Goal: Task Accomplishment & Management: Complete application form

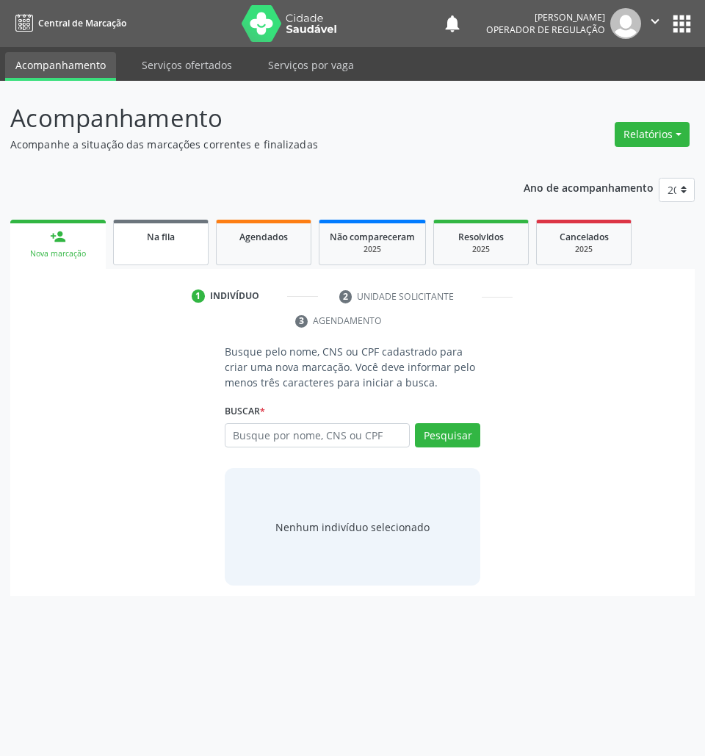
click at [157, 223] on link "Na fila" at bounding box center [161, 243] width 96 height 46
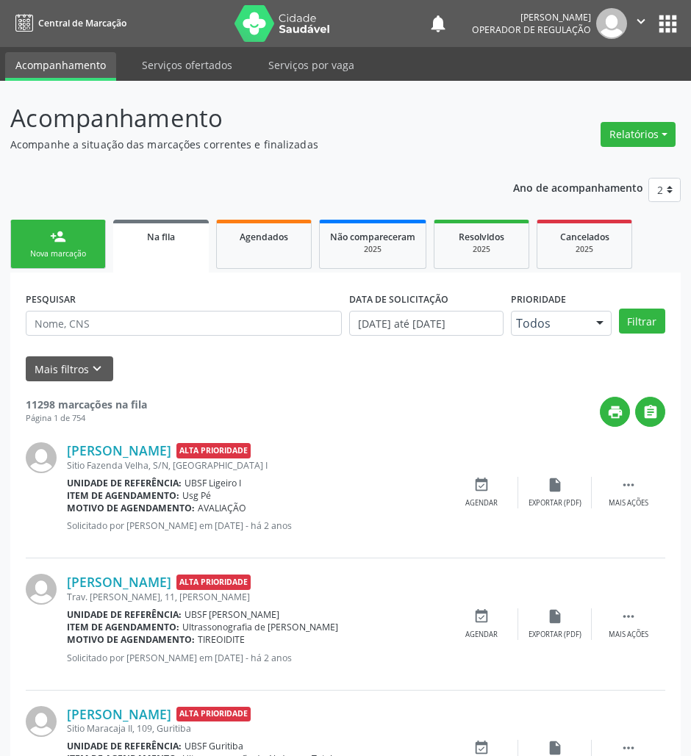
click at [150, 337] on div "PESQUISAR" at bounding box center [183, 316] width 323 height 57
click at [139, 332] on input "text" at bounding box center [184, 323] width 316 height 25
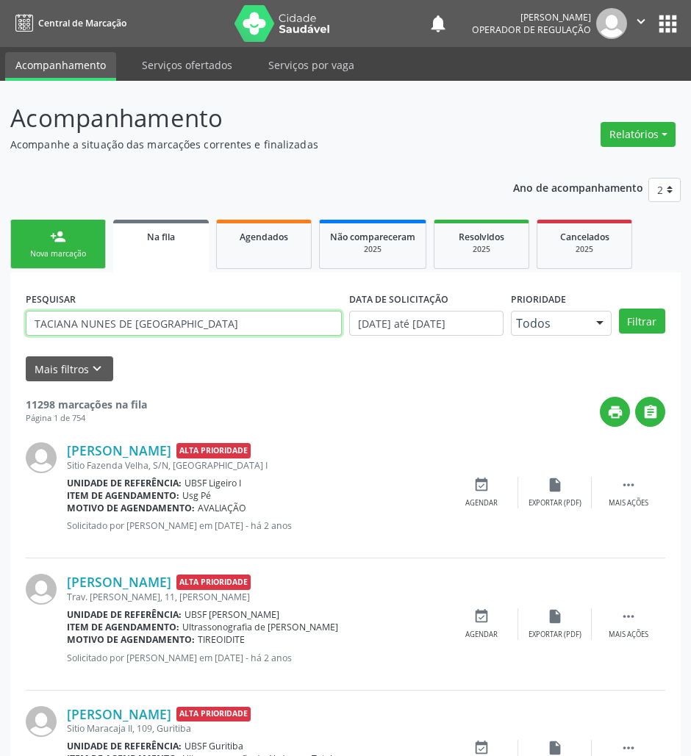
type input "TACIANA NUNES DE LIMA"
click at [619, 309] on button "Filtrar" at bounding box center [642, 321] width 46 height 25
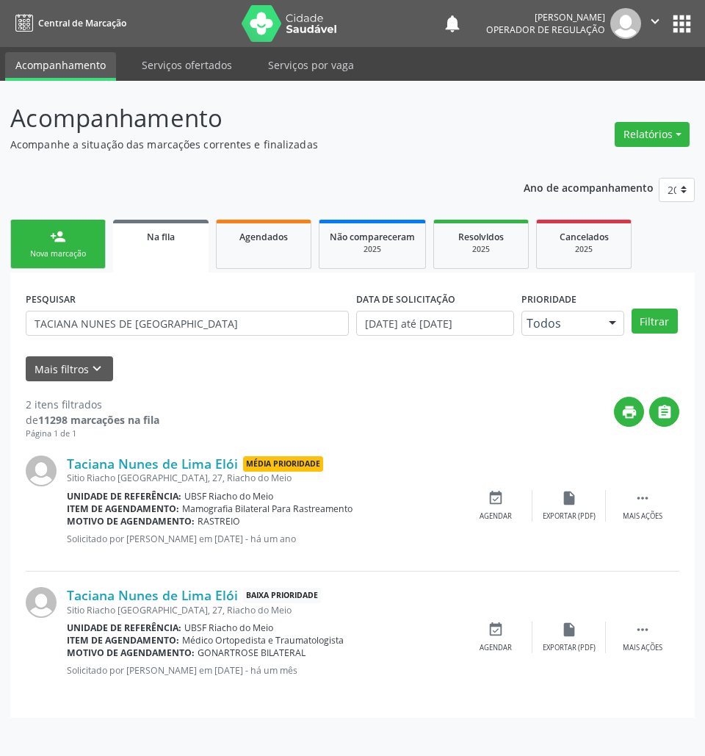
drag, startPoint x: 242, startPoint y: 653, endPoint x: 303, endPoint y: 679, distance: 65.5
click at [303, 679] on div "Taciana Nunes de Lima Elói Baixa Prioridade Sitio Riacho do Meio, 27, Riacho do…" at bounding box center [263, 637] width 392 height 100
click at [303, 680] on div "Taciana Nunes de Lima Elói Baixa Prioridade Sitio Riacho do Meio, 27, Riacho do…" at bounding box center [263, 637] width 392 height 100
click at [251, 692] on div "Taciana Nunes de Lima Elói Baixa Prioridade Sitio Riacho do Meio, 27, Riacho do…" at bounding box center [353, 637] width 654 height 131
drag, startPoint x: 206, startPoint y: 654, endPoint x: 220, endPoint y: 658, distance: 15.3
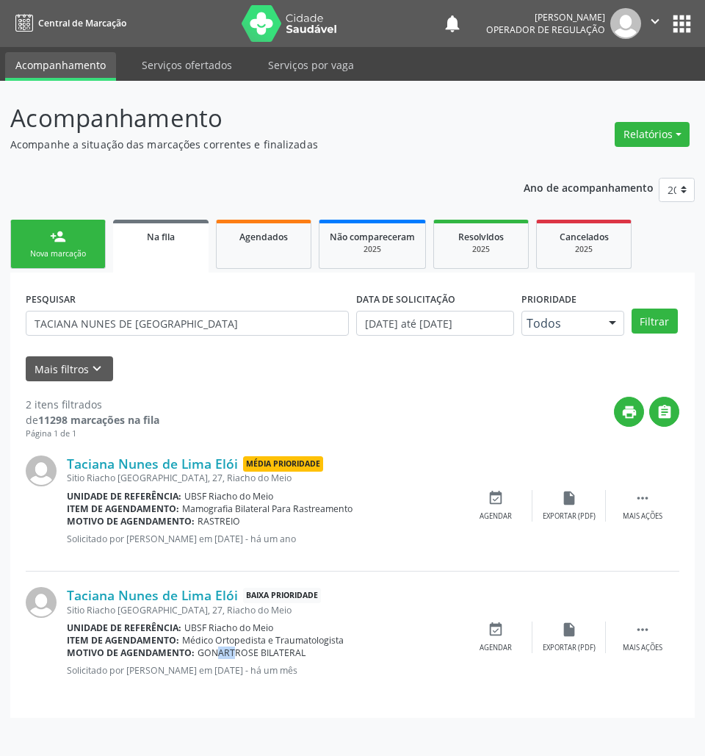
click at [220, 658] on div "Motivo de agendamento: GONARTROSE BILATERAL" at bounding box center [263, 653] width 392 height 12
click at [220, 658] on span "GONARTROSE BILATERAL" at bounding box center [252, 653] width 108 height 12
click at [92, 256] on div "Nova marcação" at bounding box center [57, 253] width 73 height 11
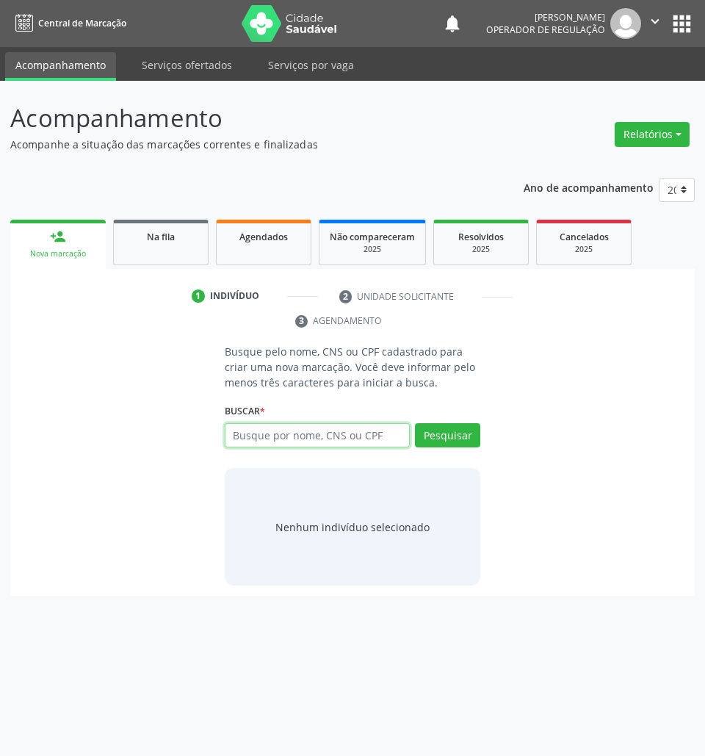
click at [320, 445] on input "text" at bounding box center [318, 435] width 186 height 25
click at [410, 441] on input "text" at bounding box center [318, 435] width 186 height 25
type input "708003813352323"
click at [230, 431] on input "708003813352323" at bounding box center [230, 442] width 0 height 29
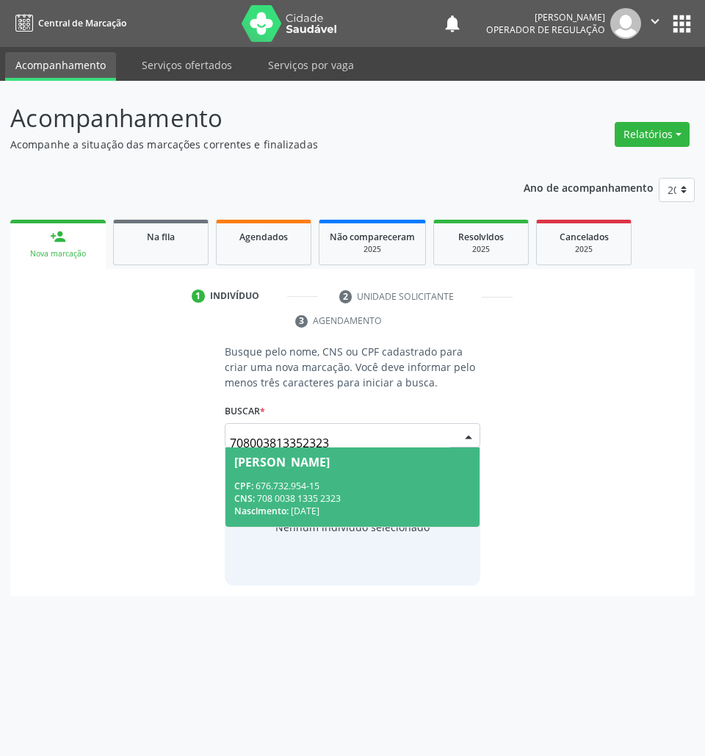
click at [327, 468] on div "Lindalva Maria da Silva" at bounding box center [282, 462] width 96 height 12
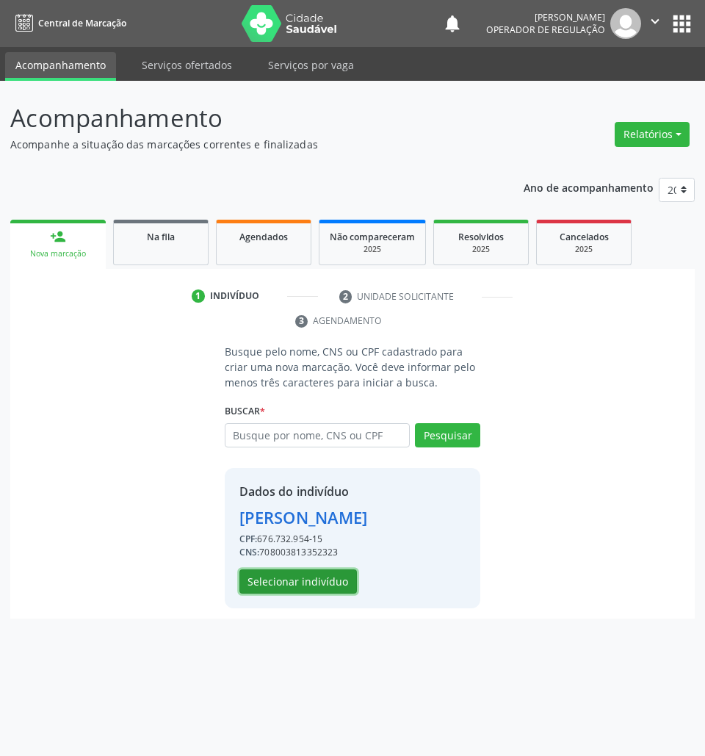
click at [318, 583] on button "Selecionar indivíduo" at bounding box center [299, 581] width 118 height 25
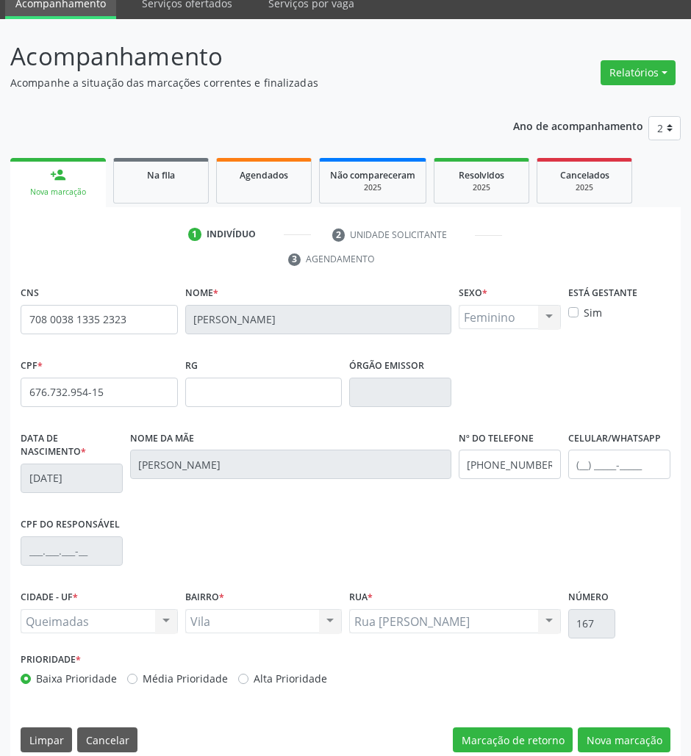
scroll to position [79, 0]
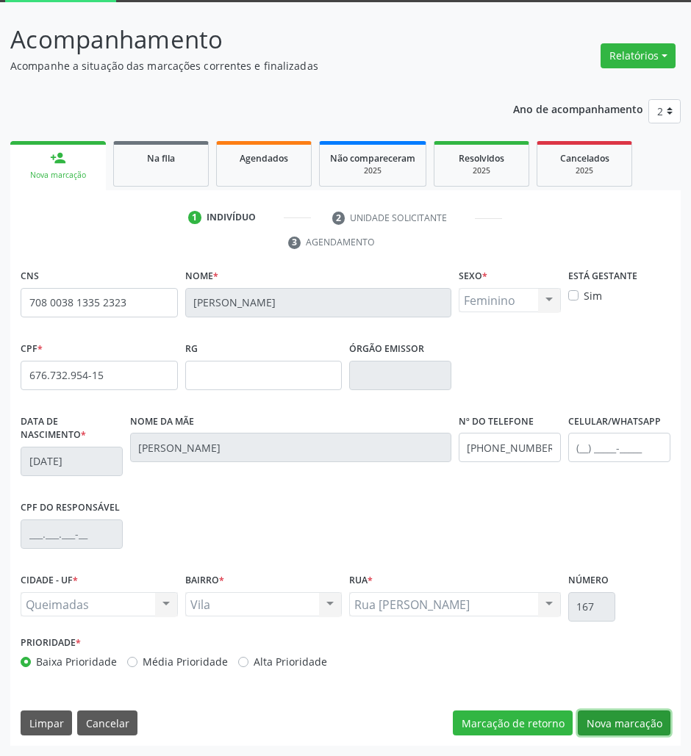
click at [647, 721] on button "Nova marcação" at bounding box center [624, 723] width 93 height 25
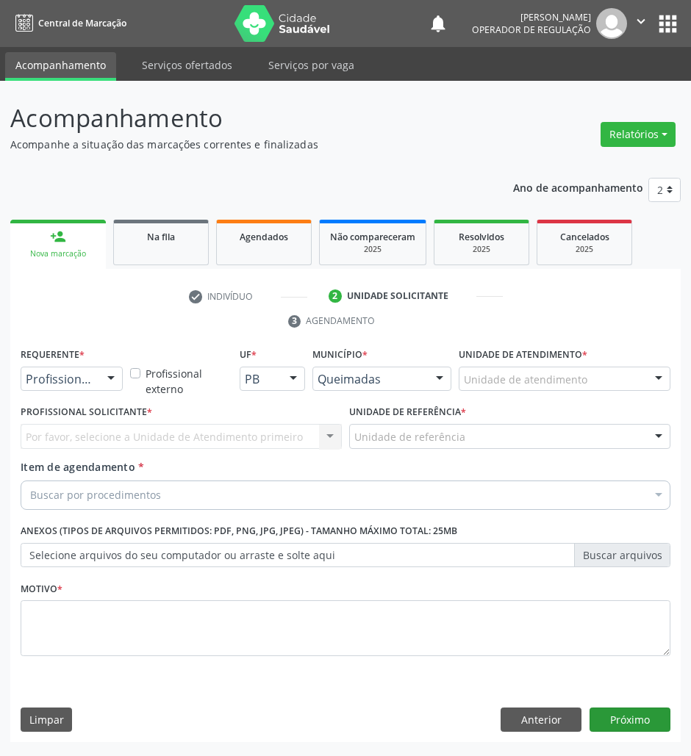
scroll to position [0, 0]
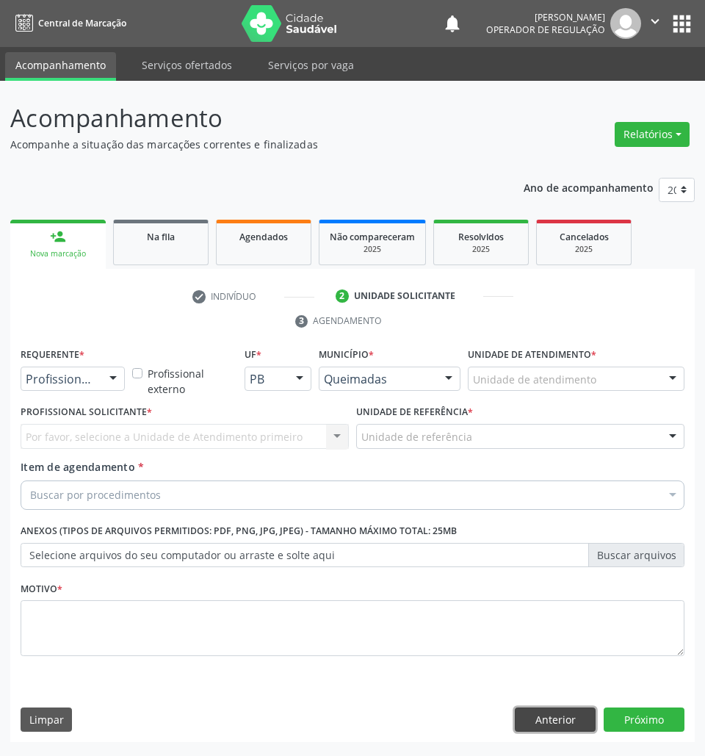
click at [553, 724] on button "Anterior" at bounding box center [555, 720] width 81 height 25
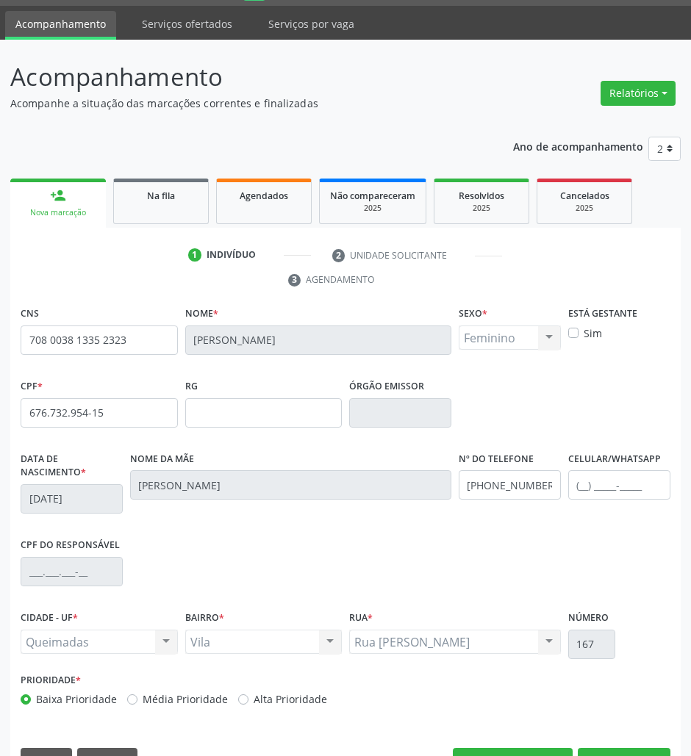
scroll to position [79, 0]
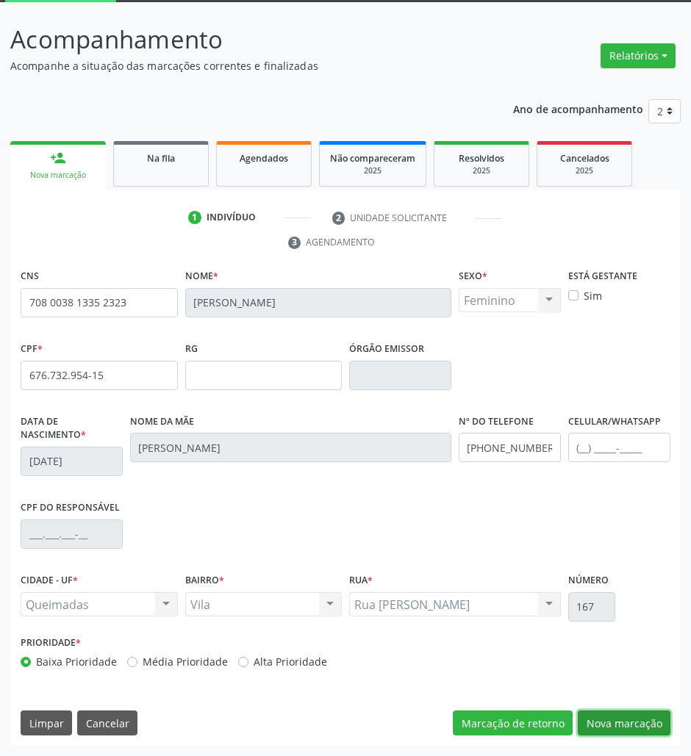
click at [624, 726] on button "Nova marcação" at bounding box center [624, 723] width 93 height 25
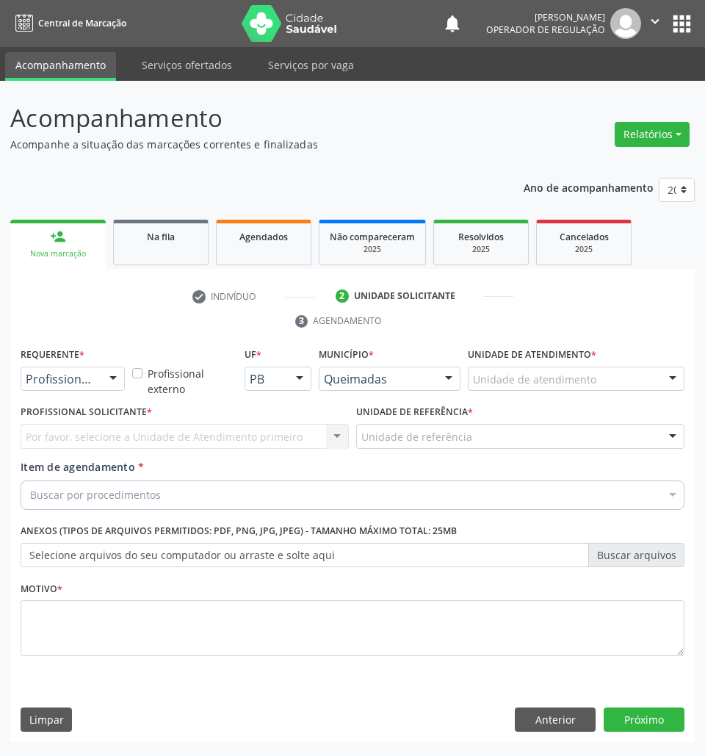
click at [106, 380] on div at bounding box center [113, 379] width 22 height 25
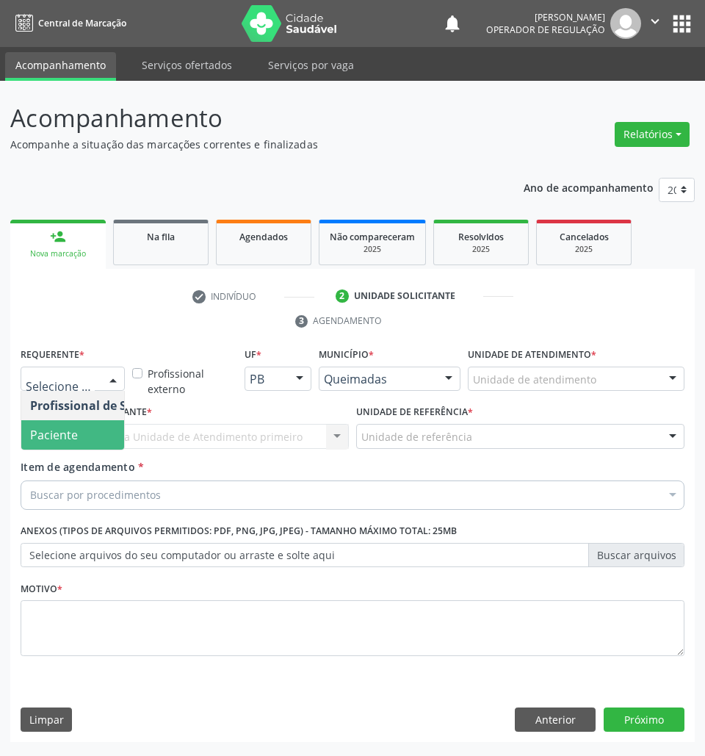
click at [106, 425] on span "Paciente" at bounding box center [92, 434] width 143 height 29
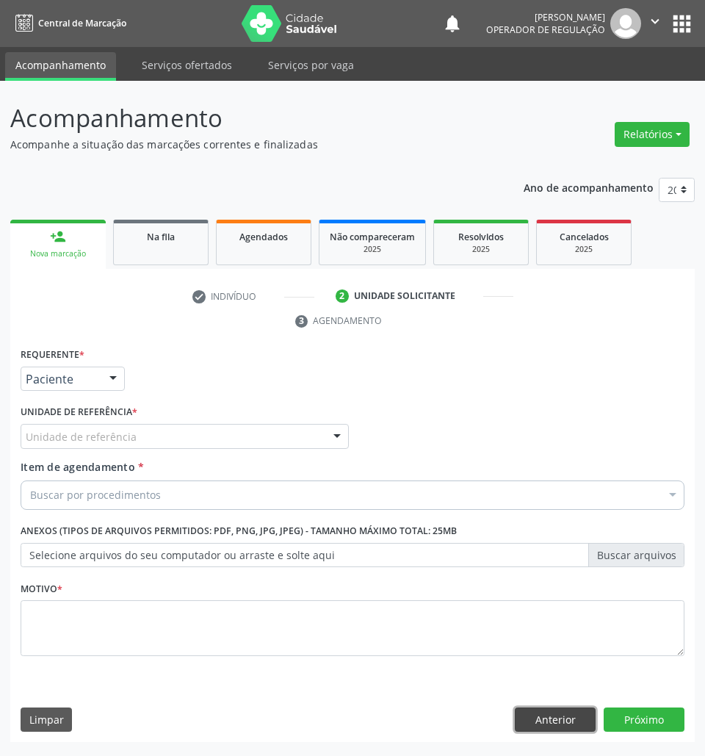
drag, startPoint x: 570, startPoint y: 727, endPoint x: 591, endPoint y: 732, distance: 21.0
click at [571, 727] on button "Anterior" at bounding box center [555, 720] width 81 height 25
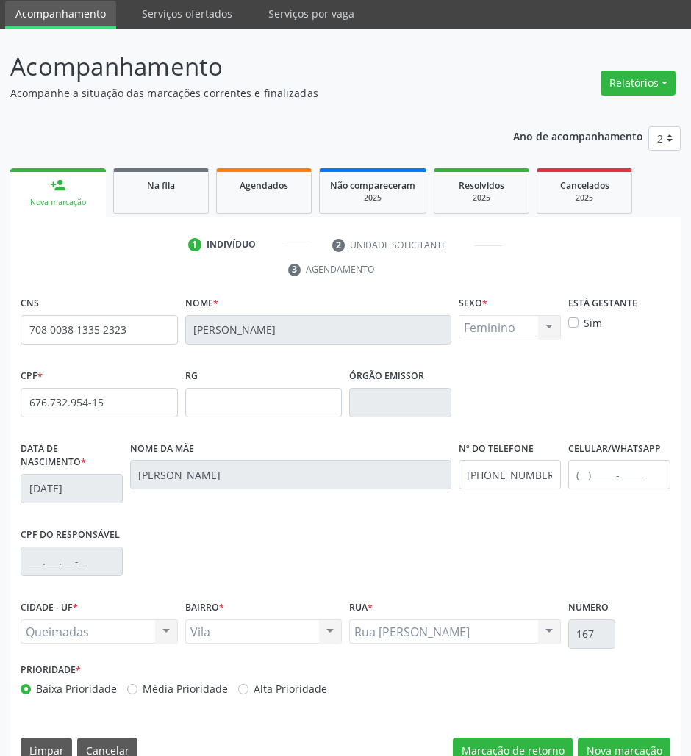
scroll to position [79, 0]
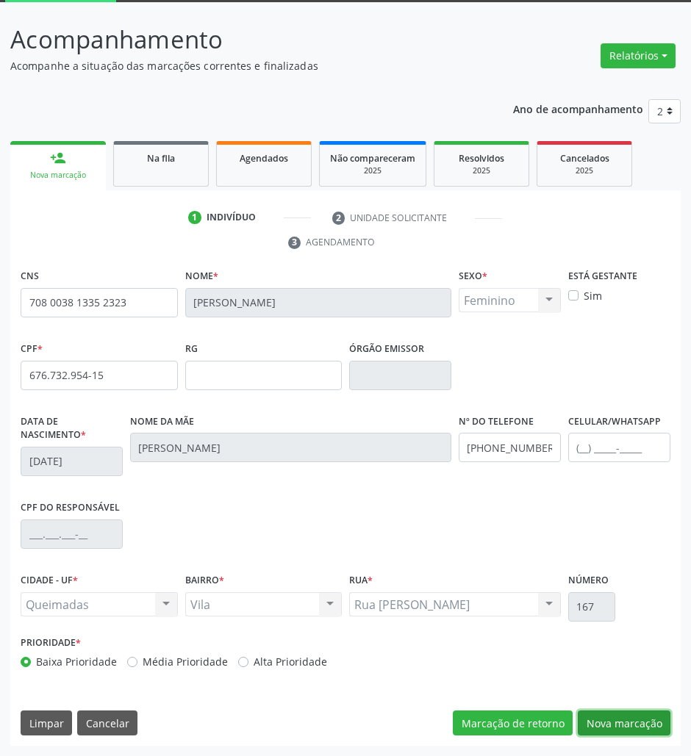
click at [633, 727] on button "Nova marcação" at bounding box center [624, 723] width 93 height 25
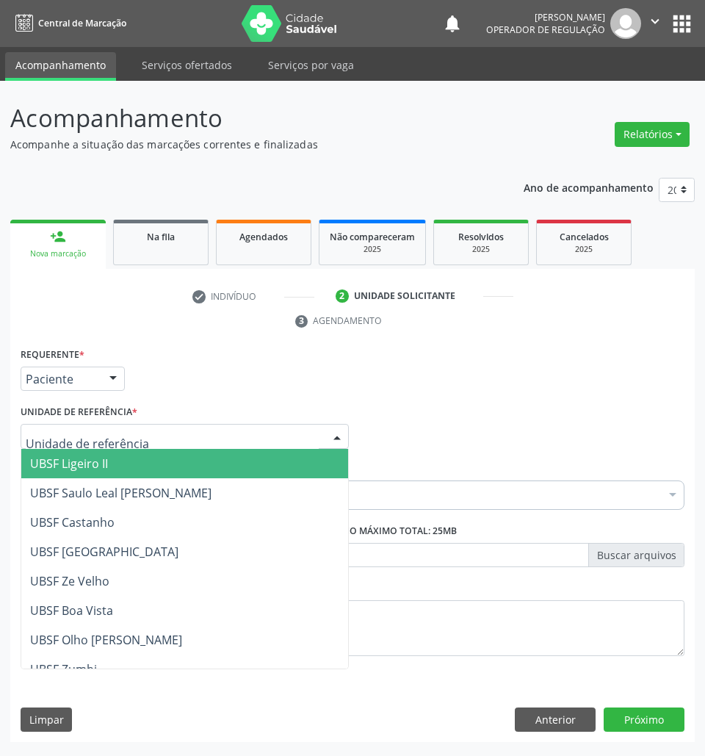
click at [159, 436] on div at bounding box center [185, 436] width 328 height 25
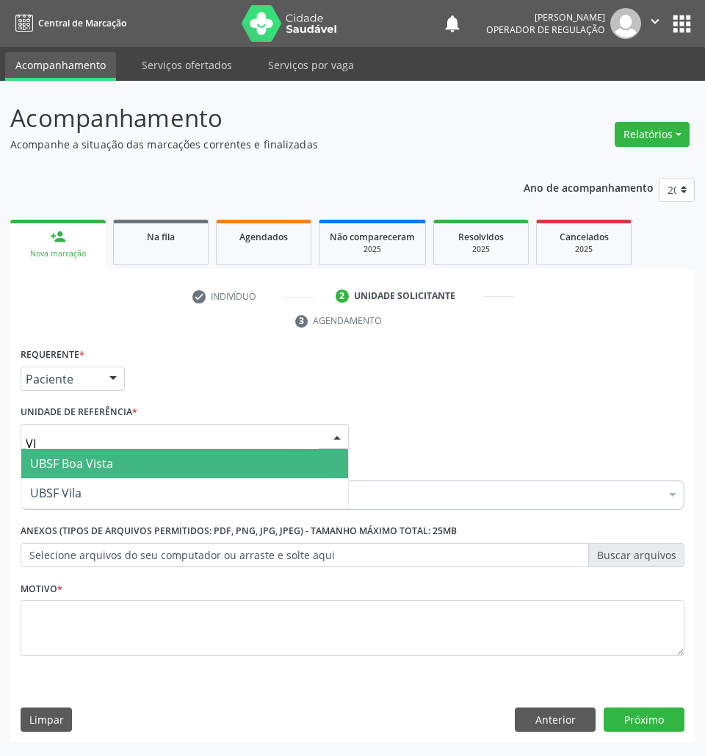
type input "VIL"
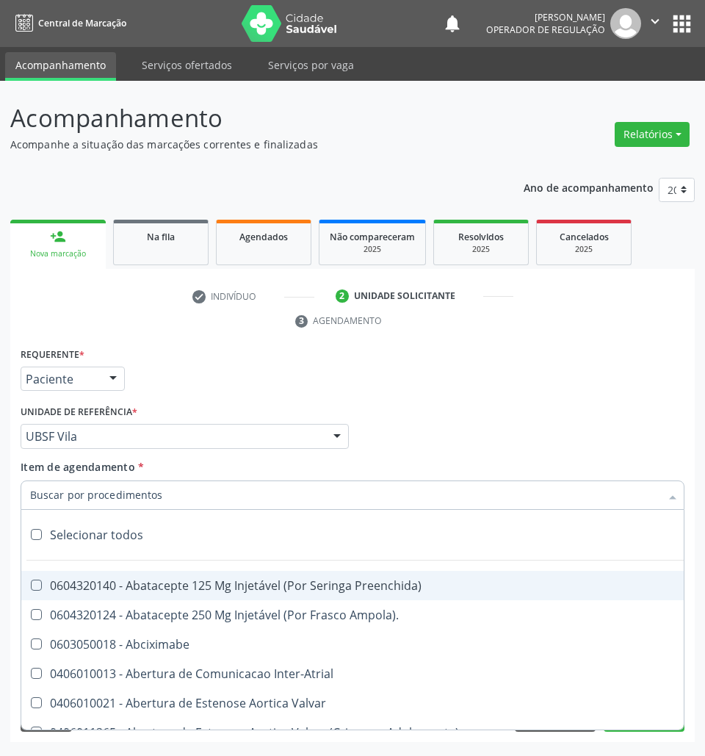
paste input "OFTALMOLOGISTA"
type input "OFTALMOLOGISTA"
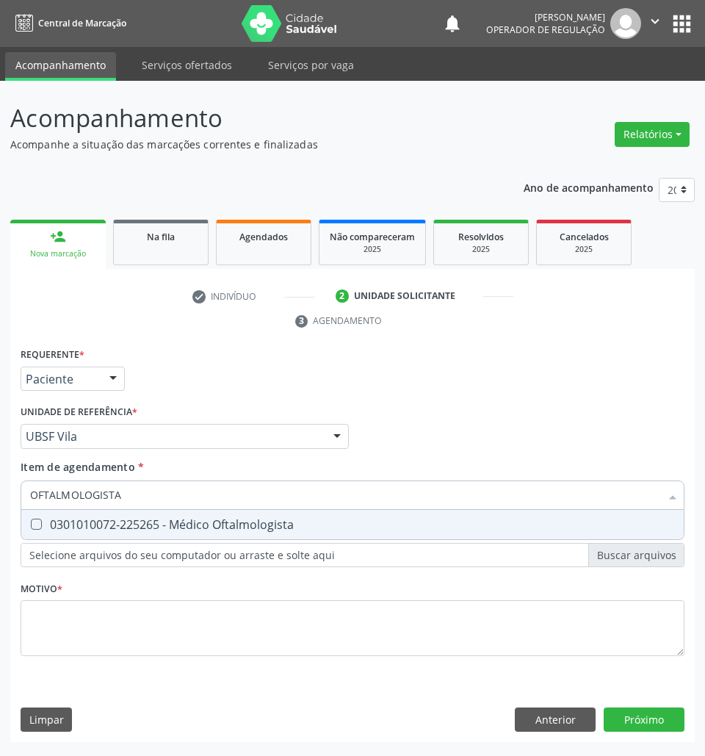
click at [159, 524] on div "0301010072-225265 - Médico Oftalmologista" at bounding box center [352, 525] width 645 height 12
checkbox Oftalmologista "true"
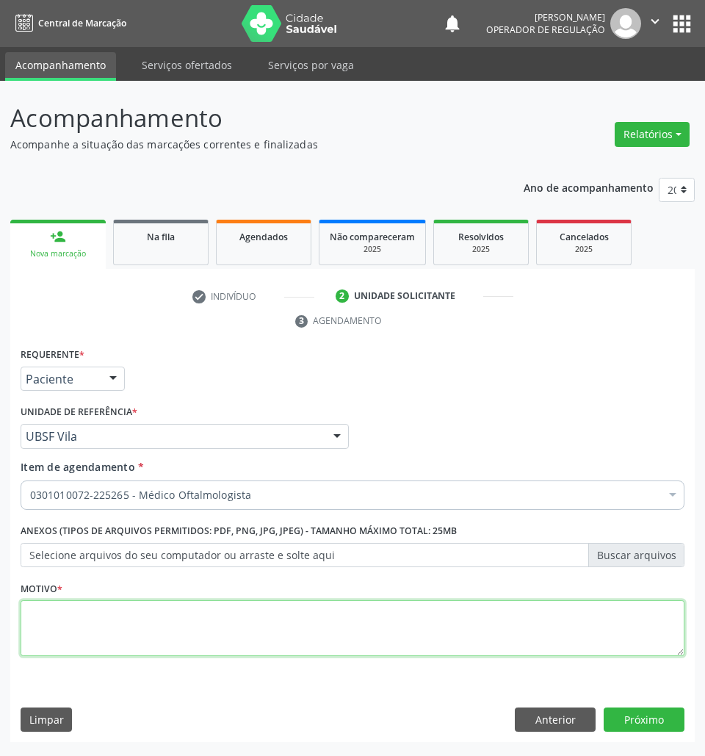
paste textarea "1ª CONSULTA (08/2025) ROTINA"
click at [371, 639] on textarea at bounding box center [353, 628] width 664 height 56
type textarea "1ª CONSULTA (08/2025) ROTINA"
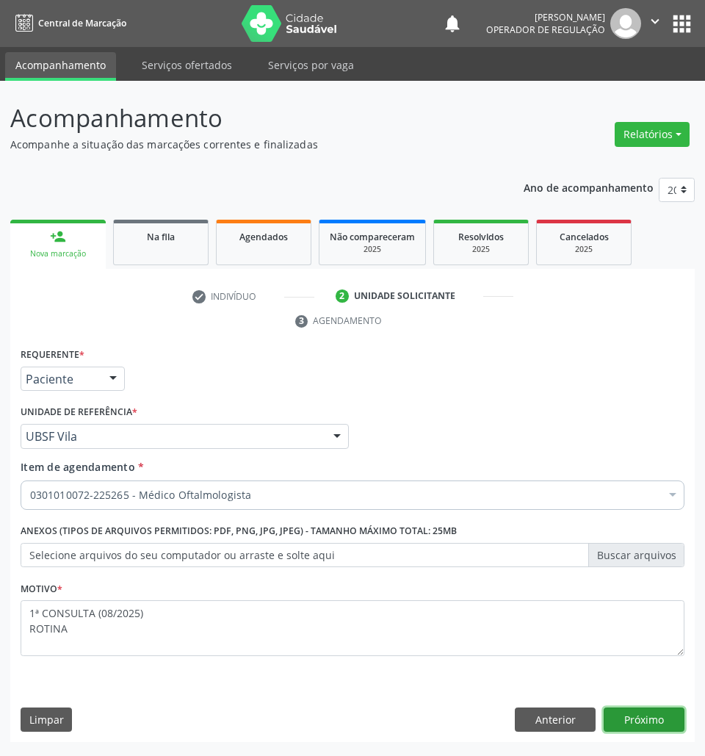
click at [632, 724] on button "Próximo" at bounding box center [644, 720] width 81 height 25
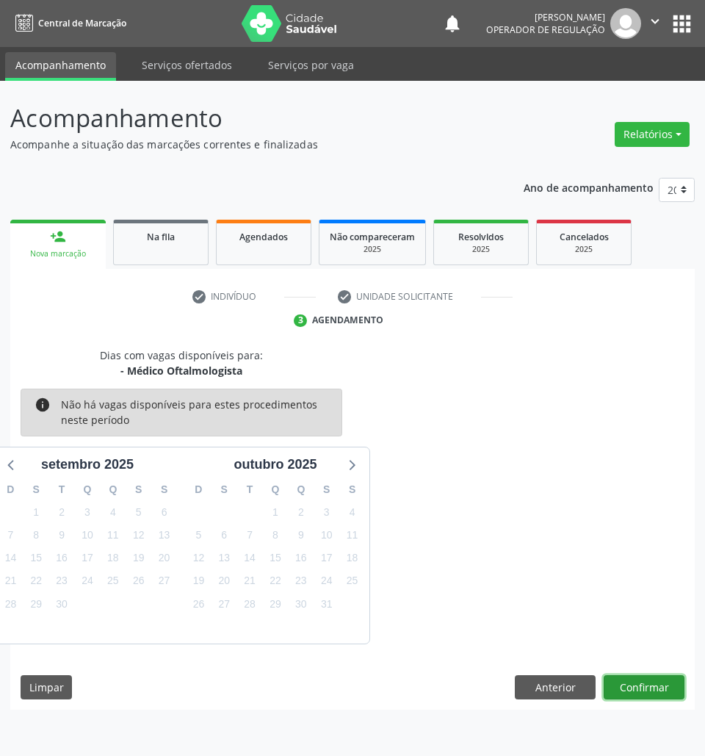
click at [660, 683] on button "Confirmar" at bounding box center [644, 687] width 81 height 25
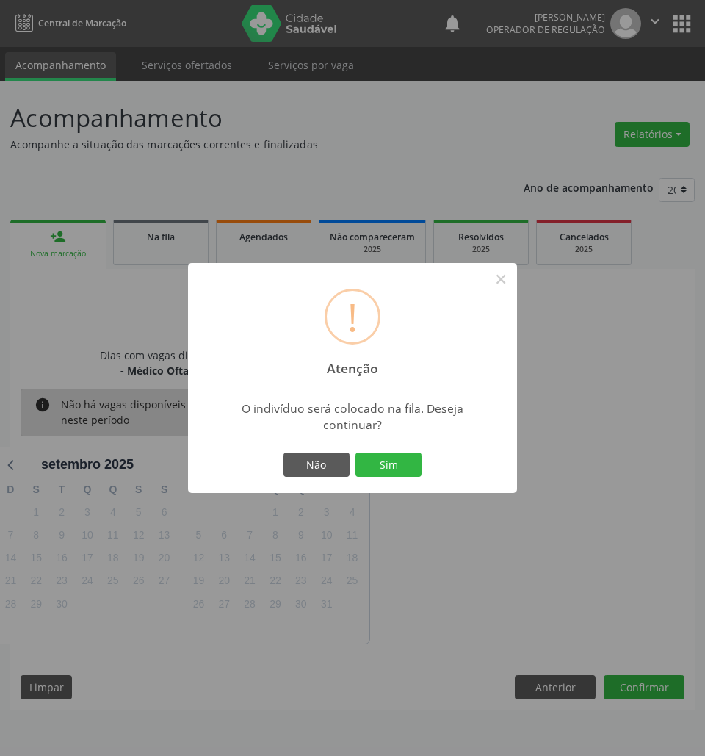
click at [356, 453] on button "Sim" at bounding box center [389, 465] width 66 height 25
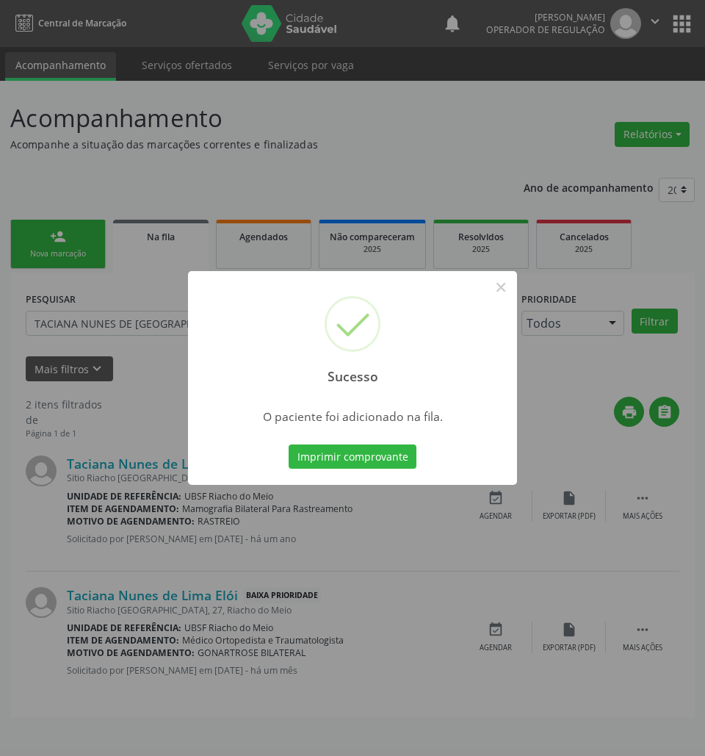
click at [503, 669] on div "Sucesso × O paciente foi adicionado na fila. Imprimir comprovante Cancel" at bounding box center [352, 378] width 705 height 756
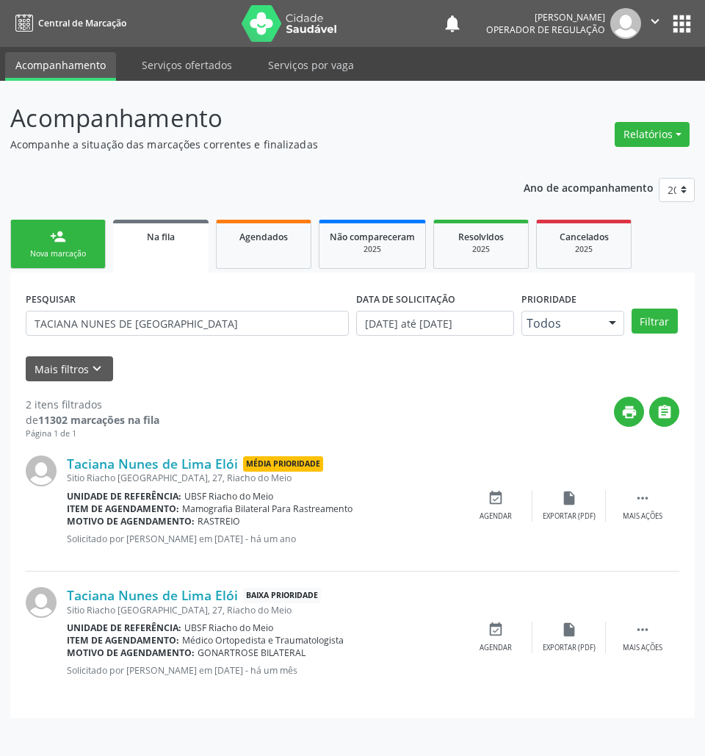
click at [28, 260] on link "person_add Nova marcação" at bounding box center [58, 244] width 96 height 49
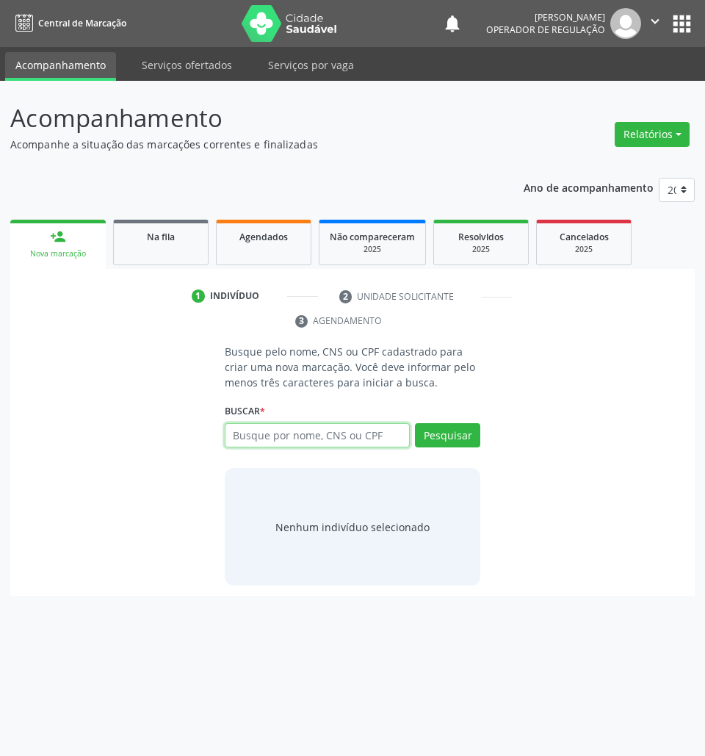
click at [372, 436] on input "text" at bounding box center [318, 435] width 186 height 25
type input "701101807562680"
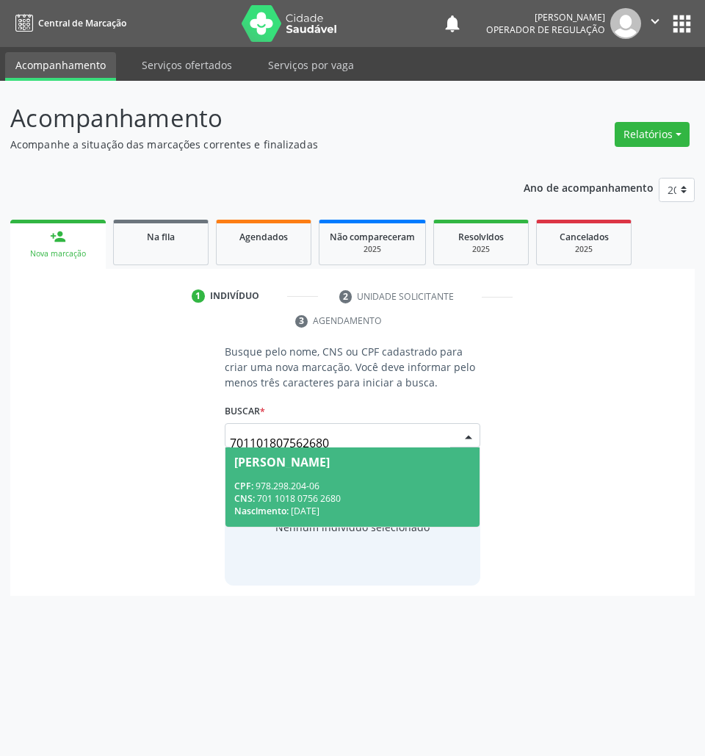
click at [256, 444] on input "701101807562680" at bounding box center [340, 442] width 221 height 29
click at [259, 478] on span "Sebastiana Frazão Silva CPF: 978.298.204-06 CNS: 701 1018 0756 2680 Nascimento:…" at bounding box center [353, 486] width 255 height 79
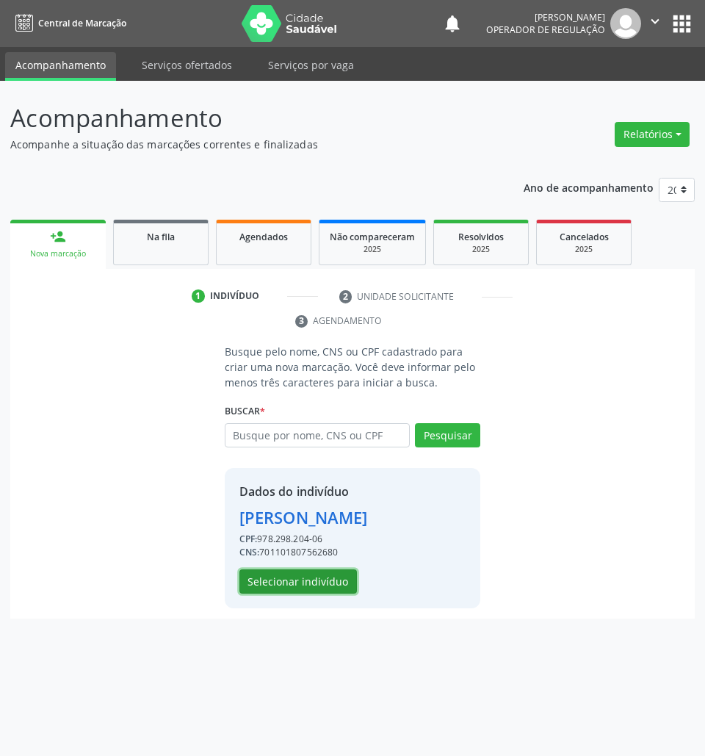
click at [307, 582] on button "Selecionar indivíduo" at bounding box center [299, 581] width 118 height 25
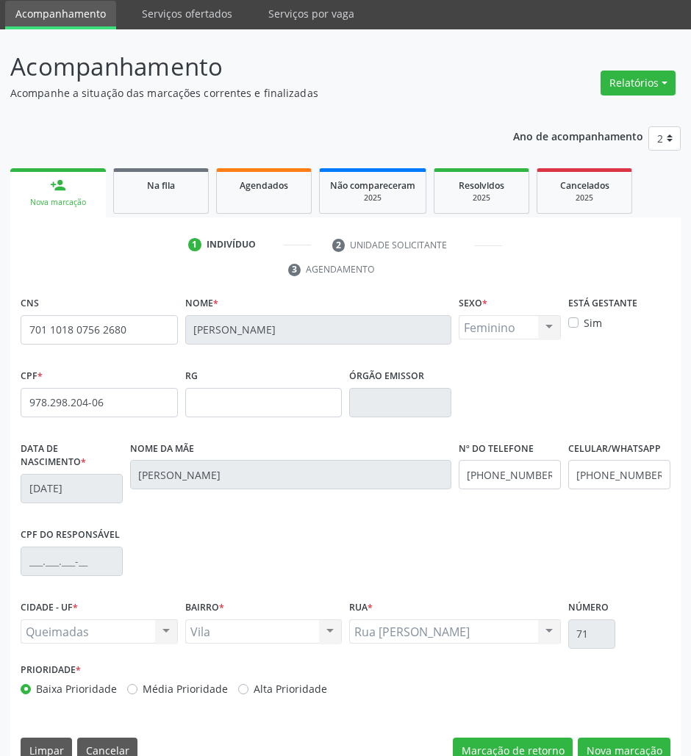
scroll to position [79, 0]
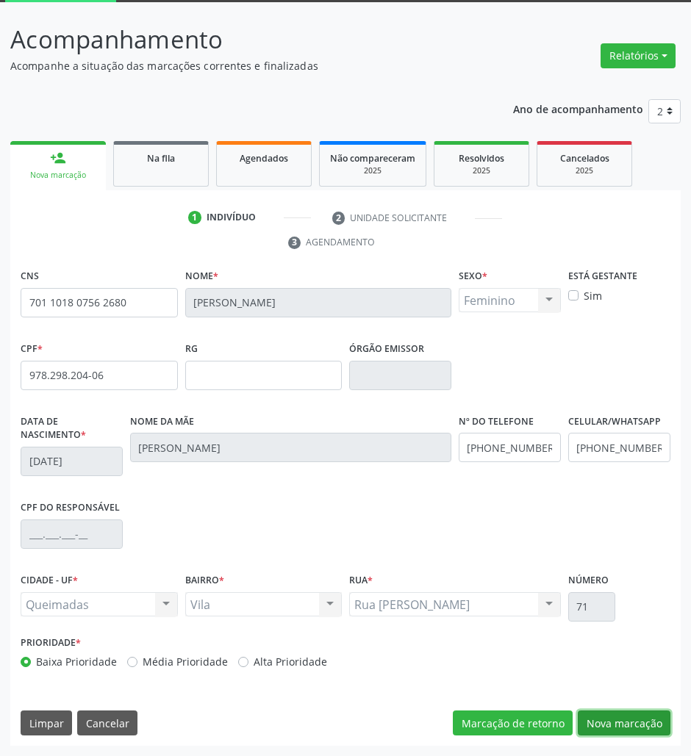
click at [598, 717] on button "Nova marcação" at bounding box center [624, 723] width 93 height 25
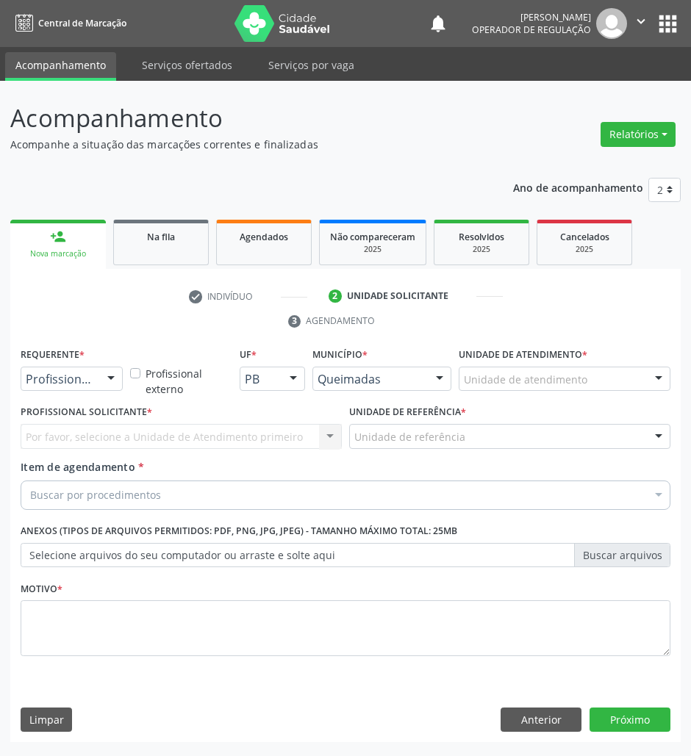
scroll to position [0, 0]
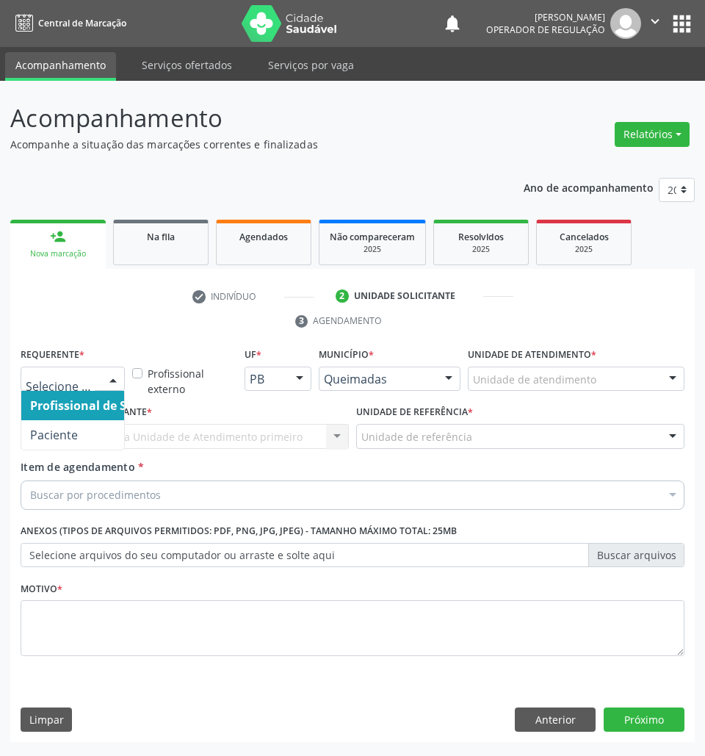
drag, startPoint x: 107, startPoint y: 373, endPoint x: 96, endPoint y: 450, distance: 77.3
click at [107, 374] on div at bounding box center [113, 379] width 22 height 25
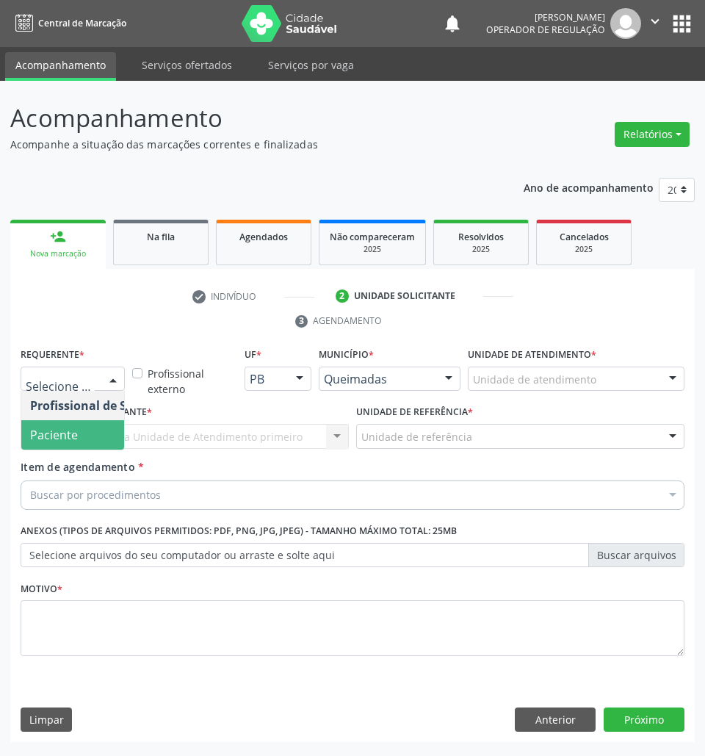
click at [87, 426] on span "Paciente" at bounding box center [92, 434] width 143 height 29
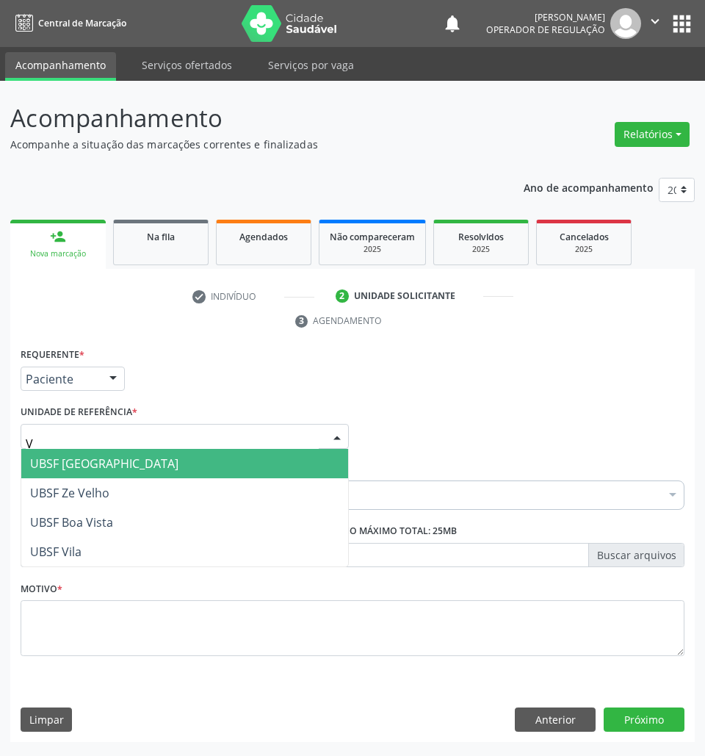
type input "VI"
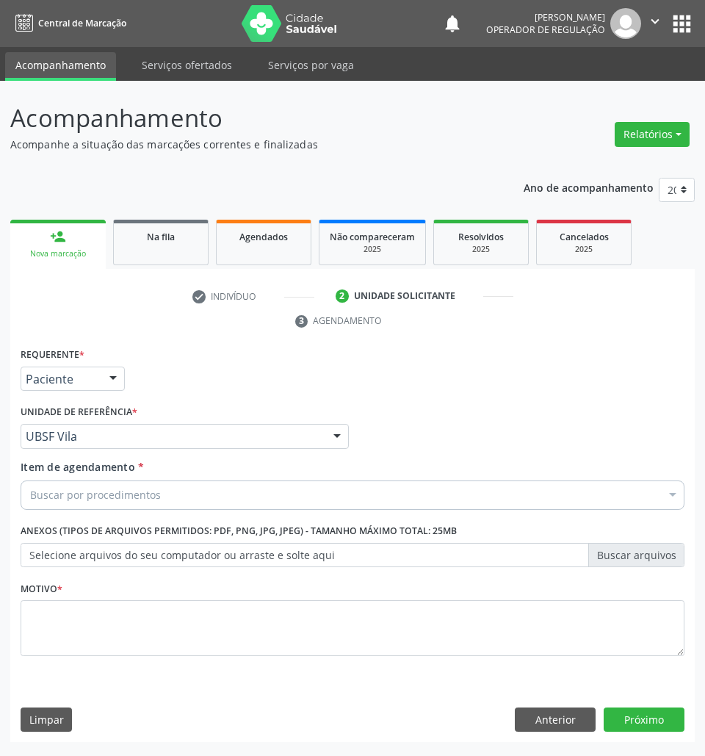
click at [80, 659] on fieldset "Motivo *" at bounding box center [353, 622] width 664 height 88
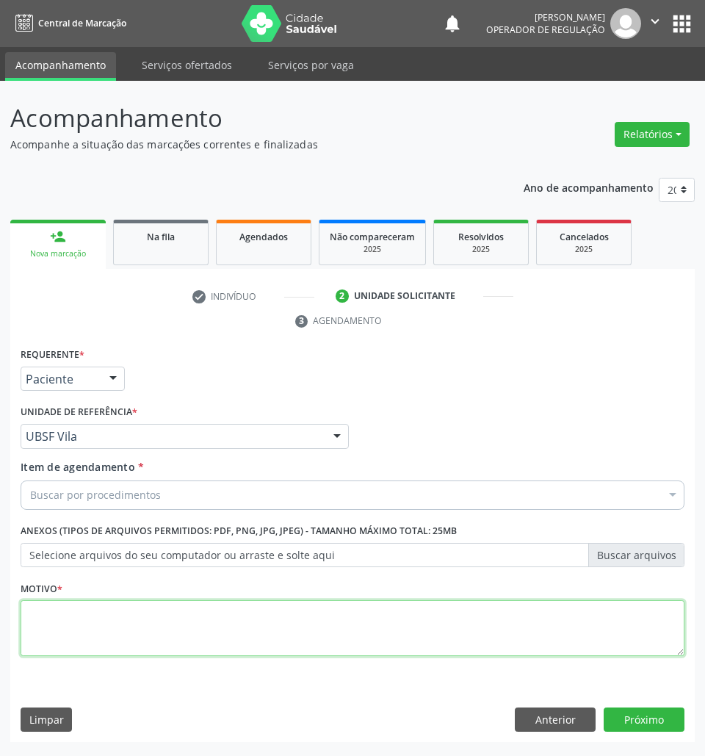
click at [80, 647] on textarea at bounding box center [353, 628] width 664 height 56
paste textarea "OFTALMOLOGISTA"
type textarea "OFTALMOLOGISTA"
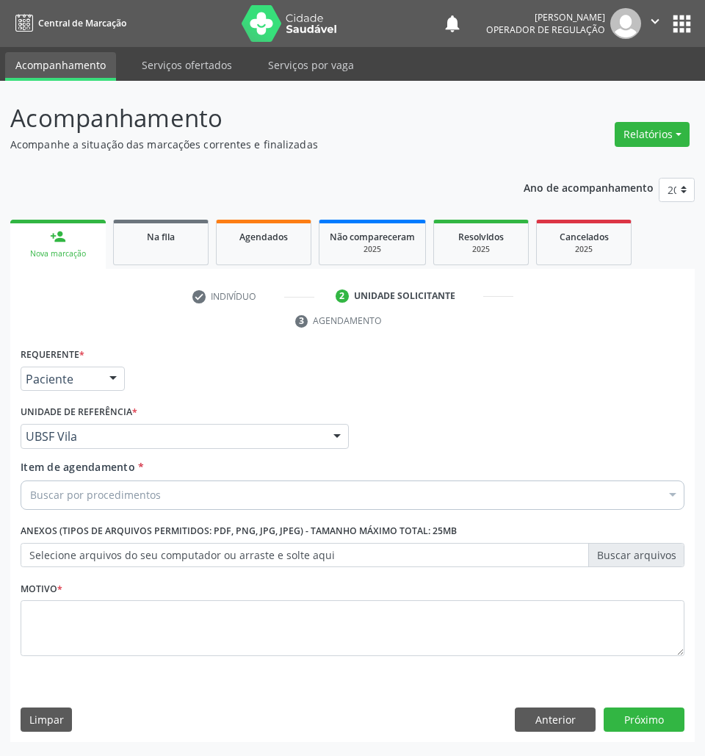
click at [110, 509] on div "Buscar por procedimentos" at bounding box center [353, 495] width 664 height 29
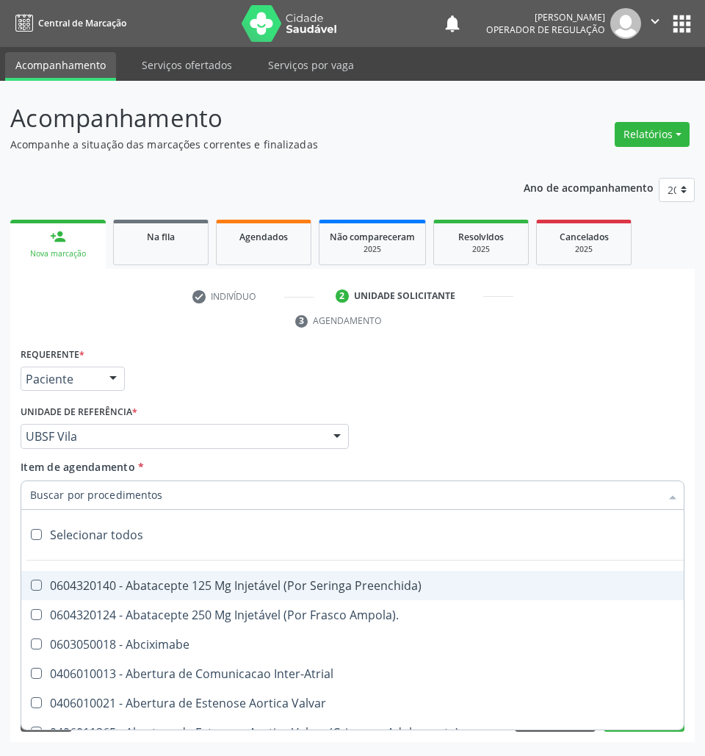
paste input "OFTALMOLOGISTA"
type input "OFTALMOLOGISTA"
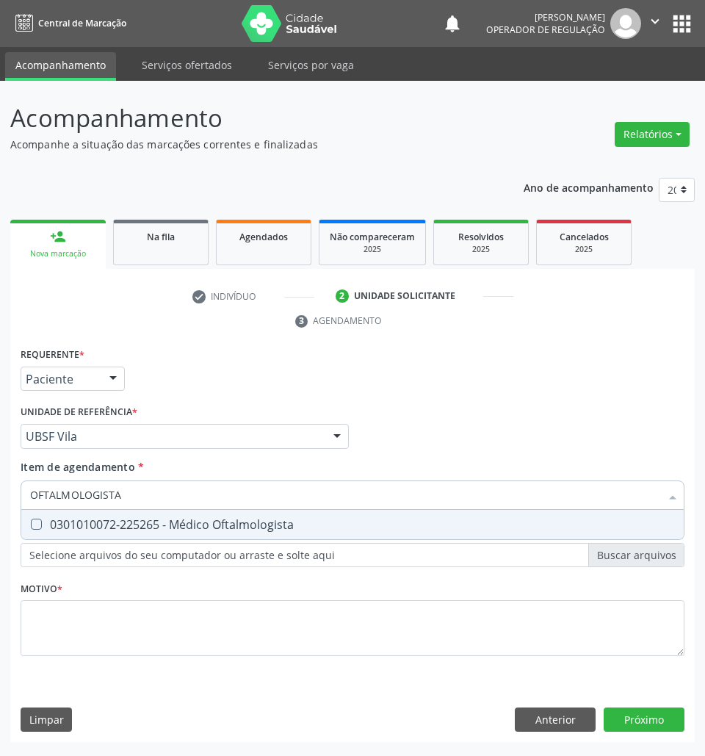
click at [109, 522] on div "0301010072-225265 - Médico Oftalmologista" at bounding box center [352, 525] width 645 height 12
checkbox Oftalmologista "true"
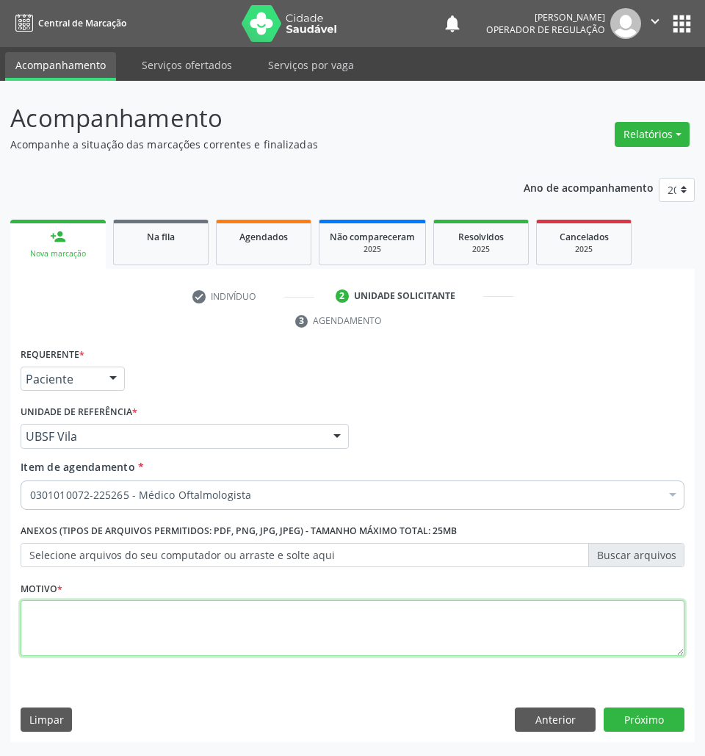
paste textarea "1ª CONSULTA (08/2025) ROTINA"
click at [279, 629] on textarea at bounding box center [353, 628] width 664 height 56
type textarea "1ª CONSULTA (08/2025) ROTINA"
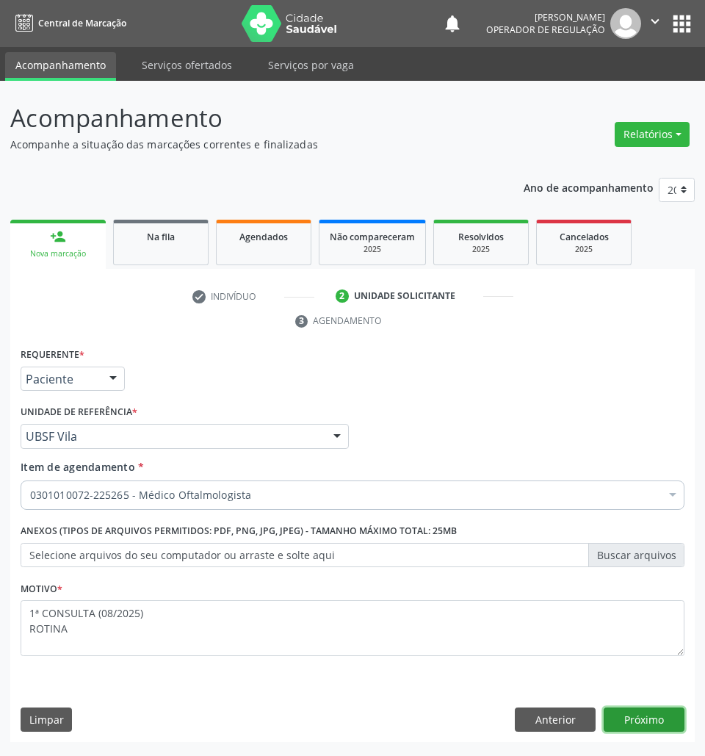
click at [627, 720] on button "Próximo" at bounding box center [644, 720] width 81 height 25
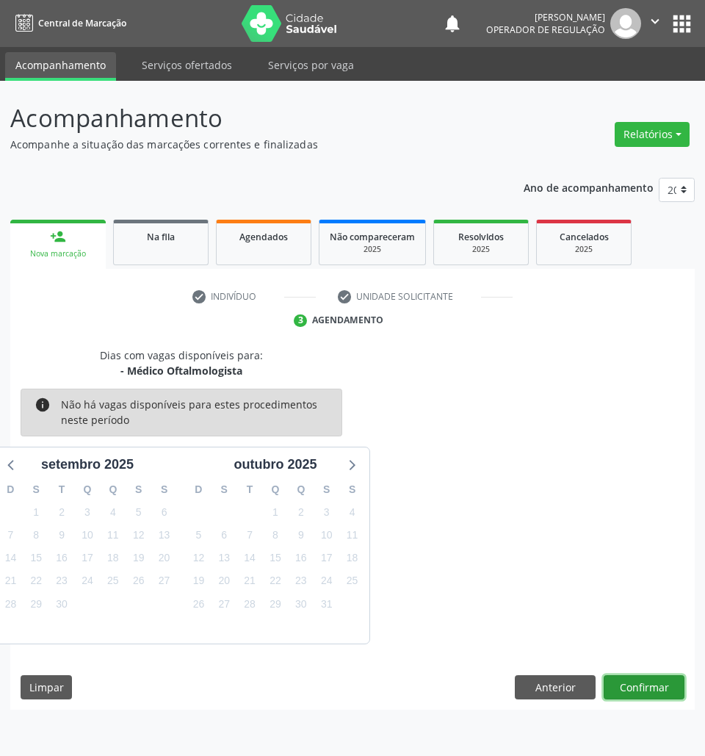
click at [647, 695] on button "Confirmar" at bounding box center [644, 687] width 81 height 25
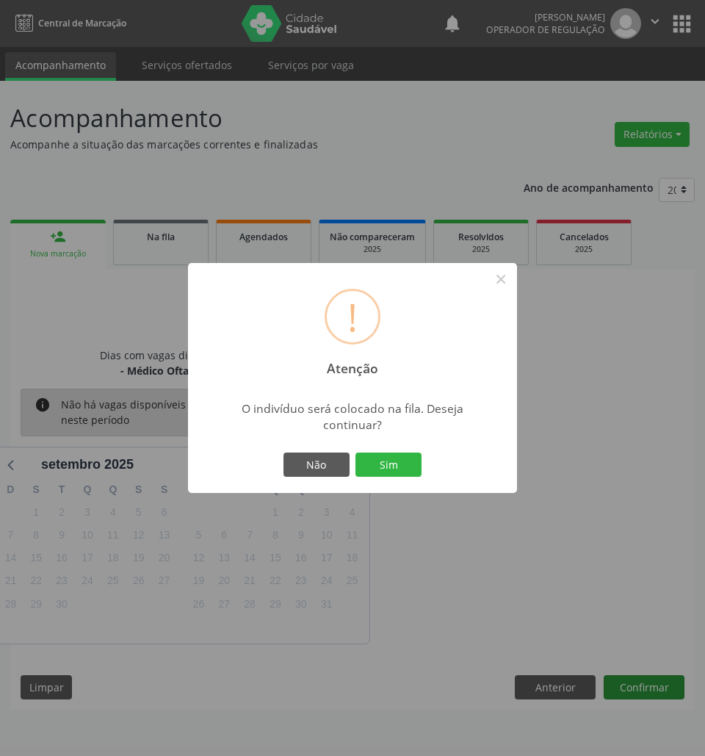
click at [356, 453] on button "Sim" at bounding box center [389, 465] width 66 height 25
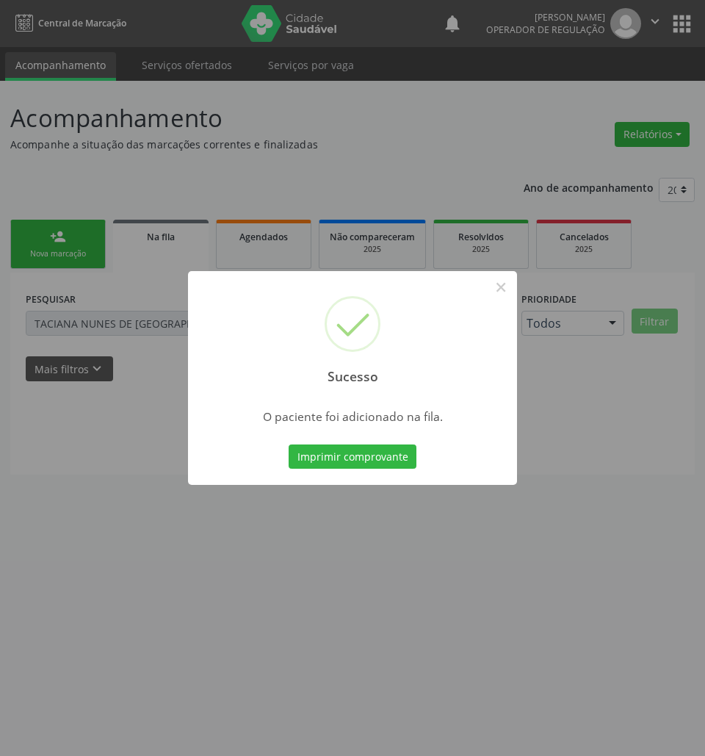
drag, startPoint x: 517, startPoint y: 503, endPoint x: 667, endPoint y: 500, distance: 149.9
click at [520, 503] on div "Sucesso × O paciente foi adicionado na fila. Imprimir comprovante Cancel" at bounding box center [352, 378] width 705 height 756
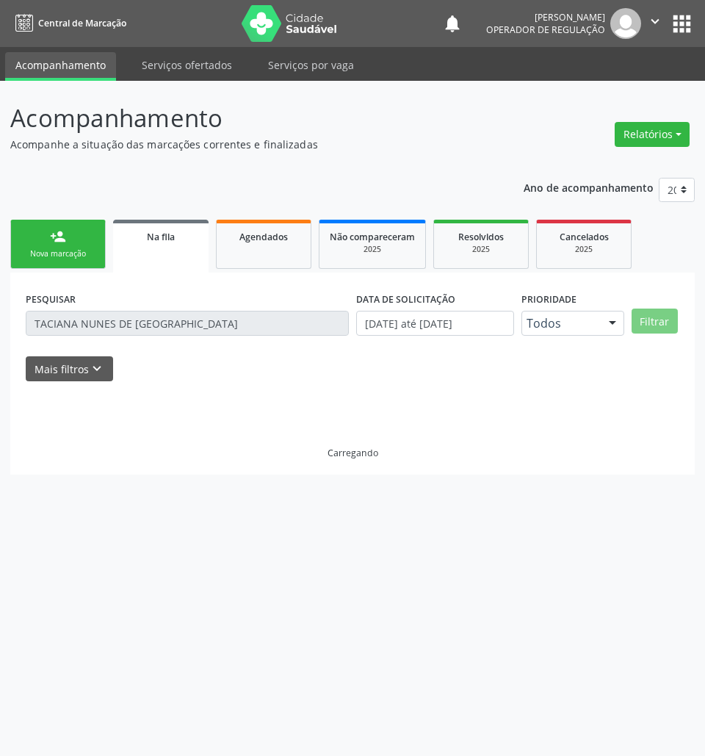
click at [48, 251] on div "Nova marcação" at bounding box center [57, 253] width 73 height 11
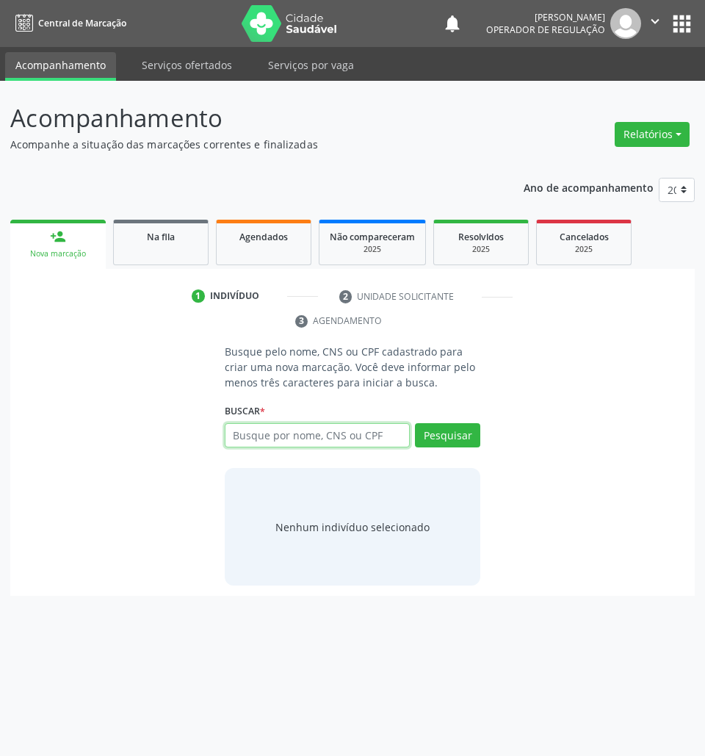
click at [334, 442] on input "text" at bounding box center [318, 435] width 186 height 25
type input "7"
type input "40481280430"
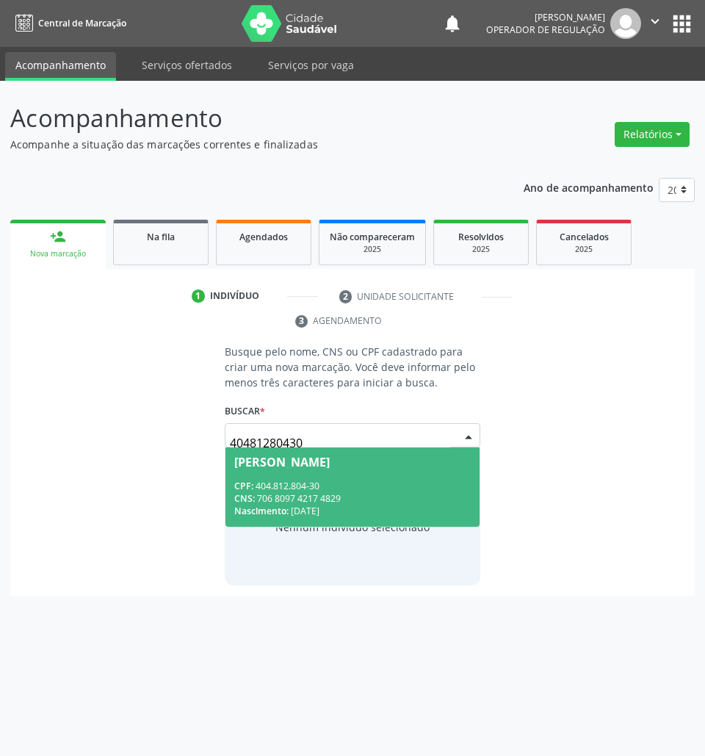
click at [298, 435] on input "40481280430" at bounding box center [340, 442] width 221 height 29
click at [304, 469] on span "Jose Dias de Sales Filho CPF: 404.812.804-30 CNS: 706 8097 4217 4829 Nascimento…" at bounding box center [353, 486] width 255 height 79
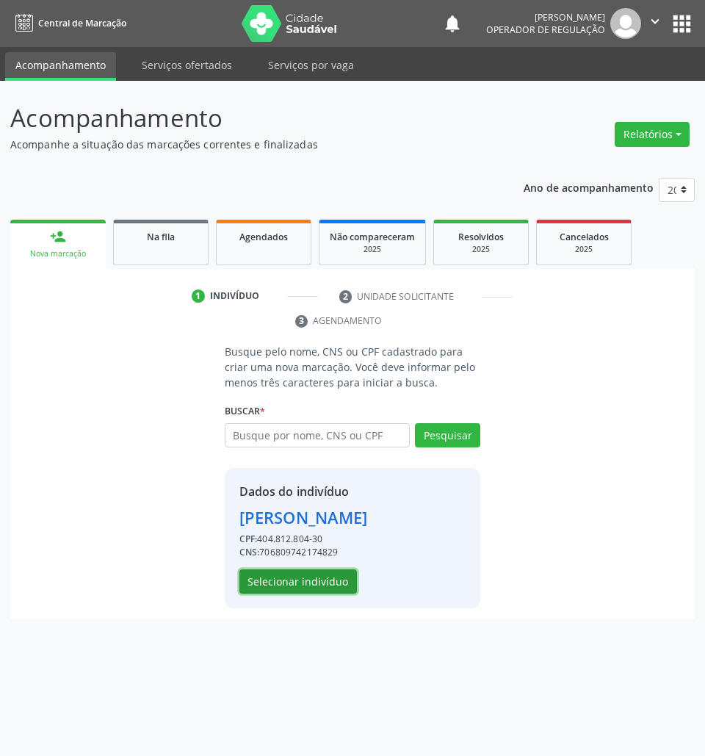
click at [306, 579] on button "Selecionar indivíduo" at bounding box center [299, 581] width 118 height 25
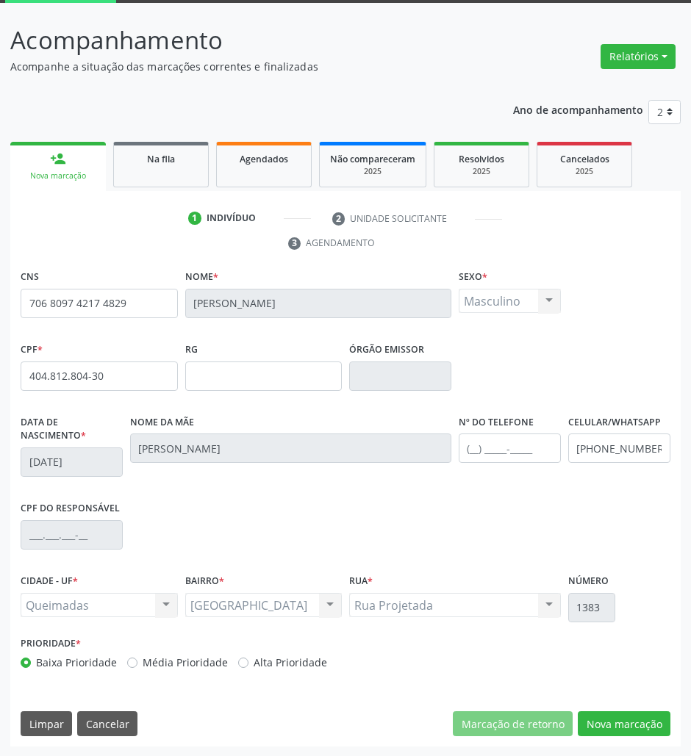
scroll to position [79, 0]
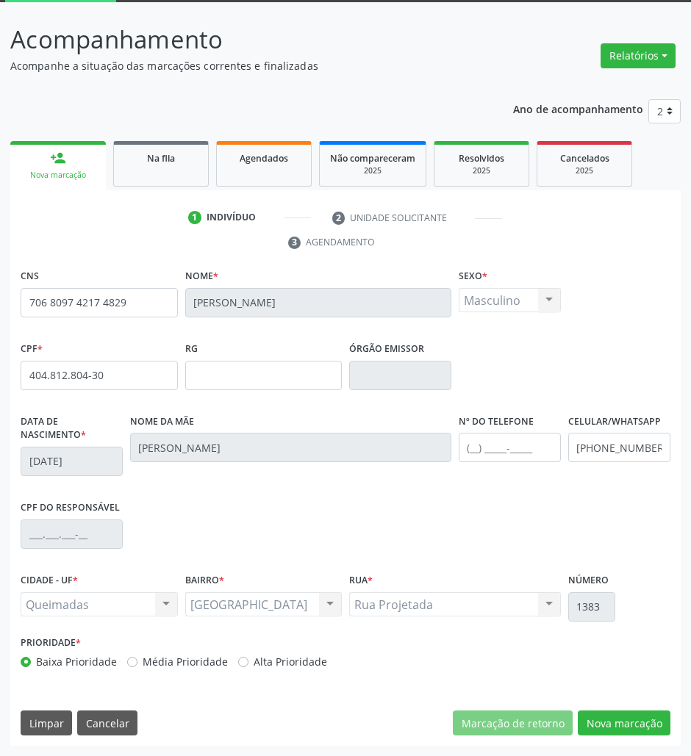
click at [624, 709] on div "CNS 706 8097 4217 4829 Nome * Jose Dias de Sales Filho Sexo * Masculino Masculi…" at bounding box center [345, 505] width 670 height 481
click at [633, 717] on button "Nova marcação" at bounding box center [624, 723] width 93 height 25
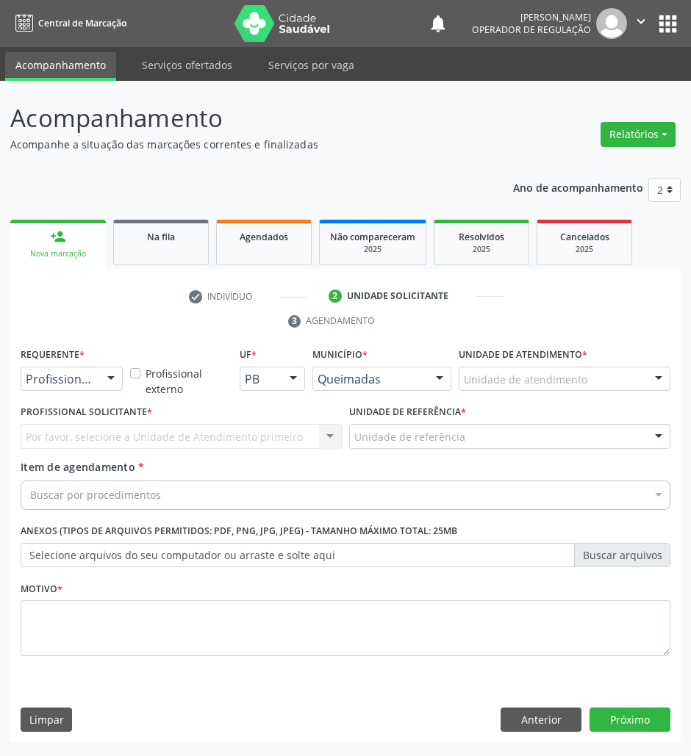
scroll to position [0, 0]
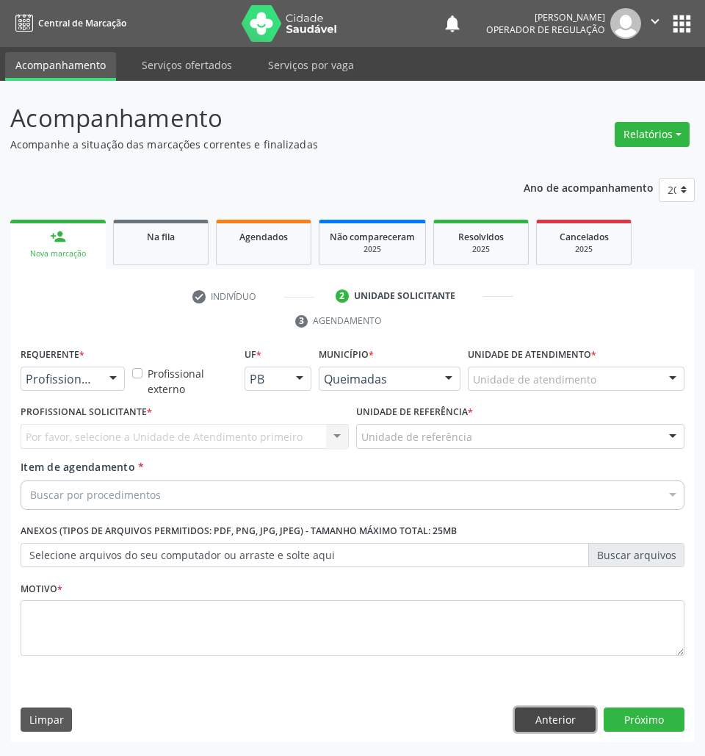
click at [565, 720] on button "Anterior" at bounding box center [555, 720] width 81 height 25
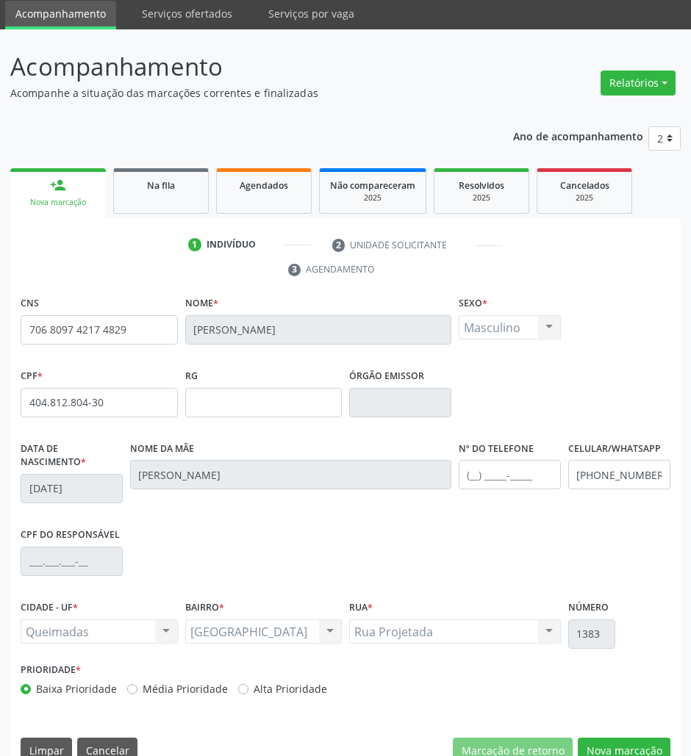
scroll to position [79, 0]
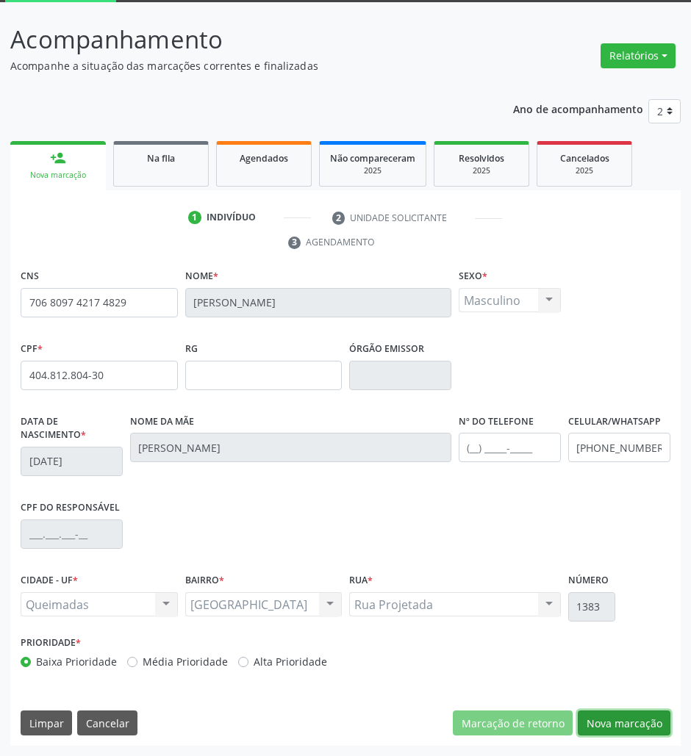
click at [645, 721] on button "Nova marcação" at bounding box center [624, 723] width 93 height 25
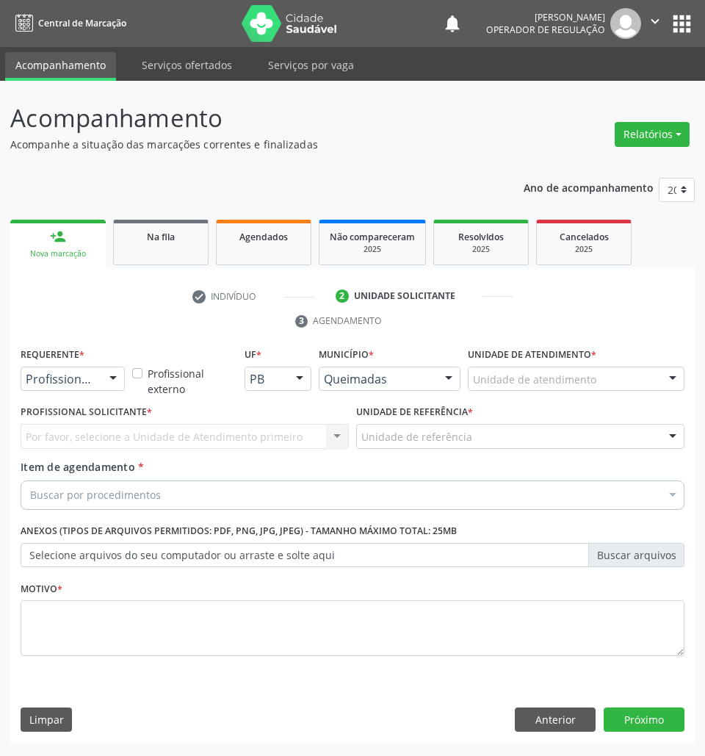
click at [86, 471] on span "Item de agendamento" at bounding box center [78, 467] width 115 height 14
click at [30, 481] on input "Item de agendamento *" at bounding box center [30, 495] width 0 height 29
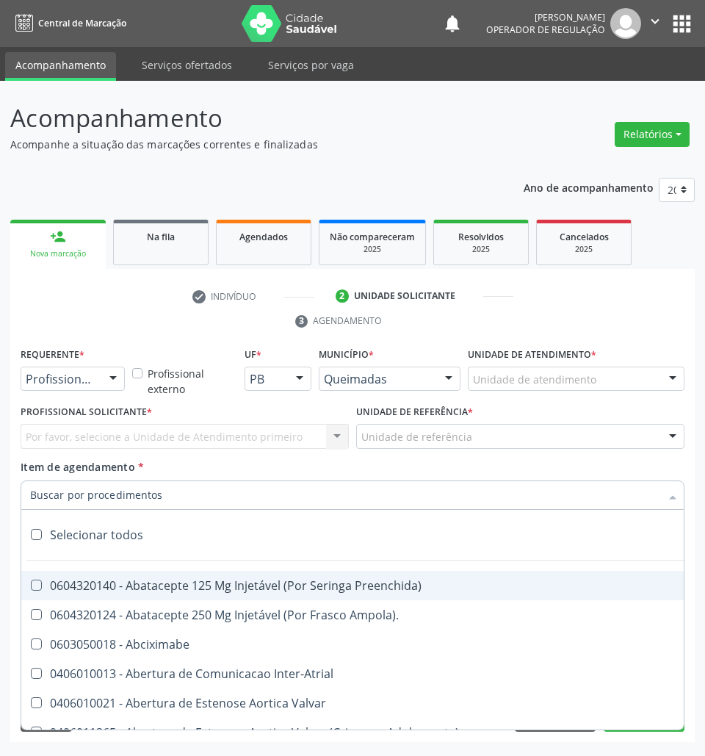
click at [103, 491] on input "Item de agendamento *" at bounding box center [345, 495] width 630 height 29
paste input "OFTALMOLOGISTA"
type input "OFTALMOLOGISTA"
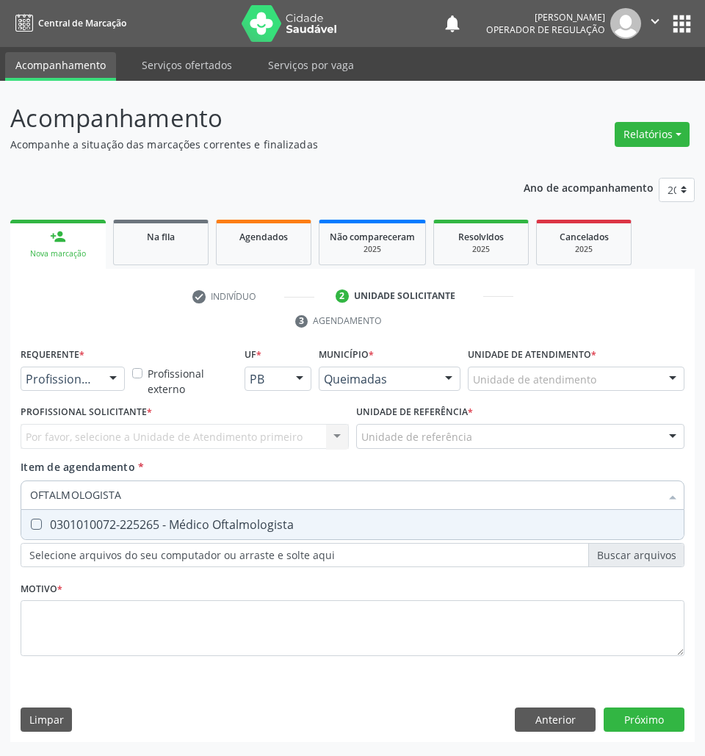
click at [176, 530] on div "0301010072-225265 - Médico Oftalmologista" at bounding box center [352, 525] width 645 height 12
checkbox Oftalmologista "true"
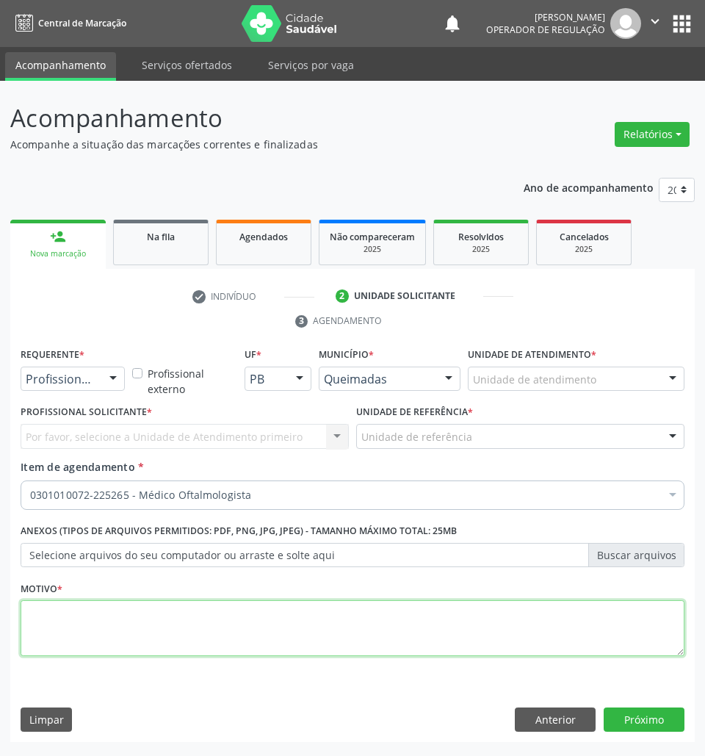
drag, startPoint x: 482, startPoint y: 616, endPoint x: 436, endPoint y: 574, distance: 62.4
click at [482, 616] on textarea at bounding box center [353, 628] width 664 height 56
paste textarea "1ª CONSULTA (08/2025) ROTINA"
type textarea "1ª CONSULTA (08/2025) ROTINA"
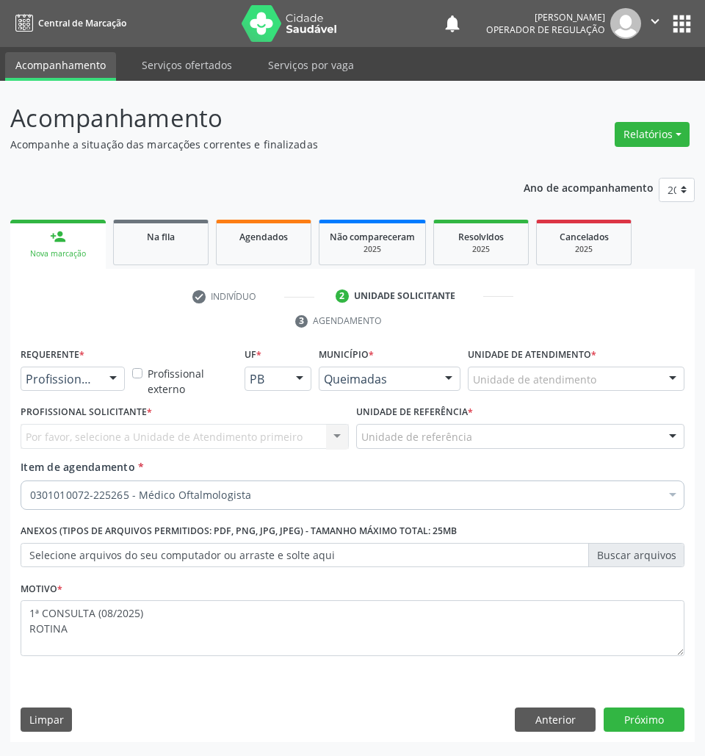
click at [74, 389] on div "Profissional de Saúde" at bounding box center [73, 379] width 104 height 25
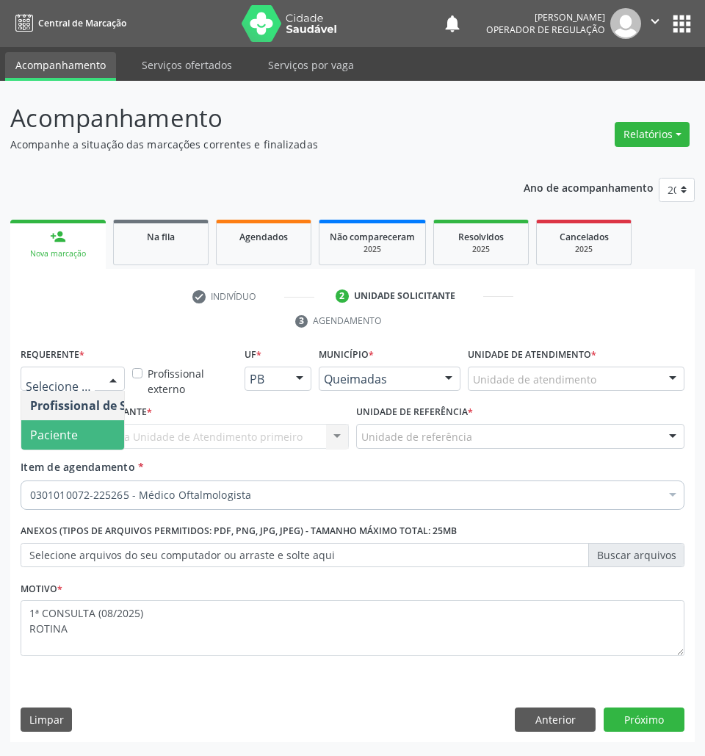
click at [75, 439] on span "Paciente" at bounding box center [54, 435] width 48 height 16
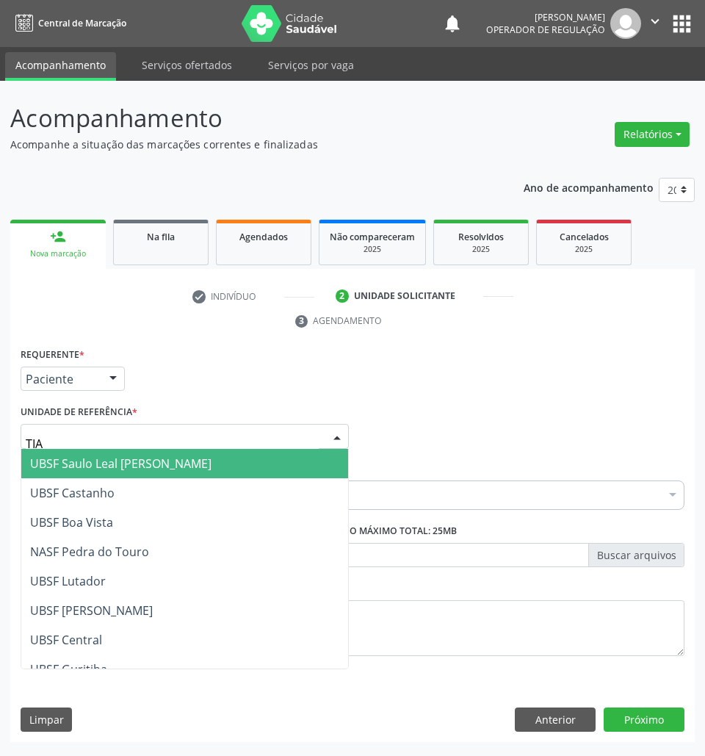
type input "TIAO"
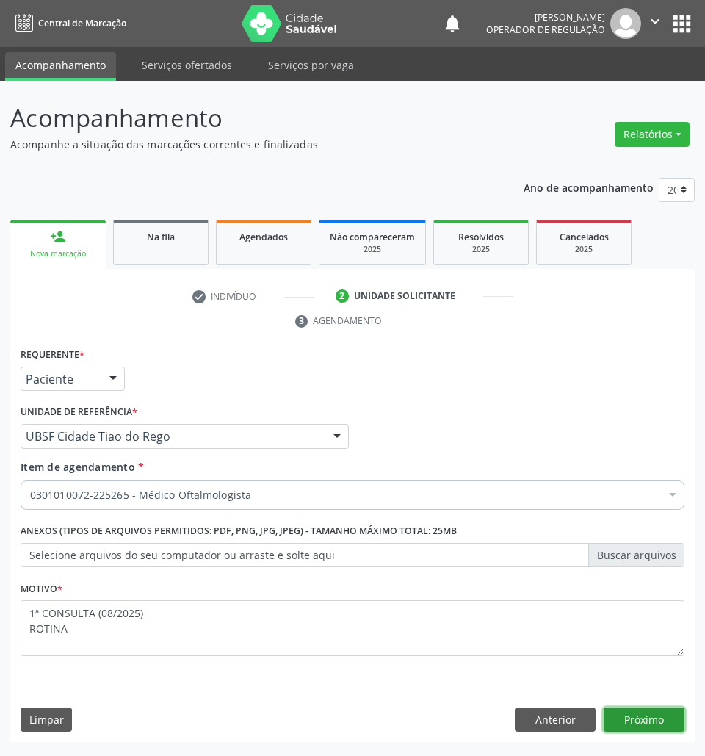
click at [655, 714] on button "Próximo" at bounding box center [644, 720] width 81 height 25
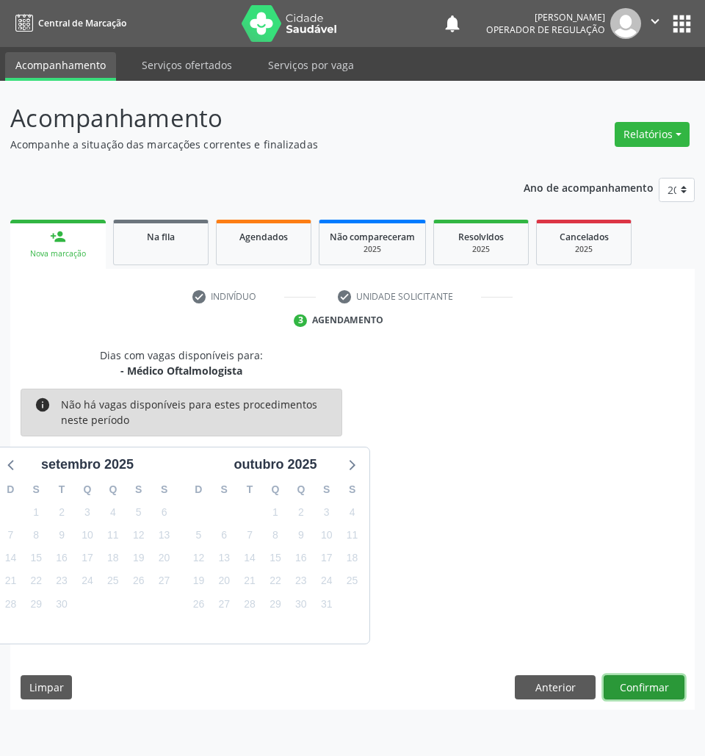
click at [655, 688] on button "Confirmar" at bounding box center [644, 687] width 81 height 25
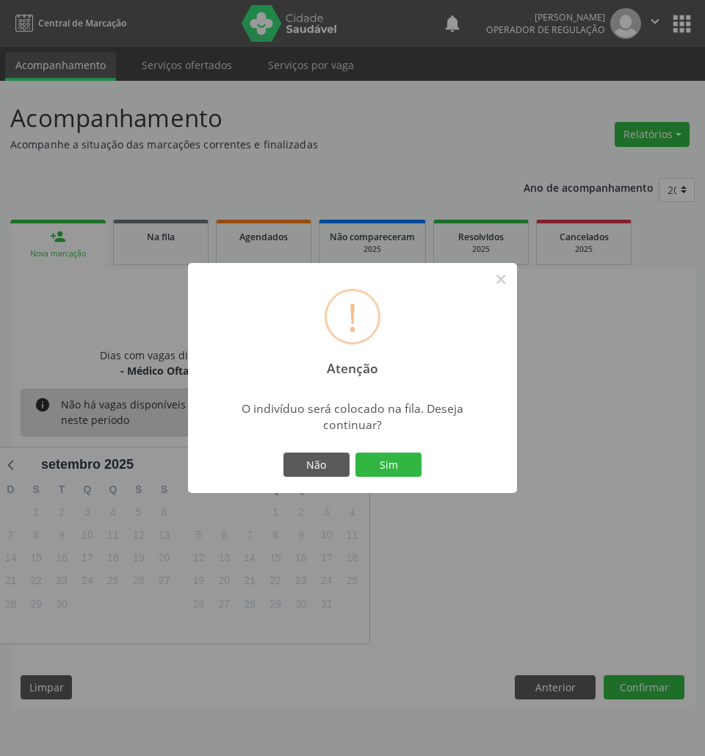
click at [356, 453] on button "Sim" at bounding box center [389, 465] width 66 height 25
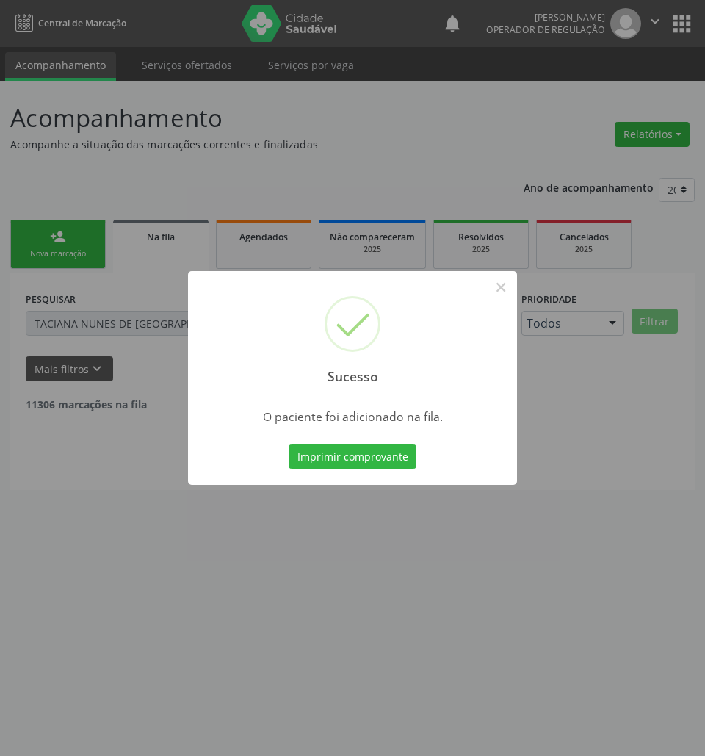
drag, startPoint x: 541, startPoint y: 613, endPoint x: 688, endPoint y: 597, distance: 148.5
click at [542, 608] on div "Sucesso × O paciente foi adicionado na fila. Imprimir comprovante Cancel" at bounding box center [352, 378] width 705 height 756
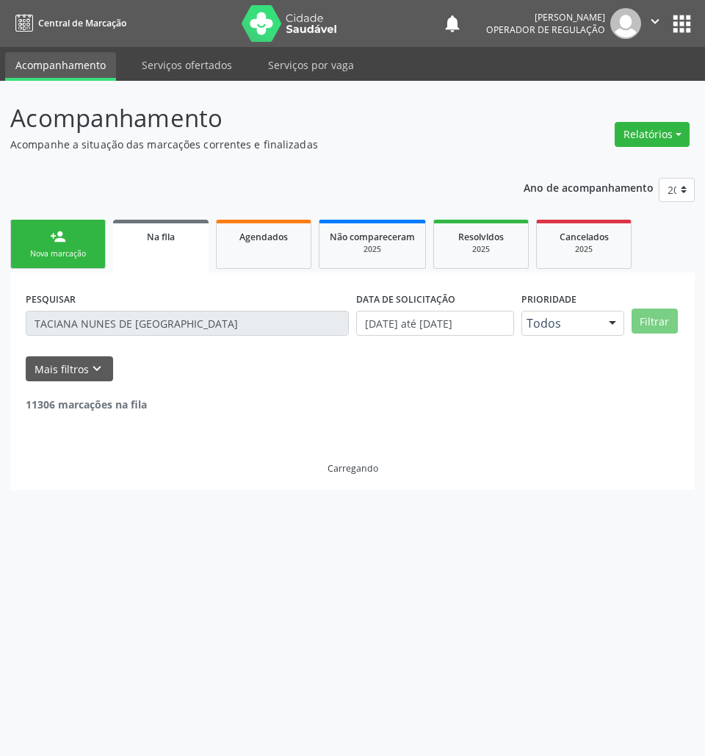
click at [62, 247] on link "person_add Nova marcação" at bounding box center [58, 244] width 96 height 49
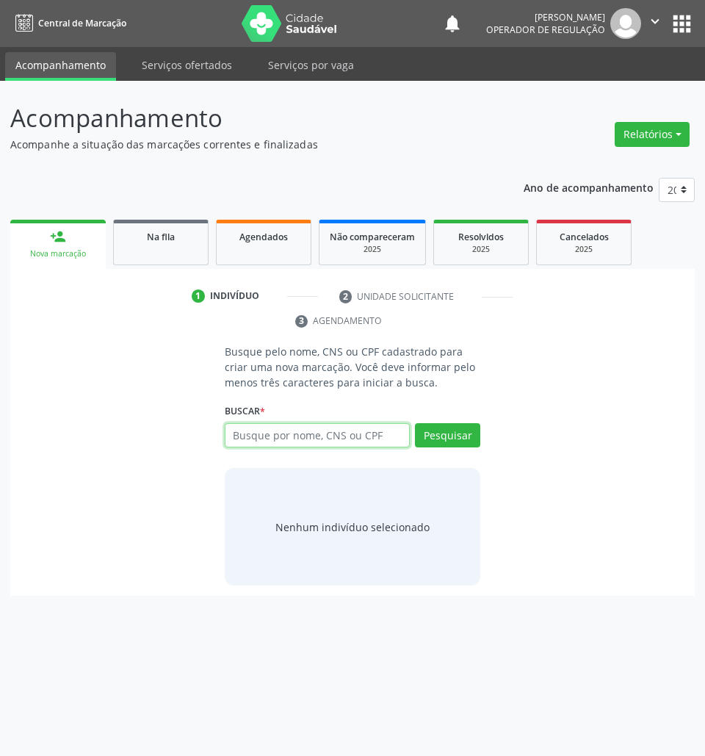
click at [342, 445] on input "text" at bounding box center [318, 435] width 186 height 25
type input "48410225115"
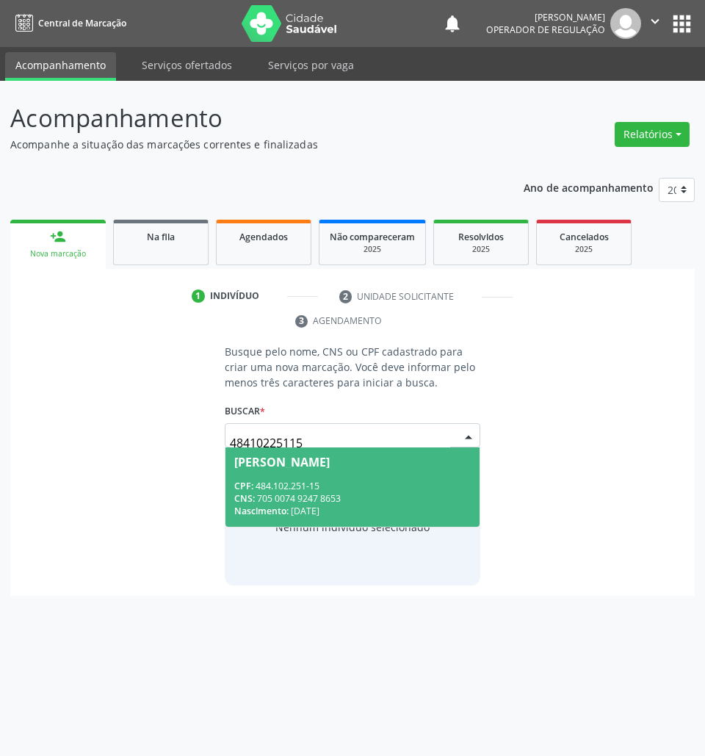
click at [318, 429] on input "48410225115" at bounding box center [340, 442] width 221 height 29
click at [301, 481] on div "CPF: 484.102.251-15" at bounding box center [352, 486] width 237 height 12
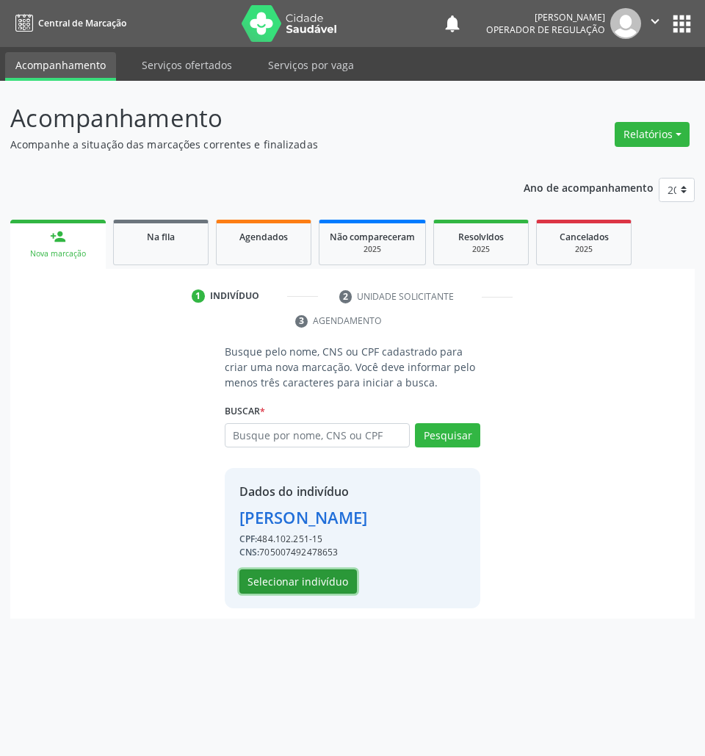
click at [295, 583] on button "Selecionar indivíduo" at bounding box center [299, 581] width 118 height 25
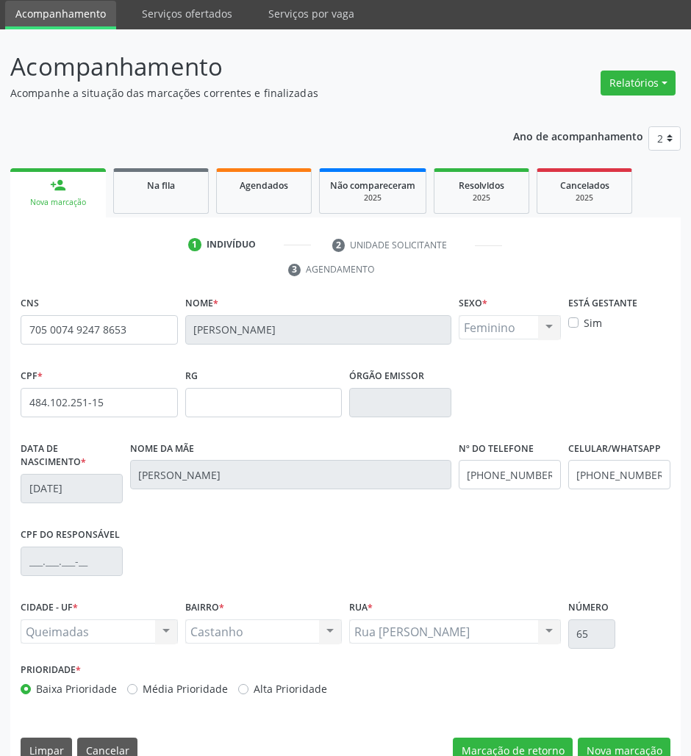
scroll to position [79, 0]
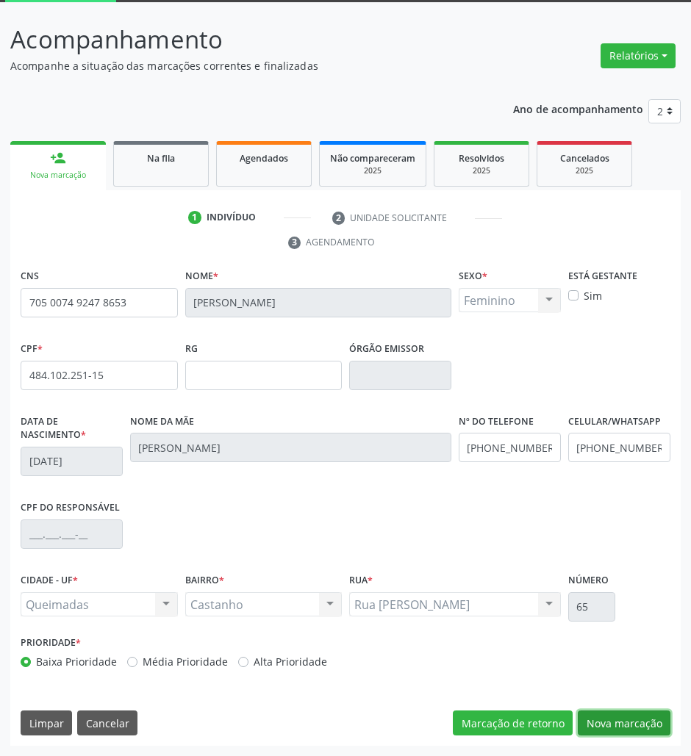
drag, startPoint x: 633, startPoint y: 715, endPoint x: 491, endPoint y: 639, distance: 161.4
click at [633, 715] on button "Nova marcação" at bounding box center [624, 723] width 93 height 25
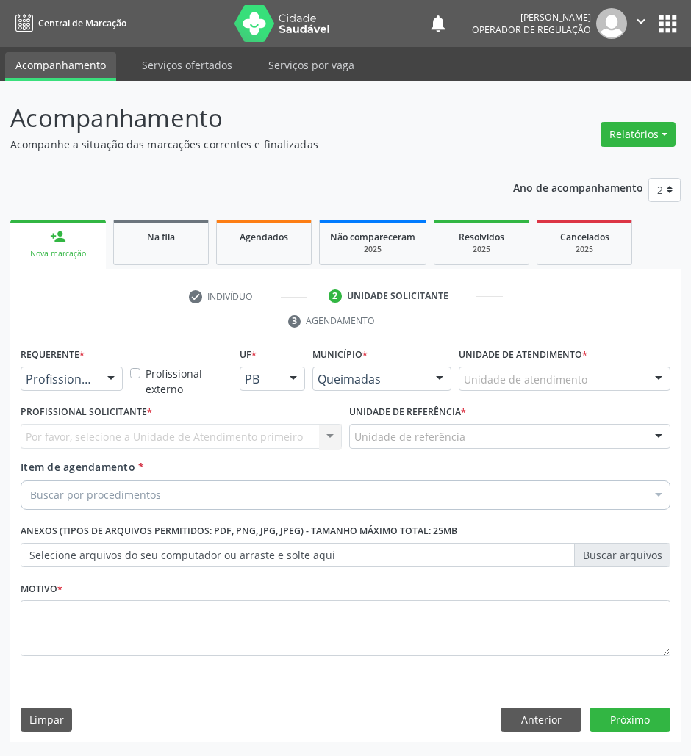
scroll to position [0, 0]
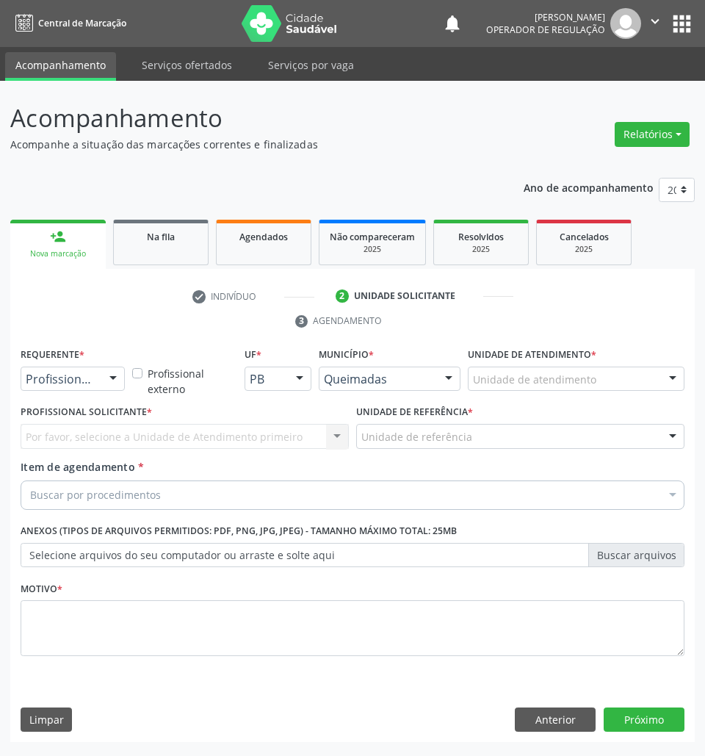
click at [76, 486] on div "Buscar por procedimentos" at bounding box center [353, 495] width 664 height 29
paste input "1ª CONSULTA (08/2025) ROTINA"
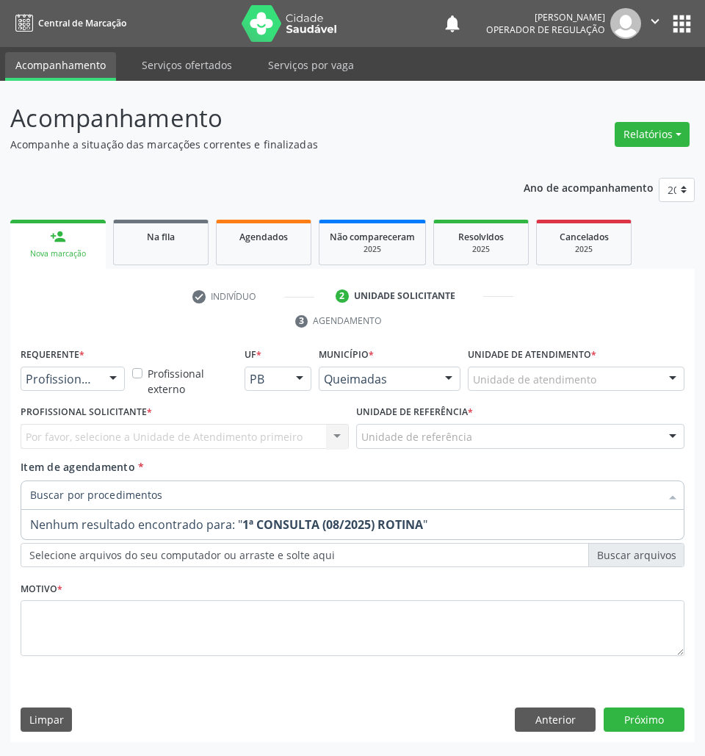
type input "1ª CONSULTA (08/2025) ROTINA"
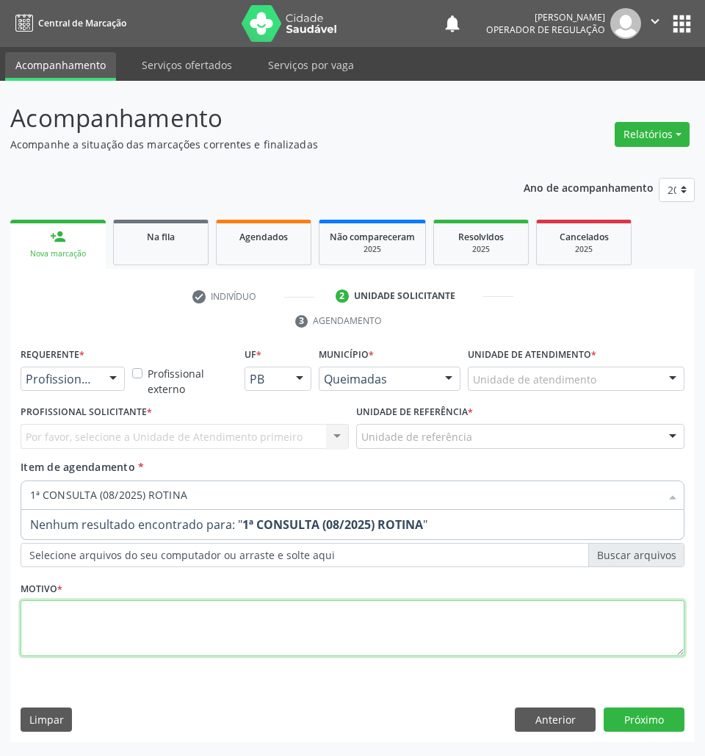
click at [122, 604] on div "Requerente * Profissional de Saúde Profissional de Saúde Paciente Nenhum result…" at bounding box center [353, 510] width 664 height 333
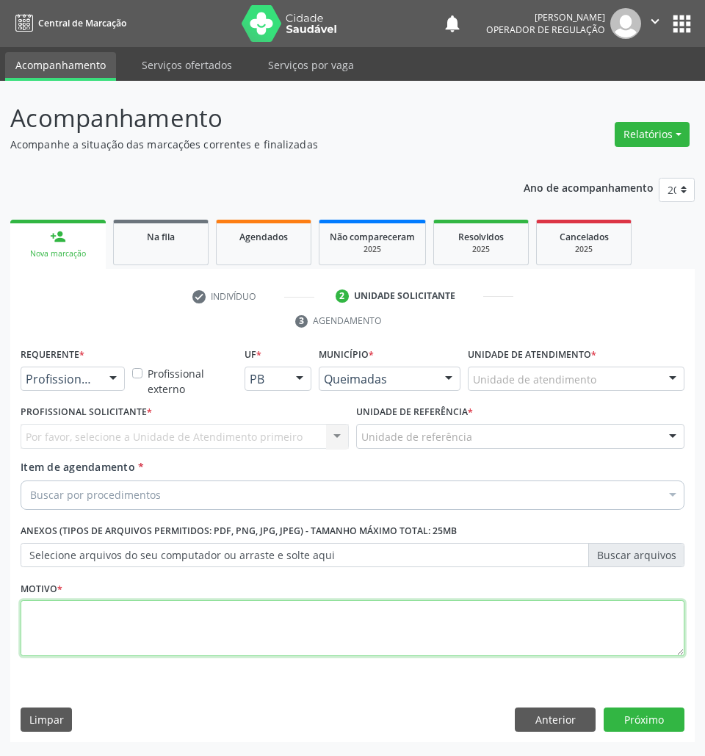
click at [145, 630] on div "Requerente * Profissional de Saúde Profissional de Saúde Paciente Nenhum result…" at bounding box center [353, 510] width 664 height 333
paste textarea "1ª CONSULTA (08/2025) ROTINA"
type textarea "1ª CONSULTA (08/2025) ROTINA"
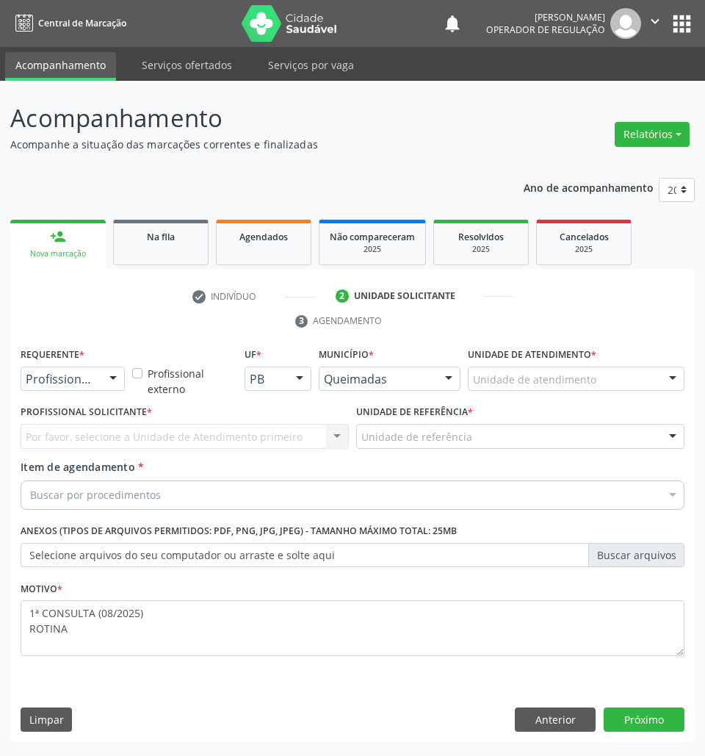
click at [406, 476] on div "Item de agendamento * Buscar por procedimentos Selecionar todos 0604320140 - Ab…" at bounding box center [353, 482] width 664 height 46
click at [403, 506] on div "Buscar por procedimentos" at bounding box center [353, 495] width 664 height 29
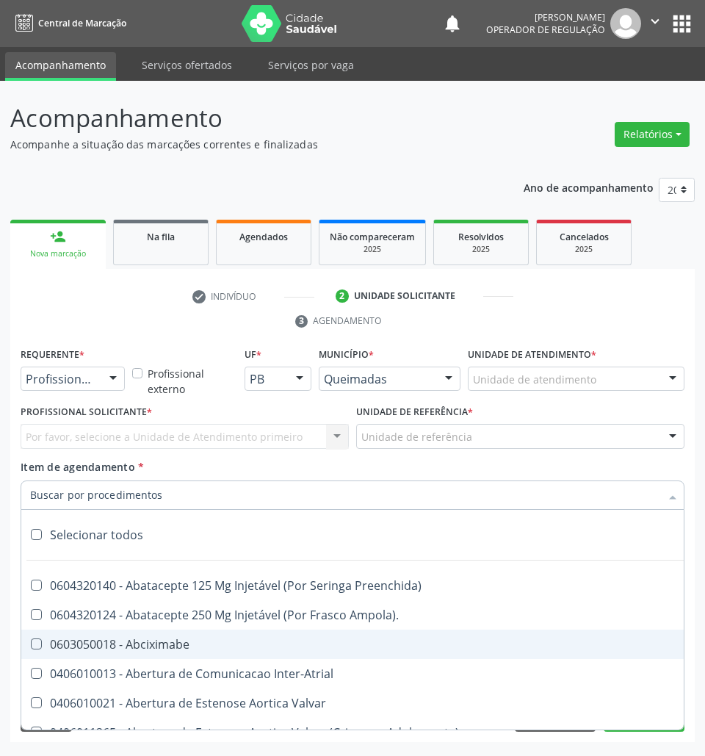
paste input "OFTALMOLOGISTA"
type input "OFTALMOLOGISTA"
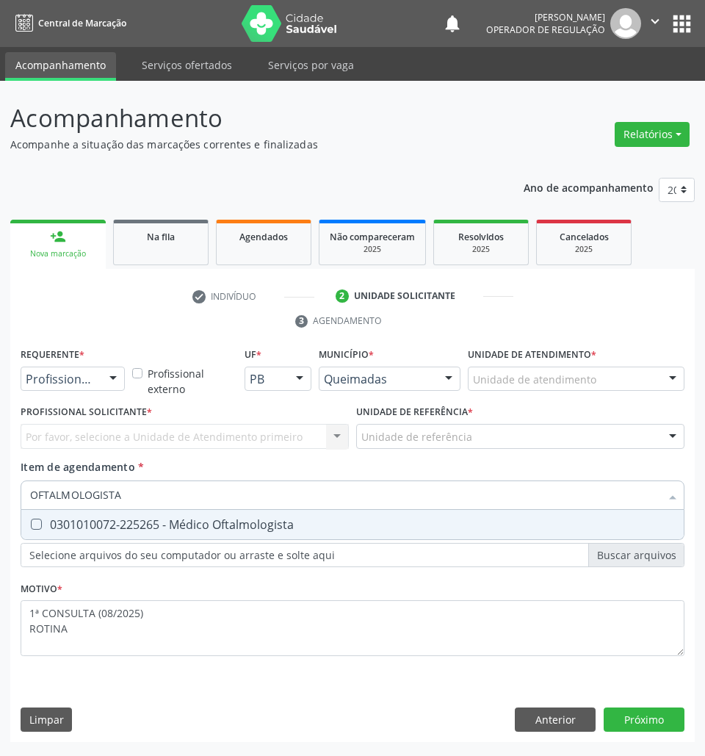
click at [362, 536] on span "0301010072-225265 - Médico Oftalmologista" at bounding box center [352, 524] width 663 height 29
checkbox Oftalmologista "true"
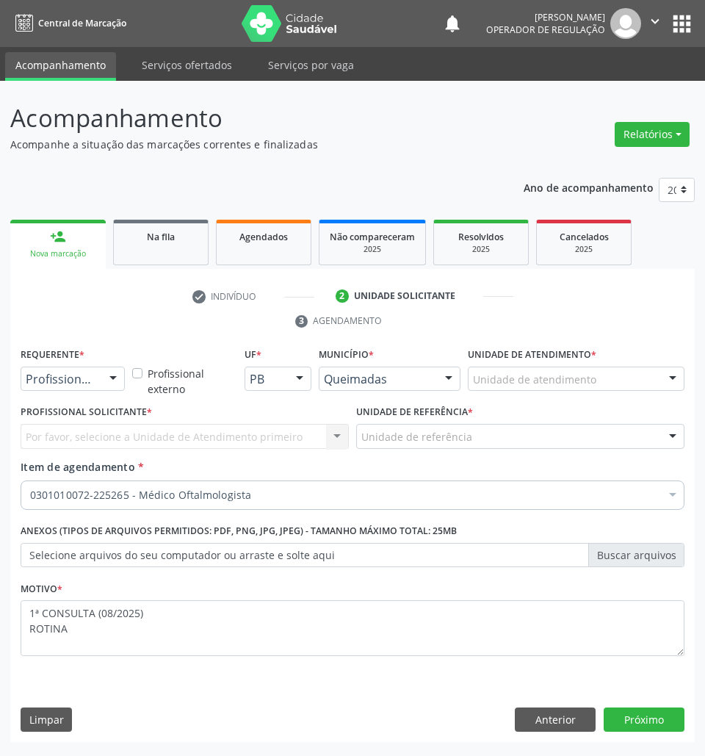
drag, startPoint x: 110, startPoint y: 379, endPoint x: 107, endPoint y: 391, distance: 12.1
click at [110, 379] on div at bounding box center [113, 379] width 22 height 25
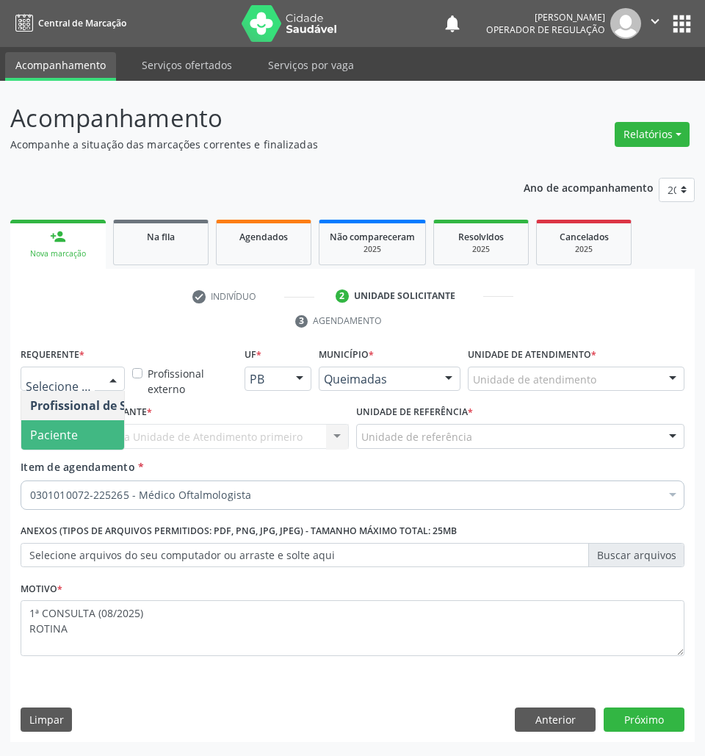
click at [104, 435] on span "Paciente" at bounding box center [92, 434] width 143 height 29
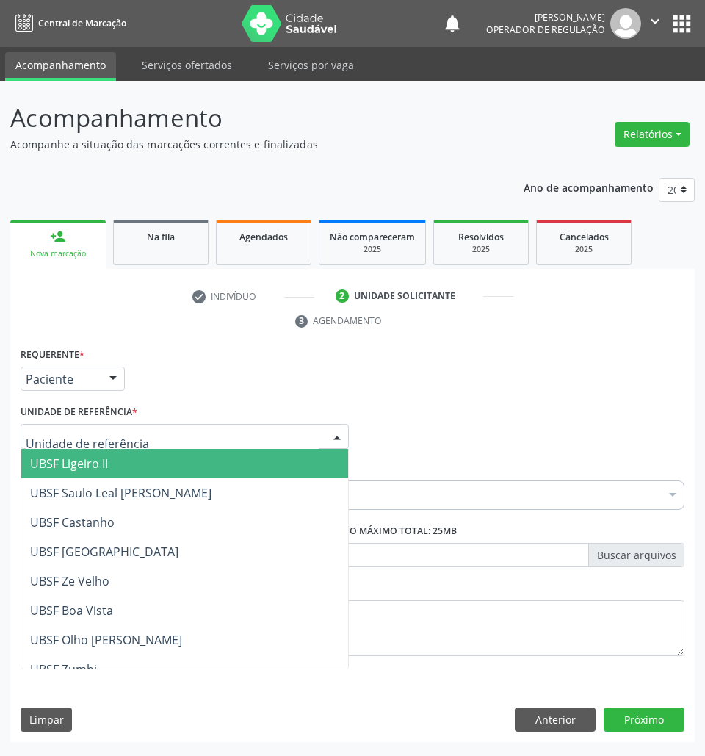
click at [156, 439] on div at bounding box center [185, 436] width 328 height 25
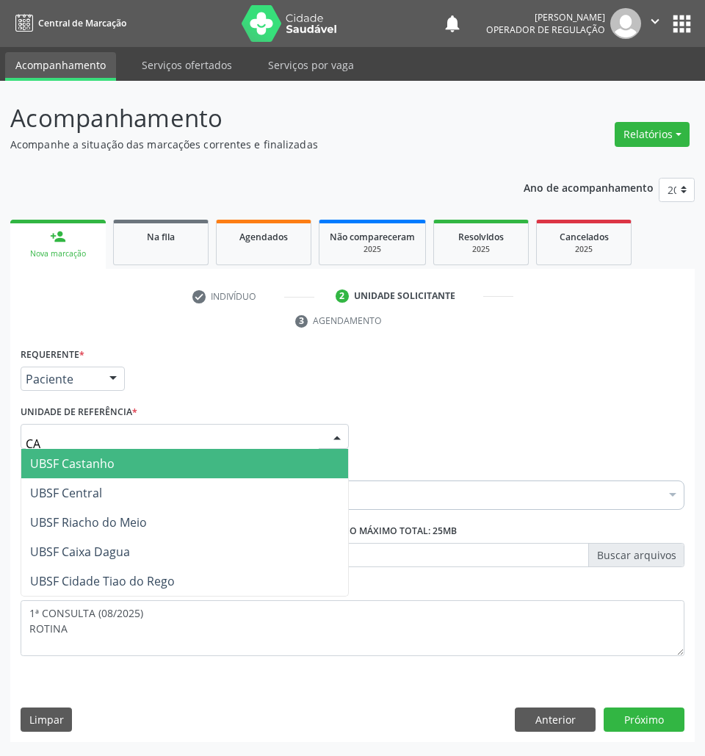
type input "CAS"
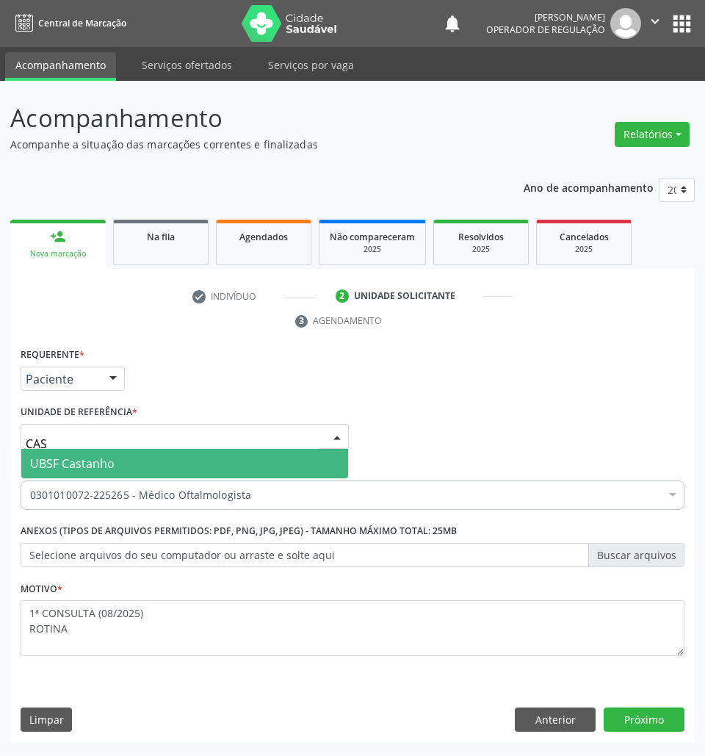
click at [170, 451] on span "UBSF Castanho" at bounding box center [184, 463] width 327 height 29
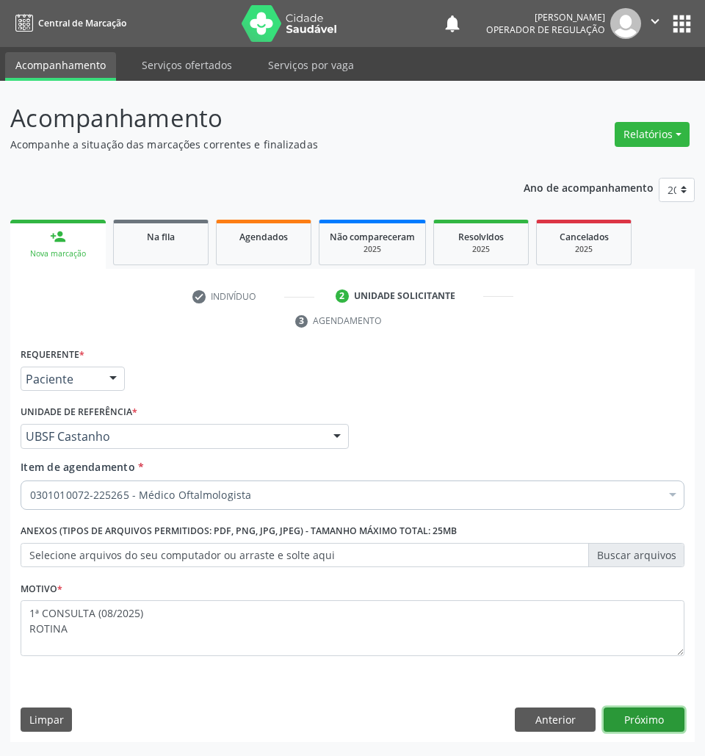
click at [660, 723] on button "Próximo" at bounding box center [644, 720] width 81 height 25
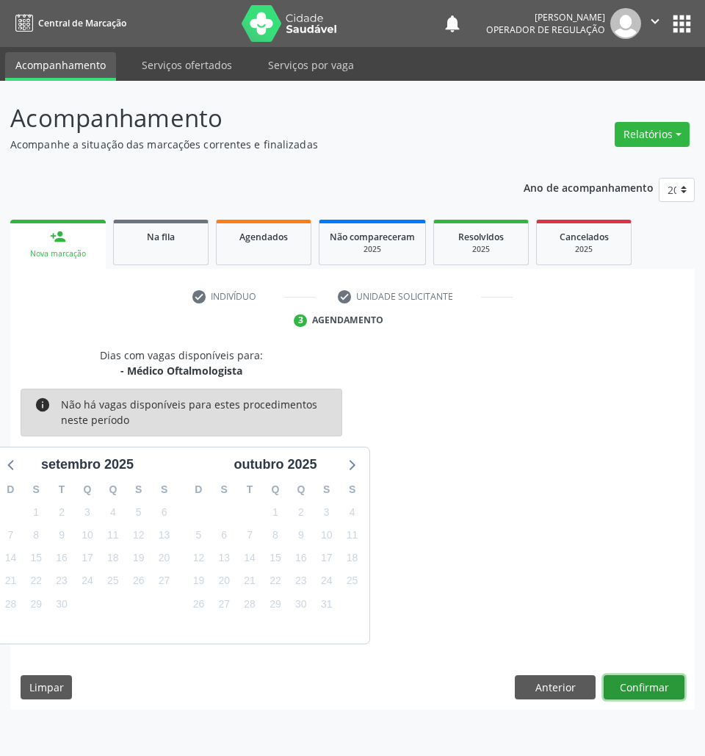
click at [664, 694] on button "Confirmar" at bounding box center [644, 687] width 81 height 25
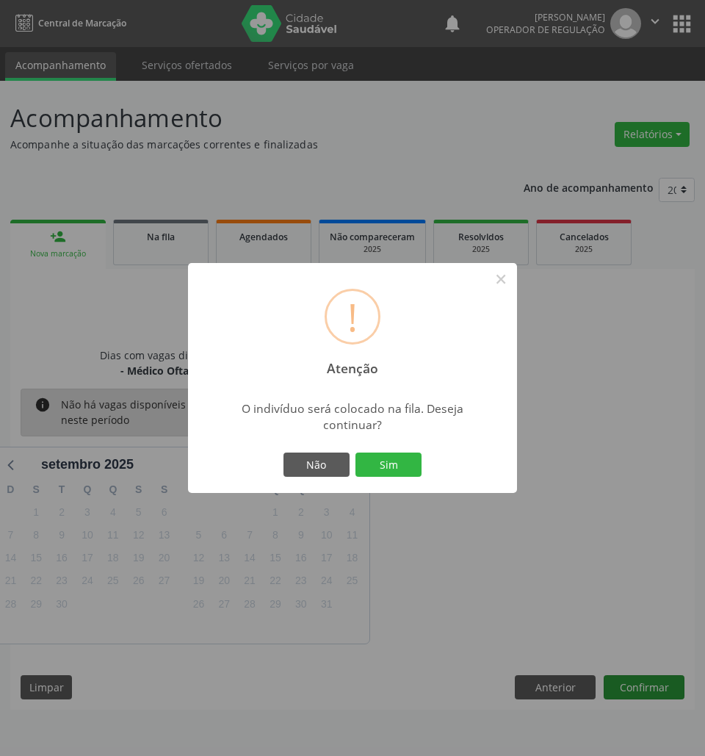
click at [356, 453] on button "Sim" at bounding box center [389, 465] width 66 height 25
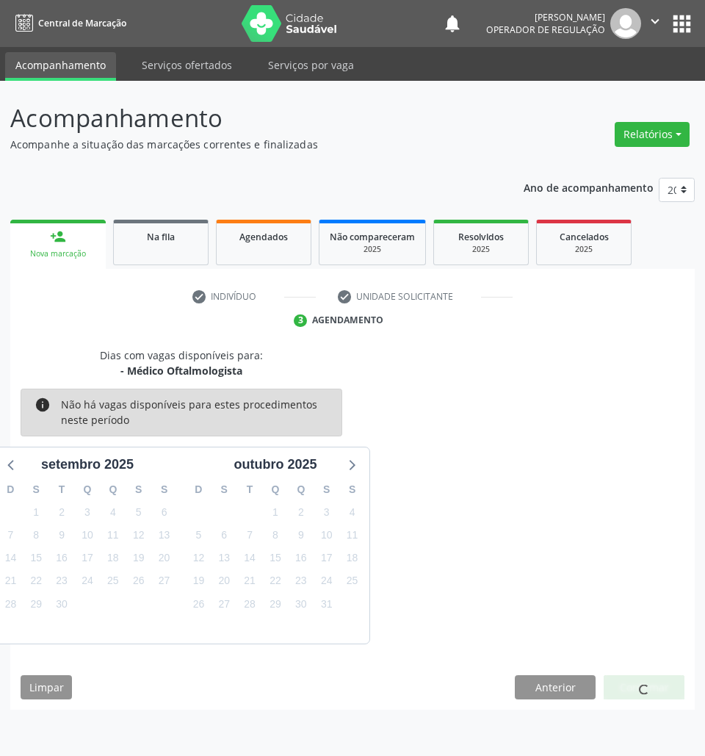
drag, startPoint x: 388, startPoint y: 391, endPoint x: 411, endPoint y: 467, distance: 80.0
click at [388, 392] on div "Dias com vagas disponíveis para: - Médico Oftalmologista info Não há vagas disp…" at bounding box center [352, 496] width 685 height 297
click at [644, 695] on div at bounding box center [644, 687] width 10 height 15
click at [445, 510] on div "Dias com vagas disponíveis para: - Médico Oftalmologista info Não há vagas disp…" at bounding box center [352, 496] width 685 height 297
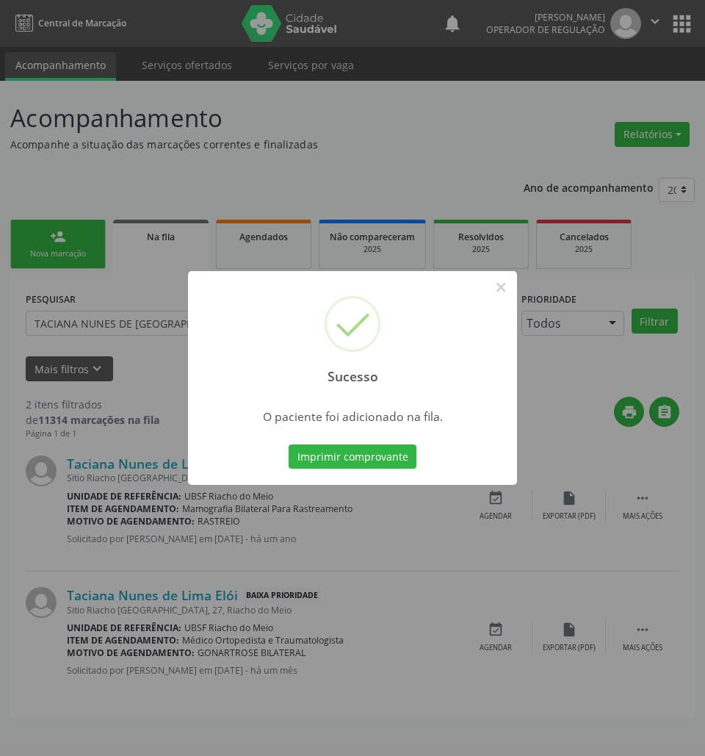
drag, startPoint x: 438, startPoint y: 600, endPoint x: 354, endPoint y: 510, distance: 123.2
click at [436, 597] on div "Sucesso × O paciente foi adicionado na fila. Imprimir comprovante Cancel" at bounding box center [352, 378] width 705 height 756
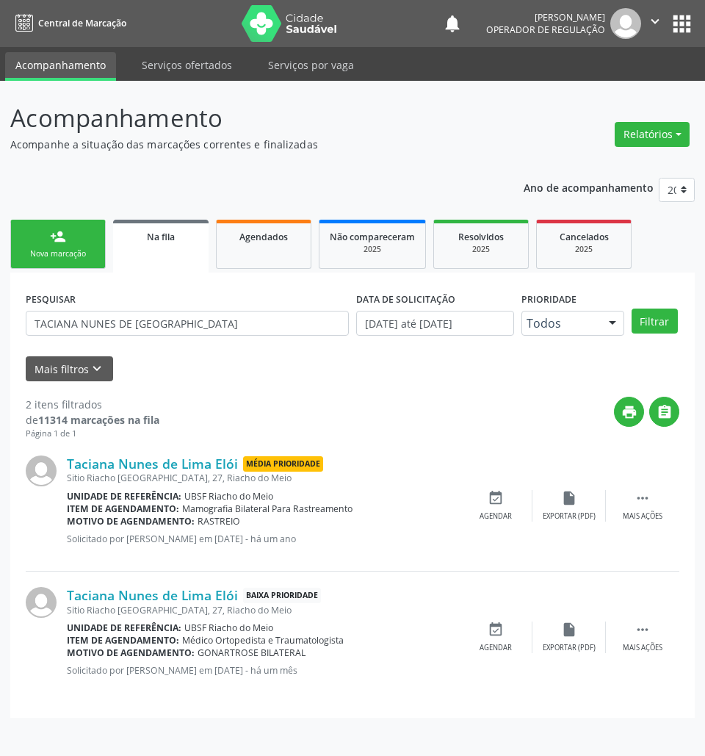
click at [48, 253] on div "Nova marcação" at bounding box center [57, 253] width 73 height 11
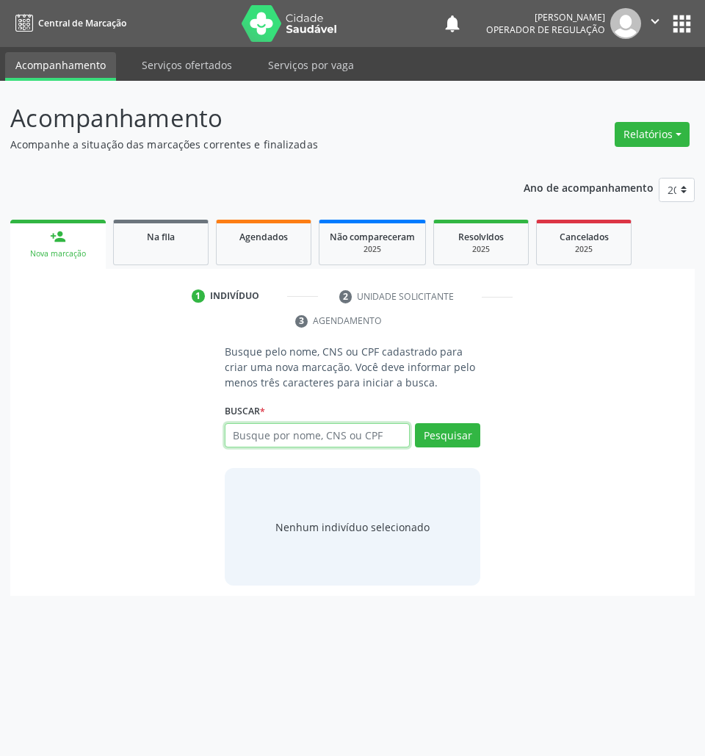
click at [323, 429] on input "text" at bounding box center [318, 435] width 186 height 25
type input "706802230423025"
click at [230, 445] on input "706802230423025" at bounding box center [230, 442] width 0 height 29
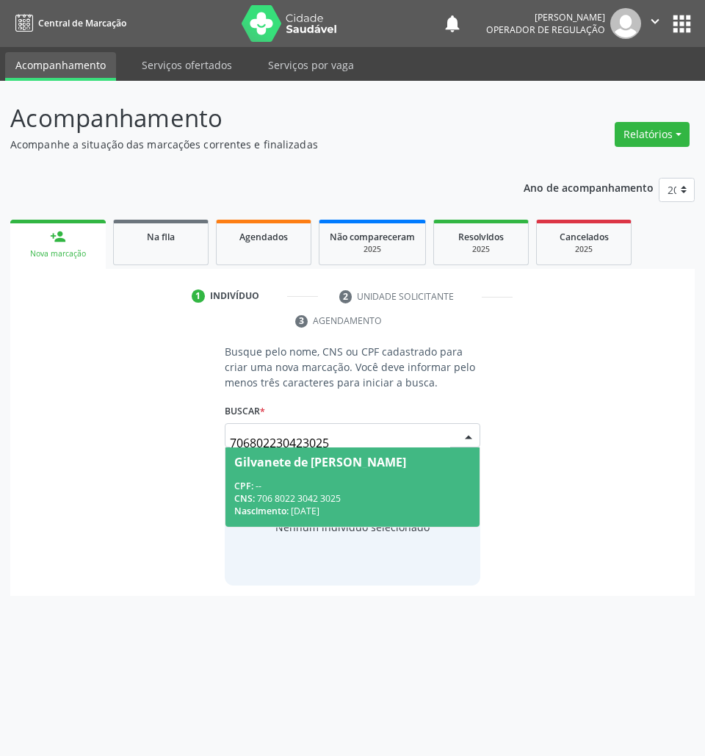
click at [307, 486] on div "CPF: --" at bounding box center [352, 486] width 237 height 12
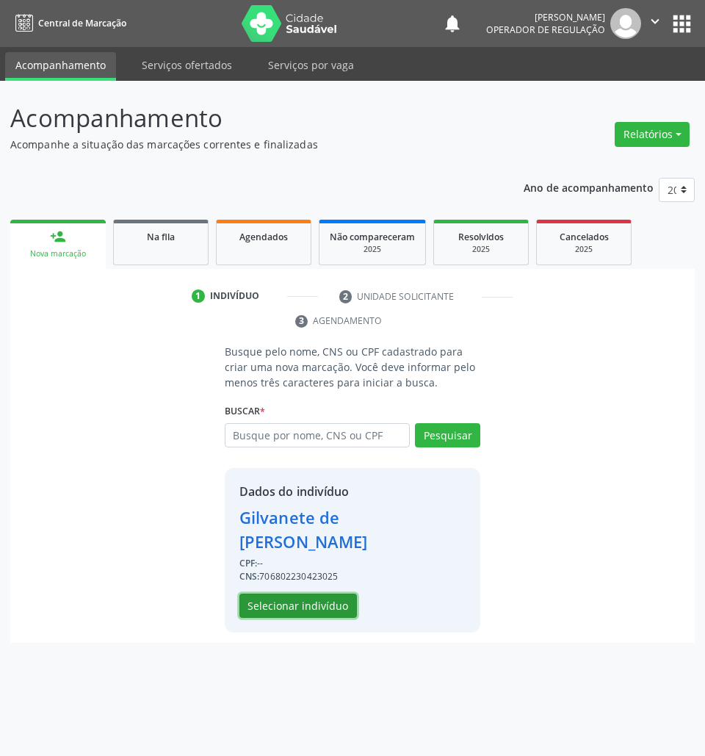
drag, startPoint x: 313, startPoint y: 580, endPoint x: 674, endPoint y: 508, distance: 367.7
click at [313, 594] on button "Selecionar indivíduo" at bounding box center [299, 606] width 118 height 25
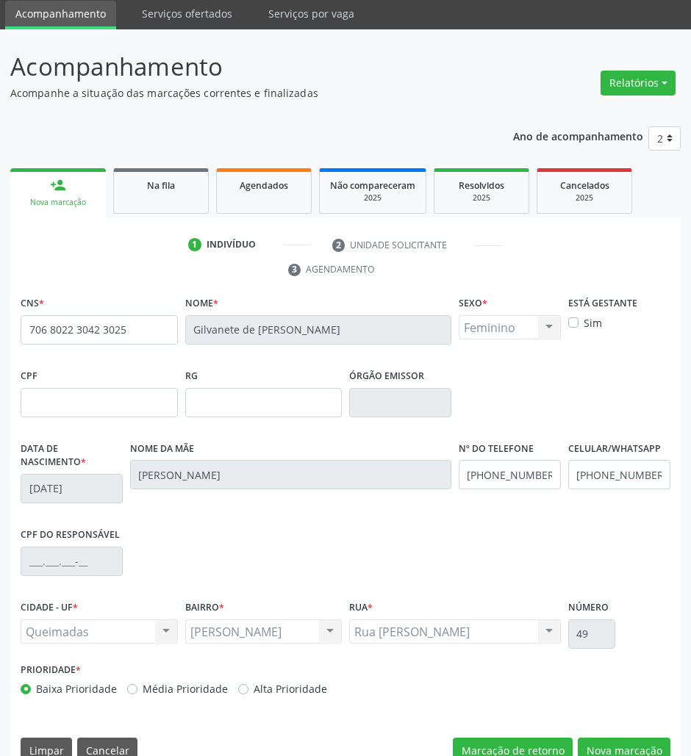
scroll to position [79, 0]
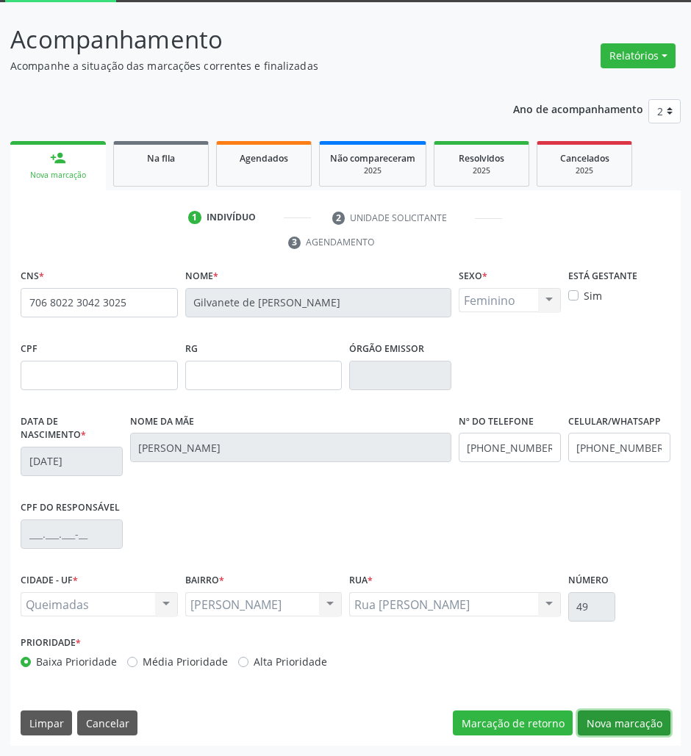
click at [623, 733] on button "Nova marcação" at bounding box center [624, 723] width 93 height 25
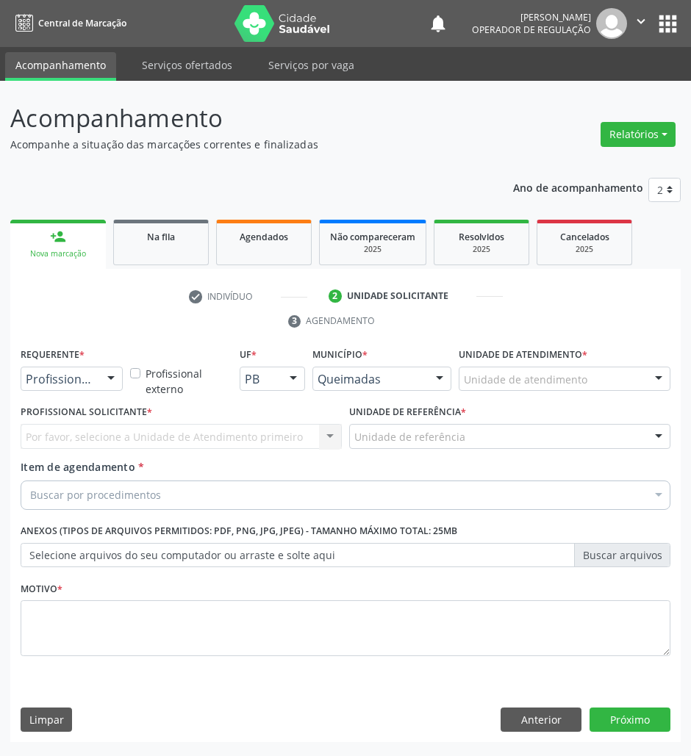
scroll to position [0, 0]
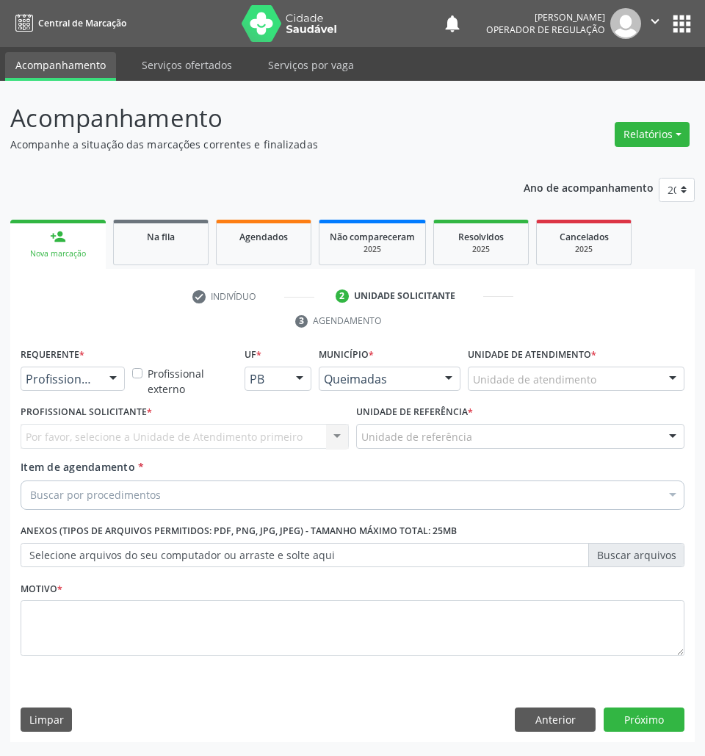
click at [84, 391] on div "Profissional de Saúde" at bounding box center [73, 379] width 104 height 25
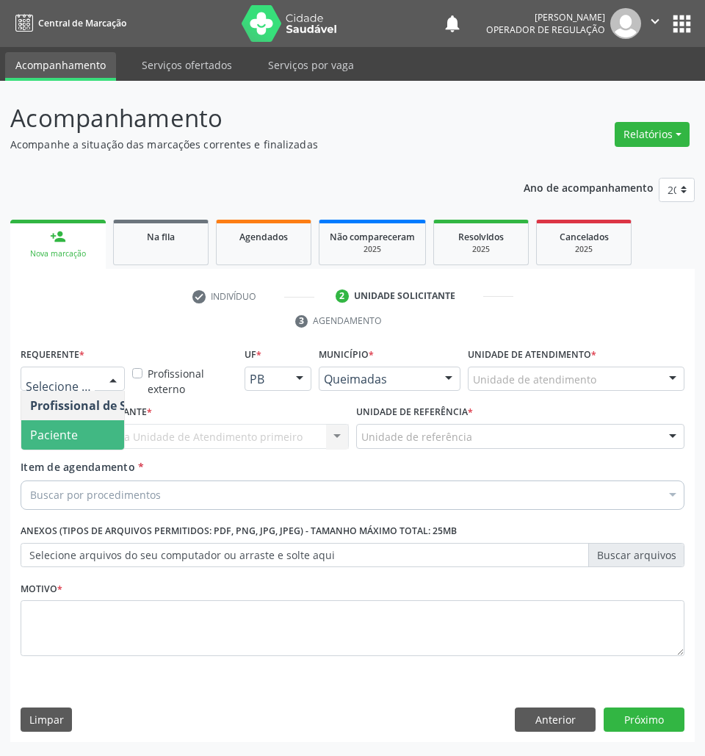
click at [81, 423] on span "Paciente" at bounding box center [92, 434] width 143 height 29
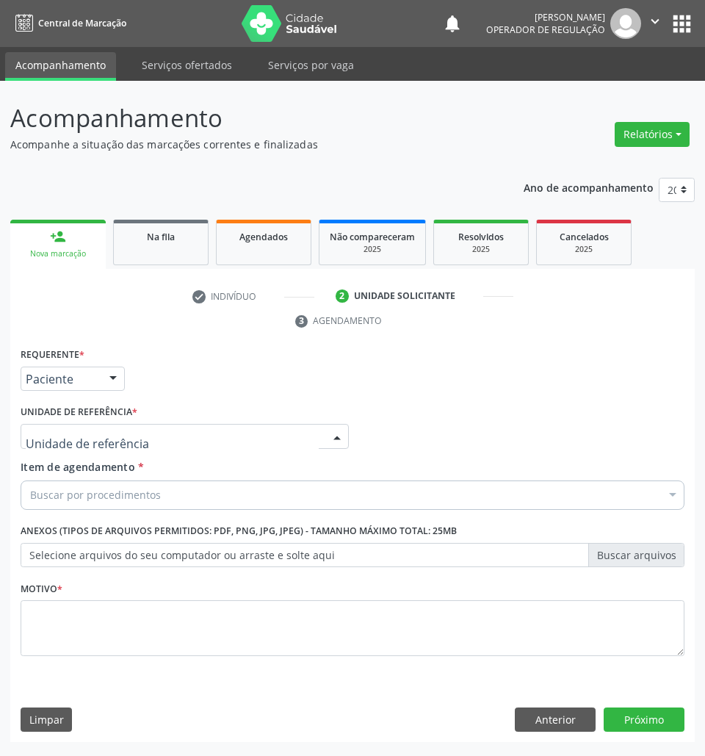
click at [134, 436] on div at bounding box center [185, 436] width 328 height 25
type input "S"
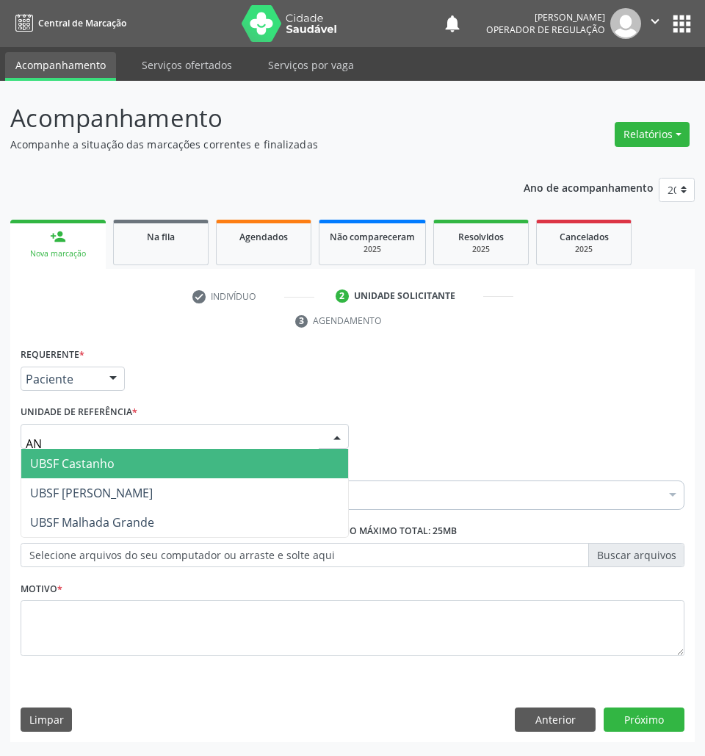
type input "ANI"
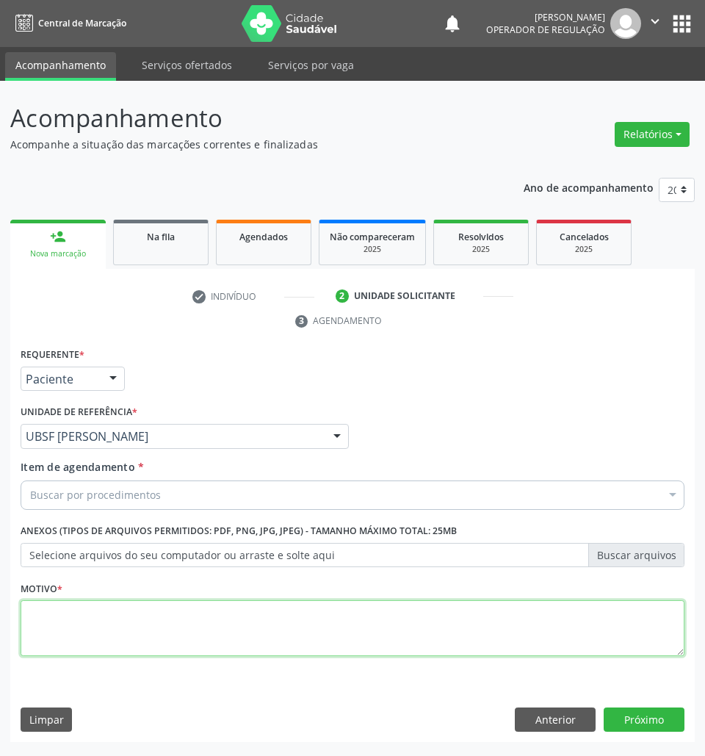
click at [107, 623] on textarea at bounding box center [353, 628] width 664 height 56
paste textarea "OFTALMOLOGISTA"
type textarea "OFTALMOLOGISTA"
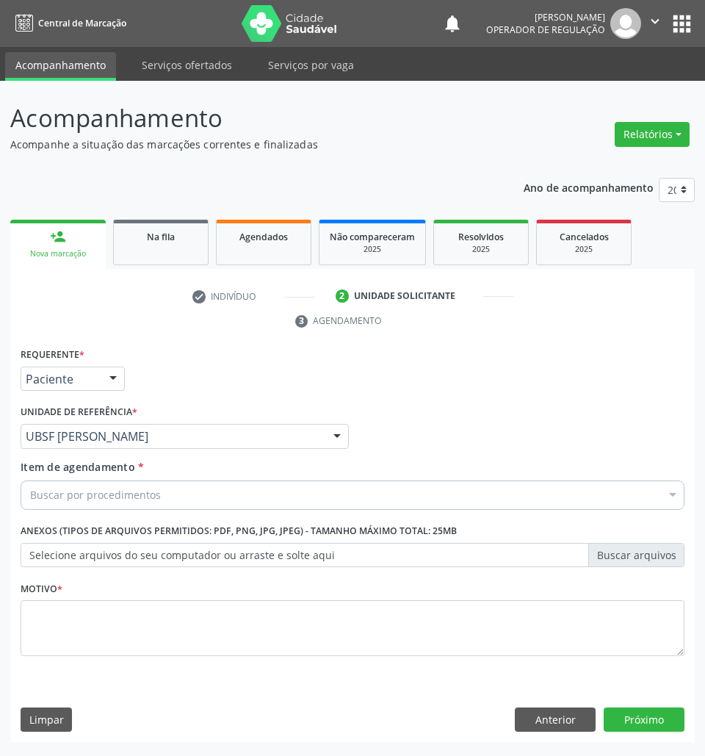
drag, startPoint x: 132, startPoint y: 519, endPoint x: 133, endPoint y: 501, distance: 17.6
click at [132, 513] on div "Requerente * Paciente Profissional de Saúde Paciente Nenhum resultado encontrad…" at bounding box center [353, 510] width 664 height 333
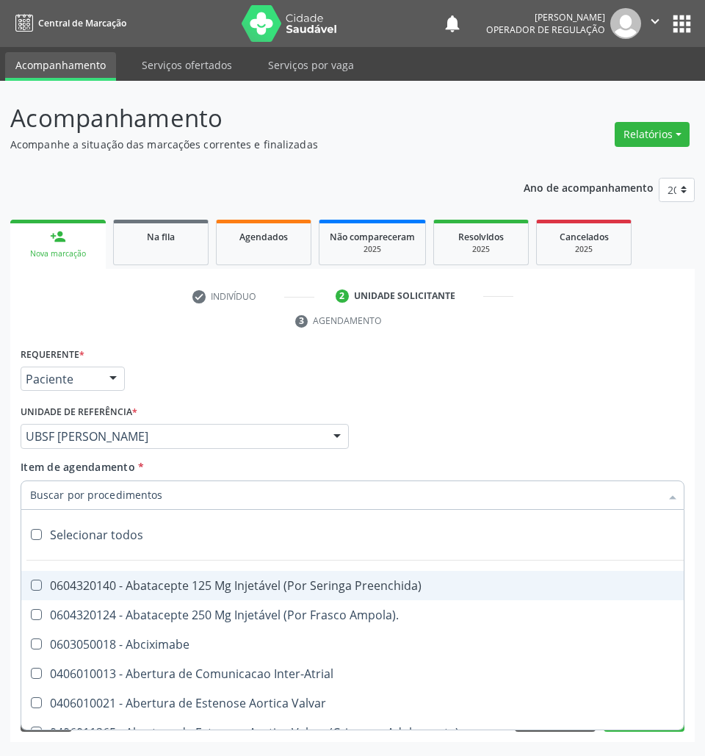
paste input "OFTALMOLOGISTA"
type input "OFTALMOLOGISTA"
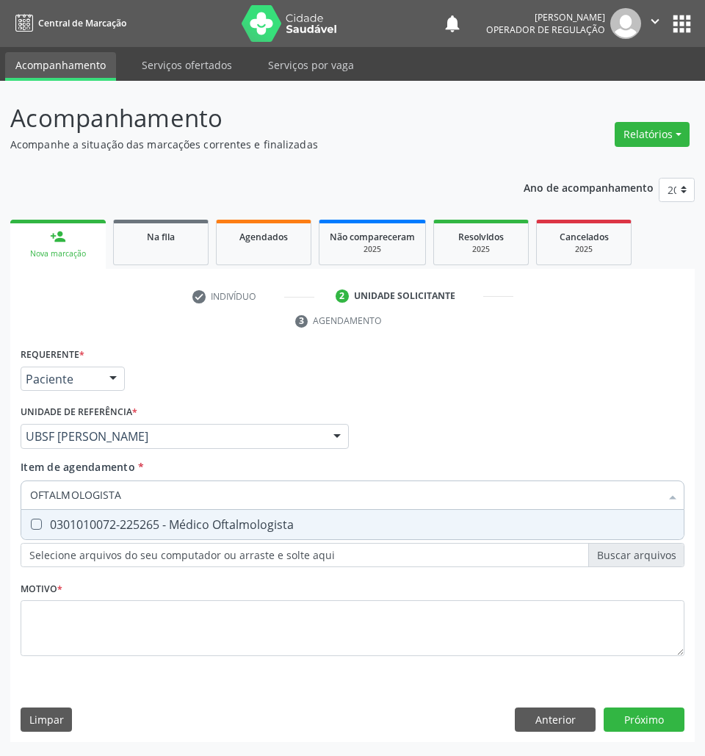
click at [139, 528] on div "0301010072-225265 - Médico Oftalmologista" at bounding box center [352, 525] width 645 height 12
checkbox Oftalmologista "true"
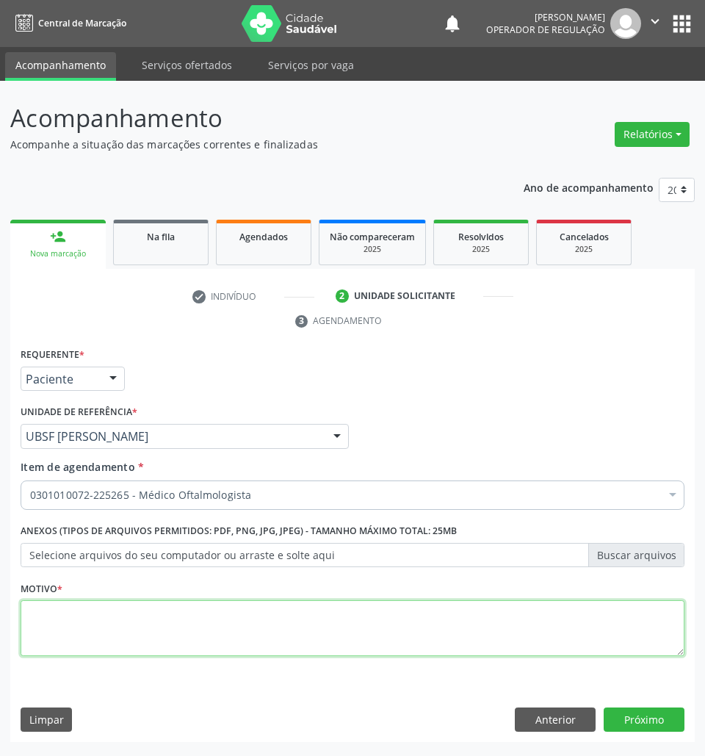
click at [520, 636] on textarea at bounding box center [353, 628] width 664 height 56
paste textarea "1ª CONSULTA (08/2025) ROTINA"
type textarea "1ª CONSULTA (08/2025) ROTINA"
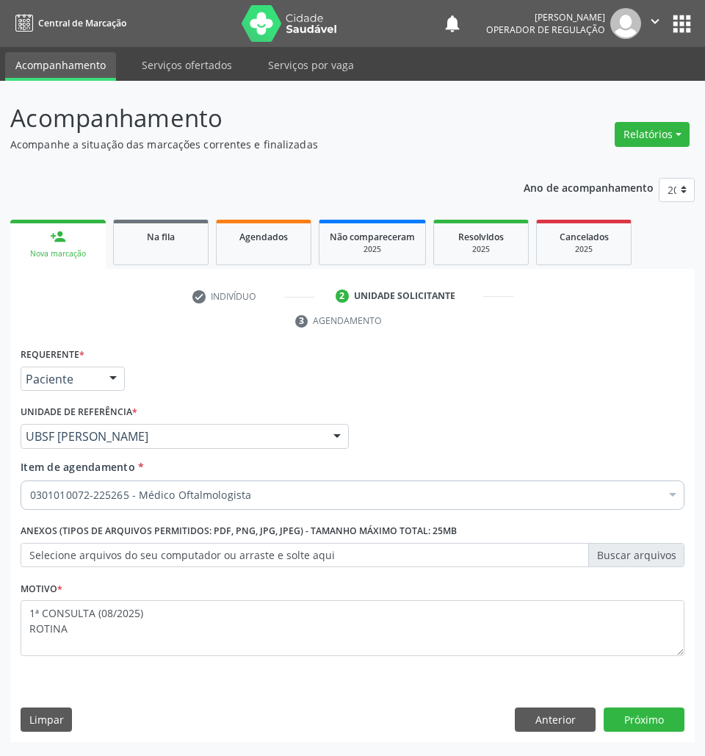
click at [644, 743] on div "Requerente * Paciente Profissional de Saúde Paciente Nenhum resultado encontrad…" at bounding box center [352, 543] width 685 height 399
drag, startPoint x: 644, startPoint y: 729, endPoint x: 645, endPoint y: 704, distance: 25.0
click at [644, 727] on button "Próximo" at bounding box center [644, 720] width 81 height 25
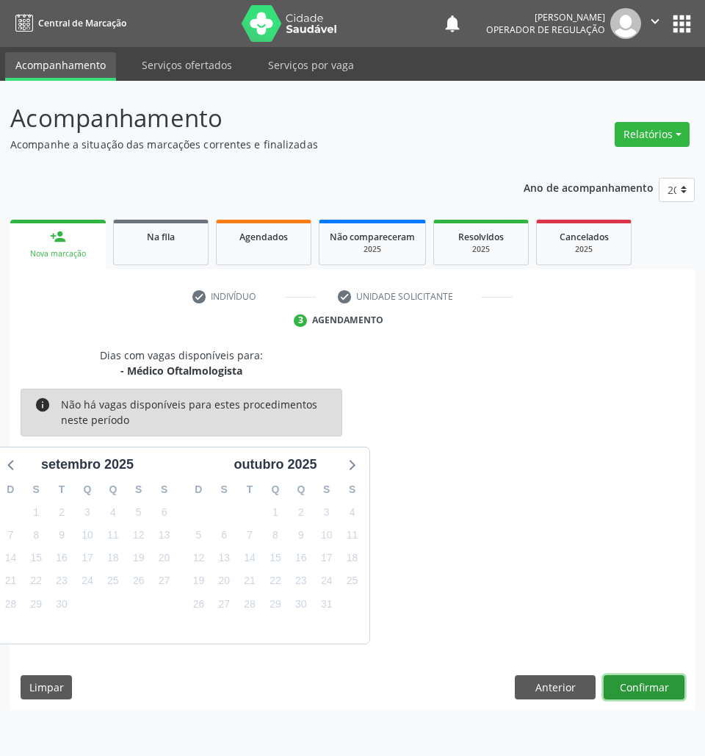
click at [622, 698] on button "Confirmar" at bounding box center [644, 687] width 81 height 25
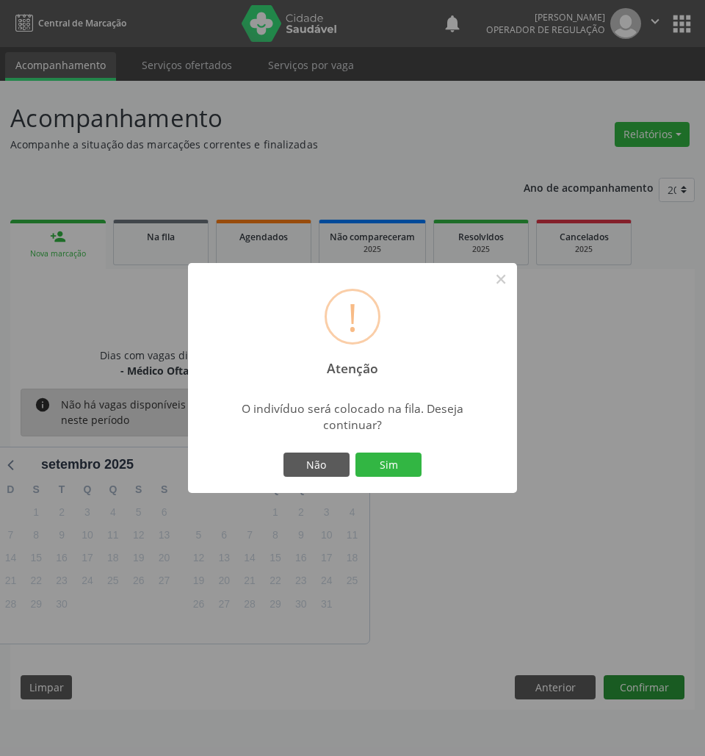
click at [356, 453] on button "Sim" at bounding box center [389, 465] width 66 height 25
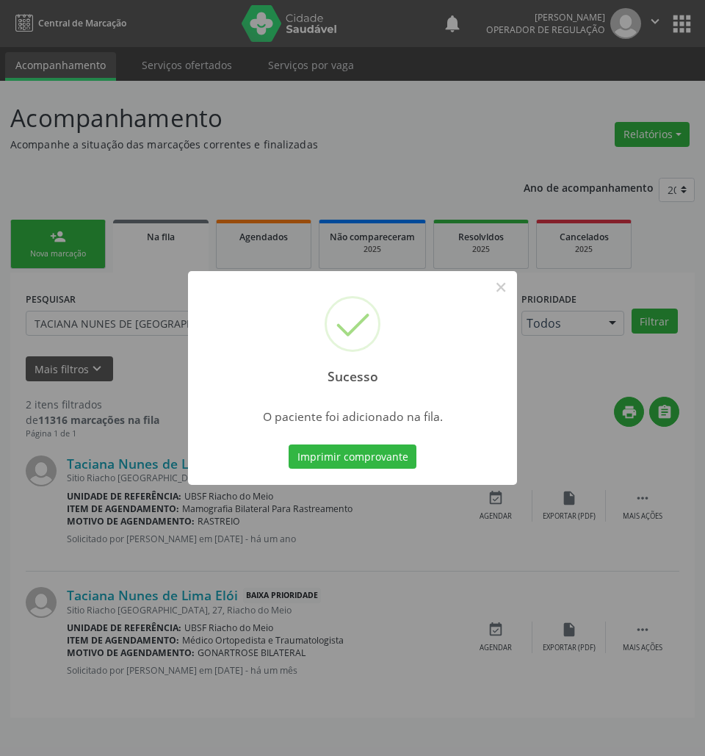
click at [280, 550] on div "Sucesso × O paciente foi adicionado na fila. Imprimir comprovante Cancel" at bounding box center [352, 378] width 705 height 756
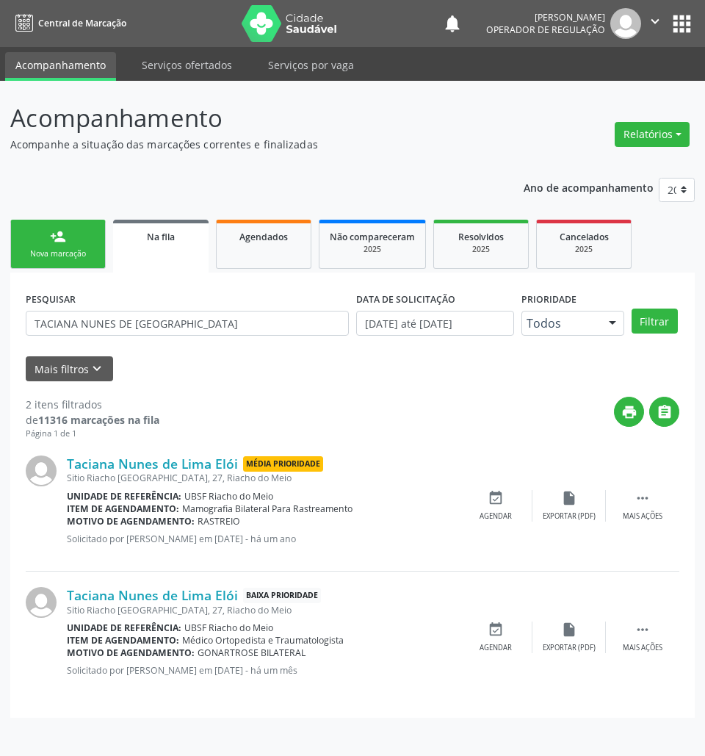
click at [68, 245] on link "person_add Nova marcação" at bounding box center [58, 244] width 96 height 49
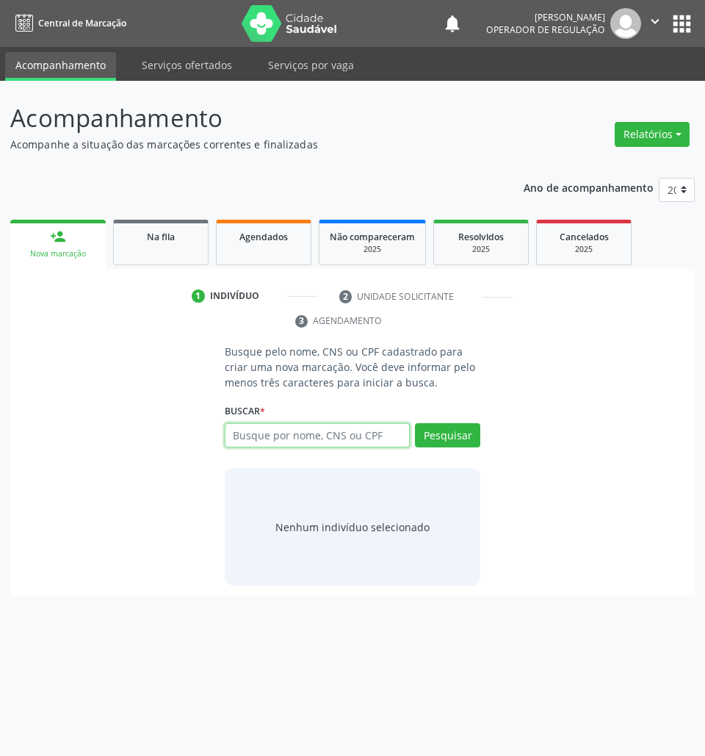
click at [354, 441] on input "text" at bounding box center [318, 435] width 186 height 25
type input "14663866492"
click at [368, 427] on div "14663866492 Busque por nome, CNS ou CPF Vivian Vitória Mendonça Lourenço CPF: 1…" at bounding box center [353, 440] width 256 height 35
click at [392, 432] on input "14663866492" at bounding box center [318, 435] width 186 height 25
click at [230, 441] on input "14663866492" at bounding box center [230, 442] width 0 height 29
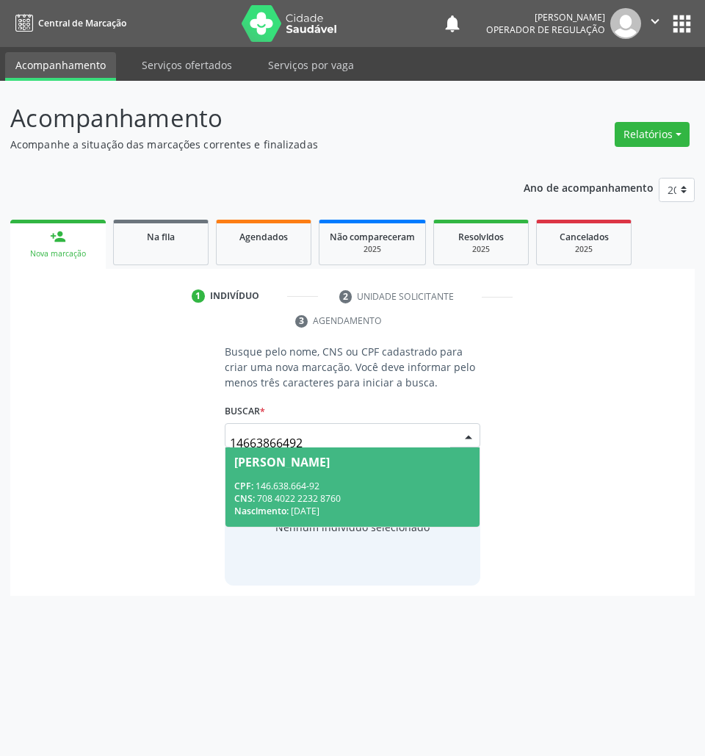
click at [423, 486] on div "CPF: 146.638.664-92" at bounding box center [352, 486] width 237 height 12
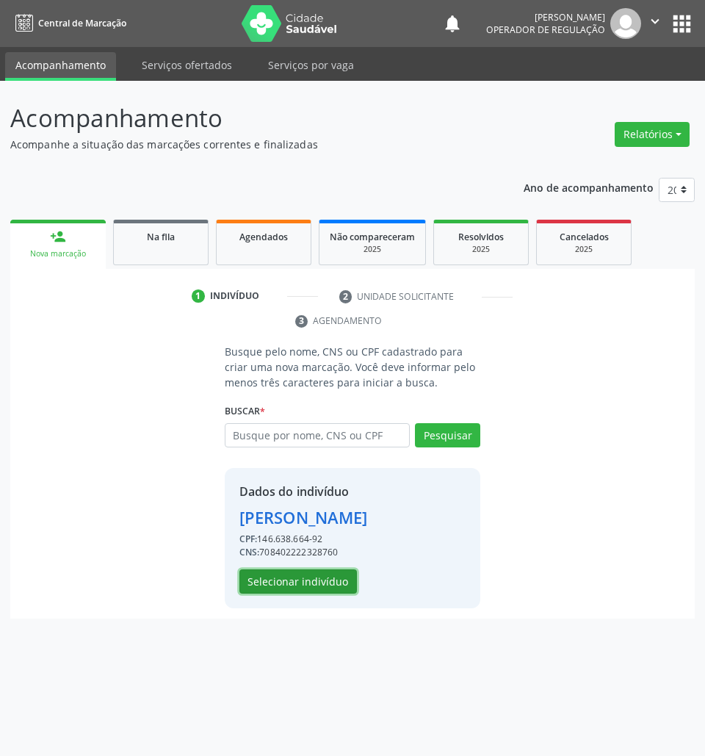
click at [297, 594] on button "Selecionar indivíduo" at bounding box center [299, 581] width 118 height 25
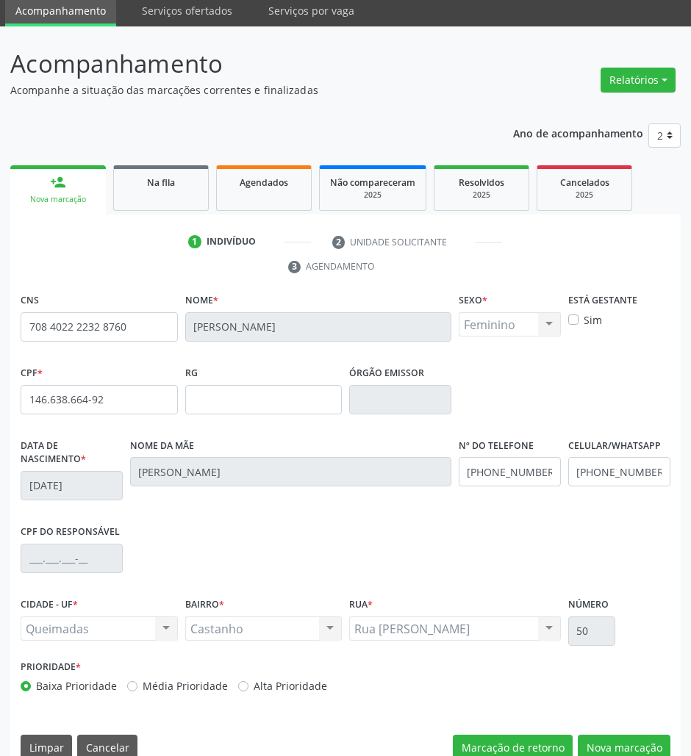
scroll to position [79, 0]
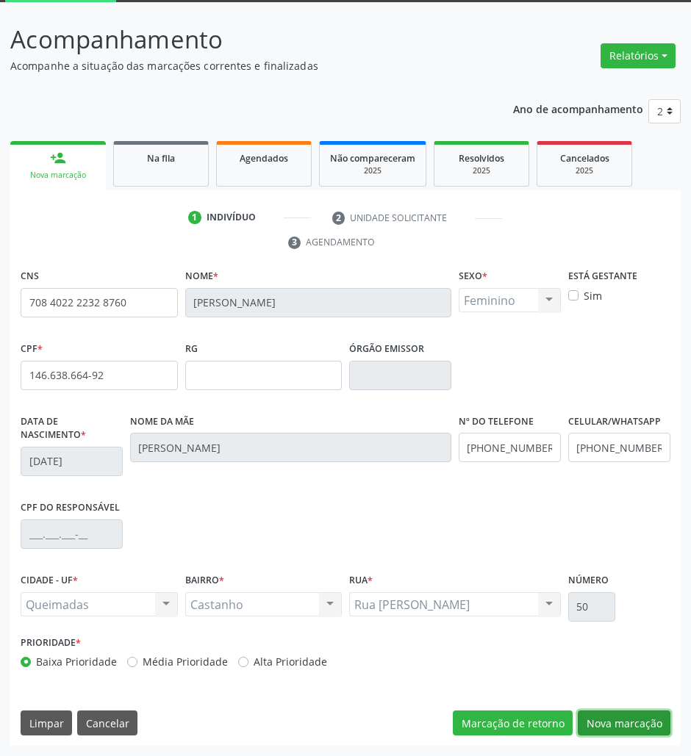
drag, startPoint x: 627, startPoint y: 724, endPoint x: 612, endPoint y: 722, distance: 15.7
click at [627, 724] on button "Nova marcação" at bounding box center [624, 723] width 93 height 25
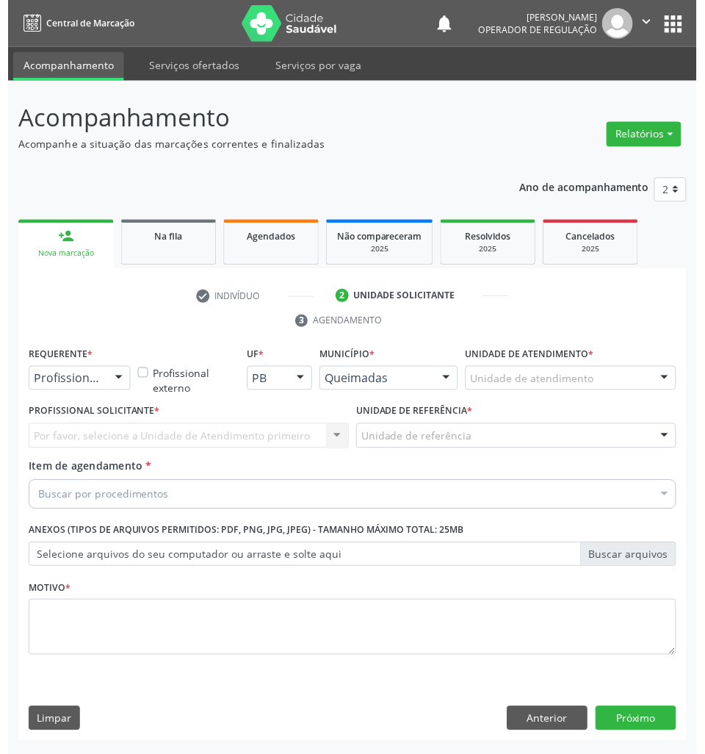
scroll to position [0, 0]
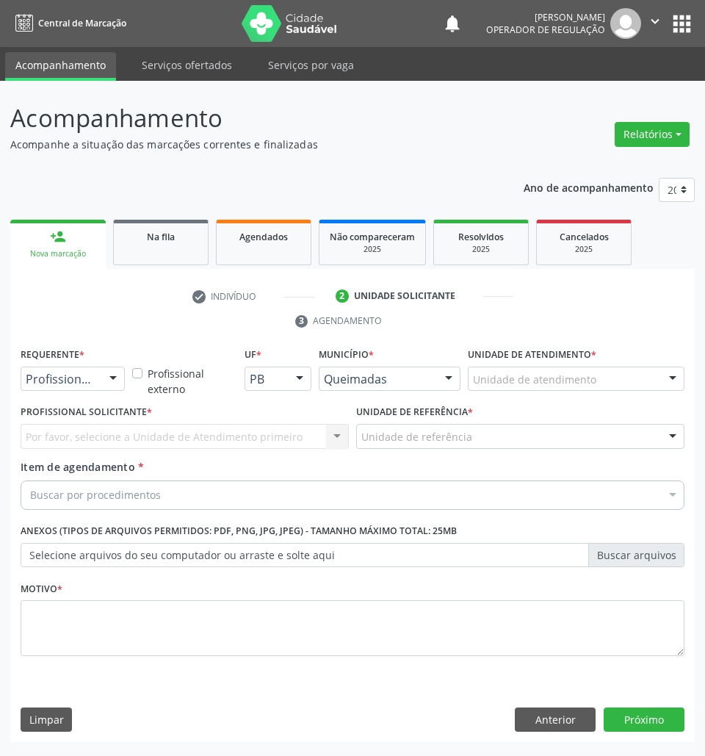
click at [141, 445] on div "Por favor, selecione a Unidade de Atendimento primeiro Nenhum resultado encontr…" at bounding box center [185, 436] width 328 height 25
click at [136, 504] on div "Buscar por procedimentos" at bounding box center [353, 495] width 664 height 29
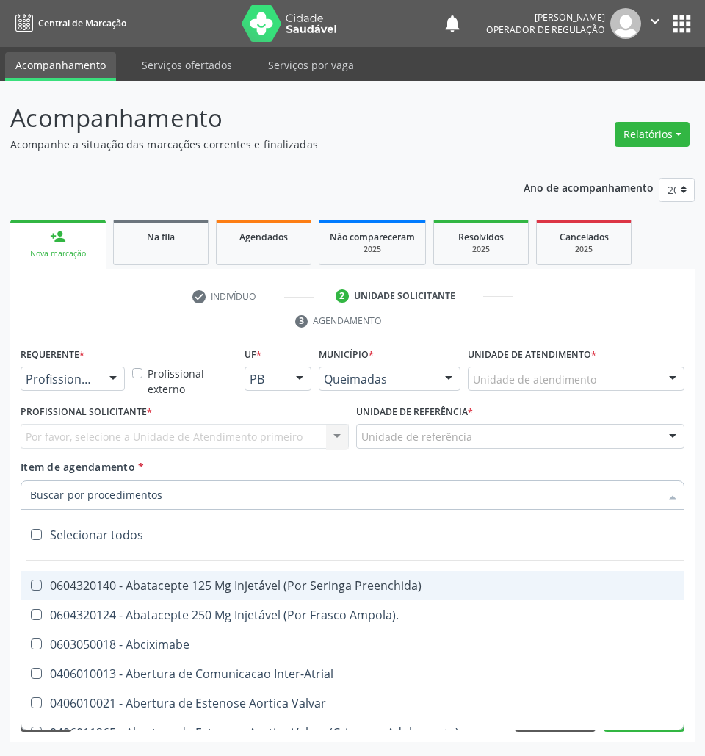
paste input "OFTALMOLOGISTA"
type input "OFTALMOLOGISTA"
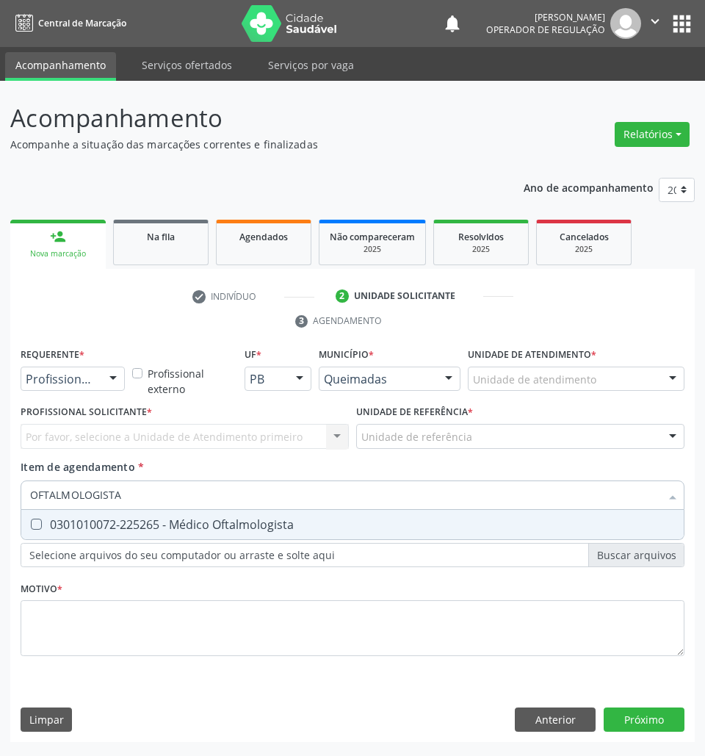
click at [145, 533] on span "0301010072-225265 - Médico Oftalmologista" at bounding box center [352, 524] width 663 height 29
checkbox Oftalmologista "true"
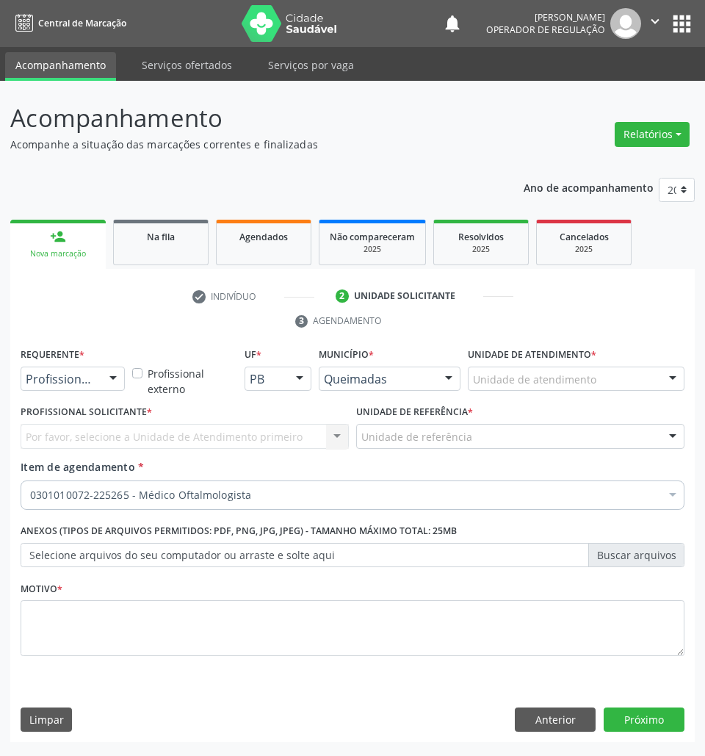
drag, startPoint x: 80, startPoint y: 383, endPoint x: 68, endPoint y: 430, distance: 48.5
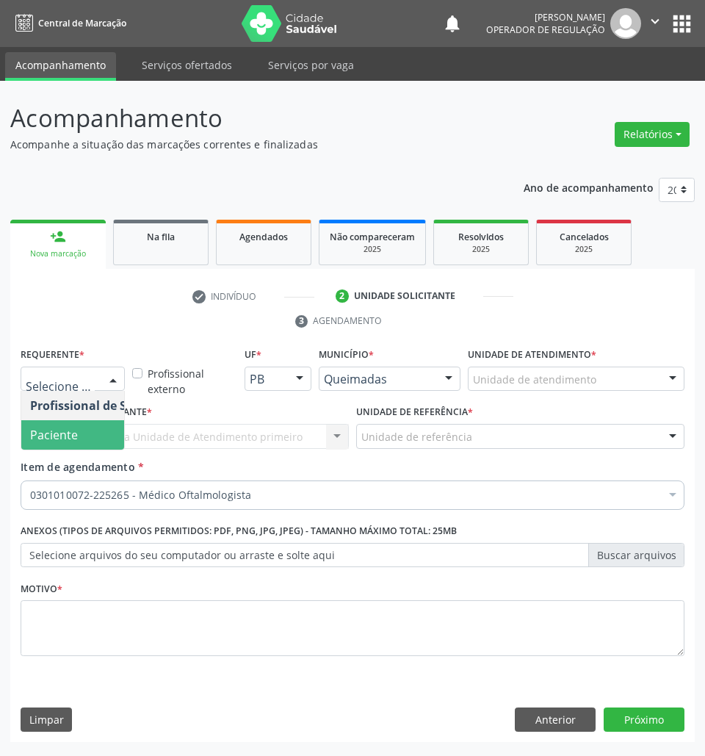
drag, startPoint x: 71, startPoint y: 438, endPoint x: 109, endPoint y: 428, distance: 39.6
click at [71, 438] on span "Paciente" at bounding box center [54, 435] width 48 height 16
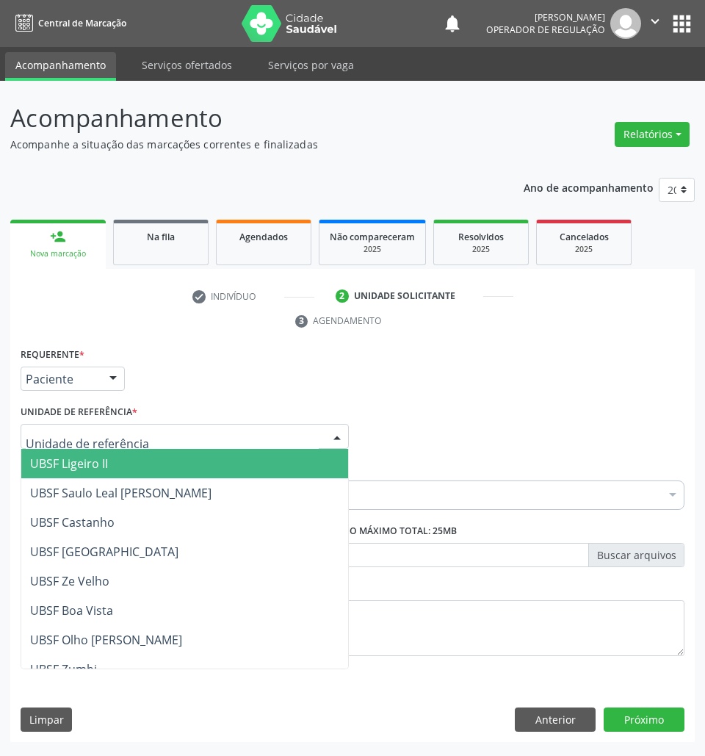
click at [112, 428] on div at bounding box center [185, 436] width 328 height 25
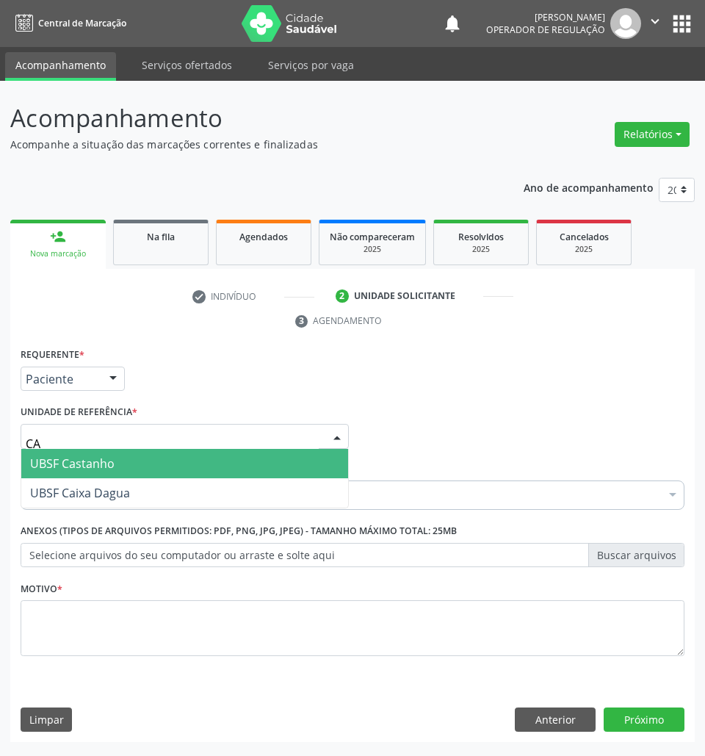
type input "CAS"
click at [118, 464] on span "UBSF Castanho" at bounding box center [184, 463] width 327 height 29
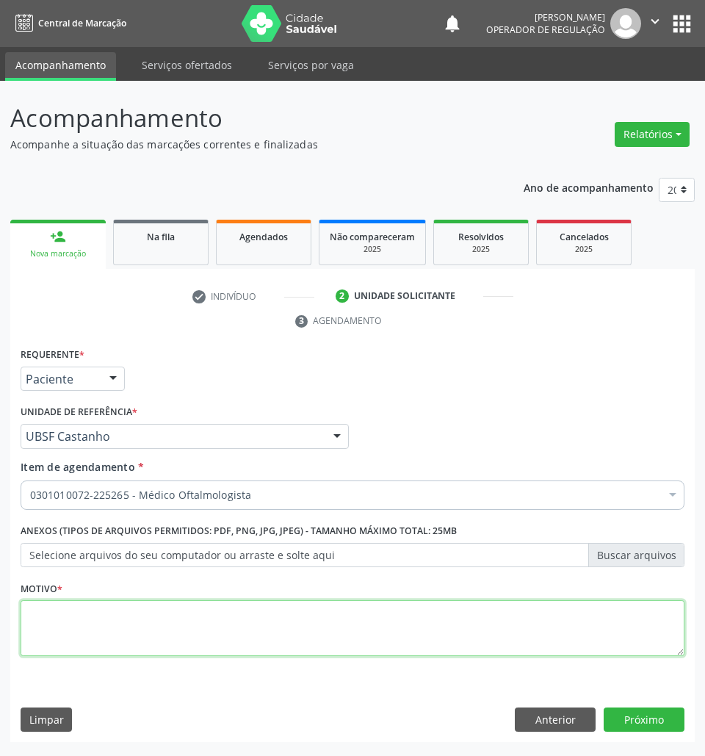
click at [350, 639] on textarea at bounding box center [353, 628] width 664 height 56
paste textarea "1ª CONSULTA (08/2025) ROTINA"
type textarea "1ª CONSULTA (08/2025) ROTINA"
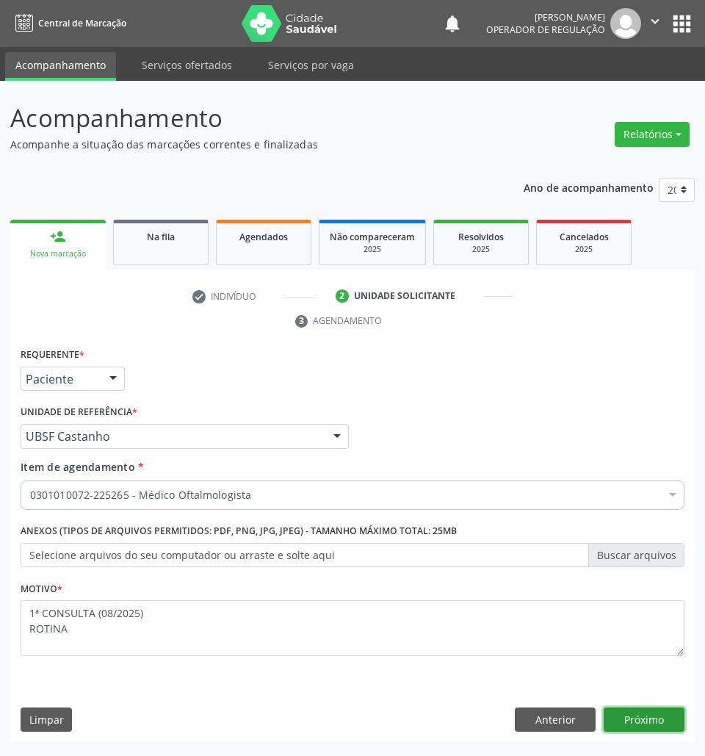
click at [639, 727] on button "Próximo" at bounding box center [644, 720] width 81 height 25
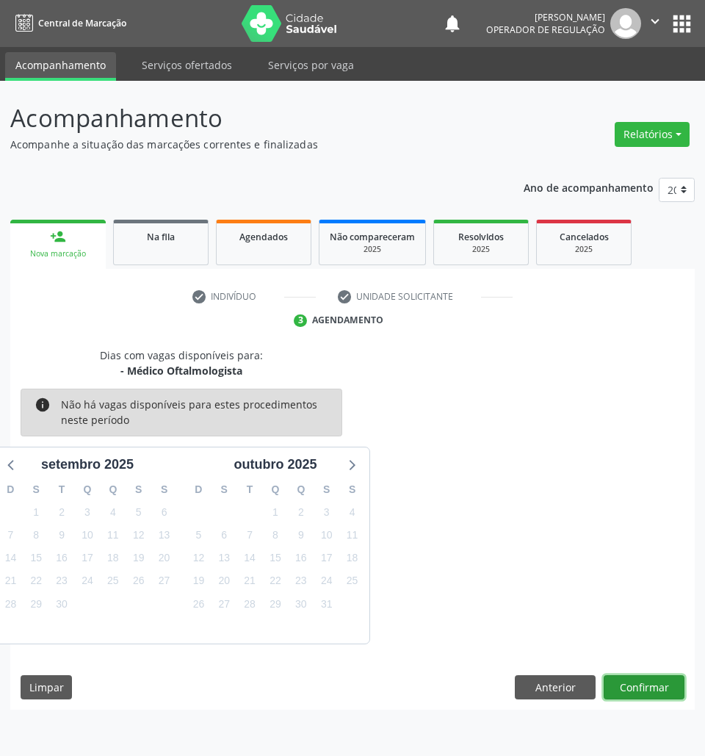
click at [653, 700] on button "Confirmar" at bounding box center [644, 687] width 81 height 25
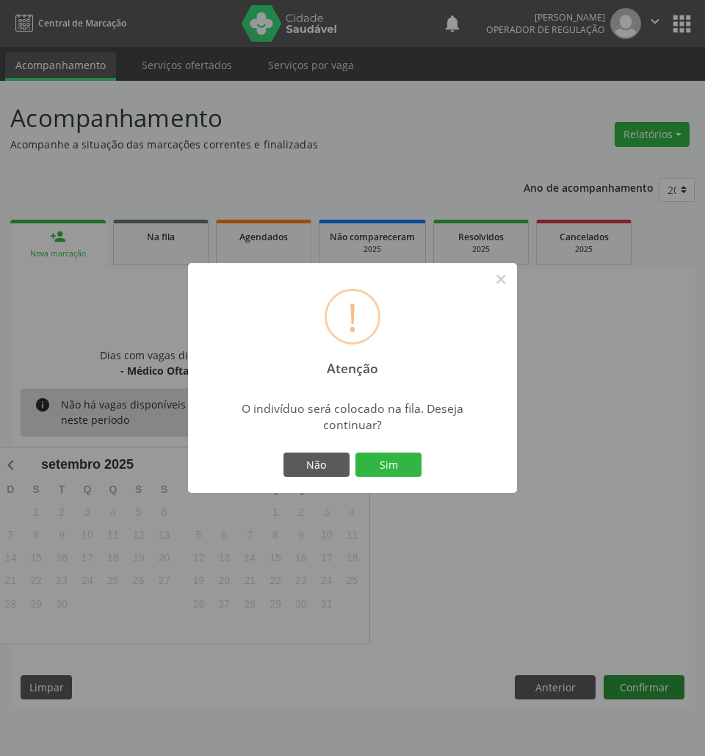
click at [356, 453] on button "Sim" at bounding box center [389, 465] width 66 height 25
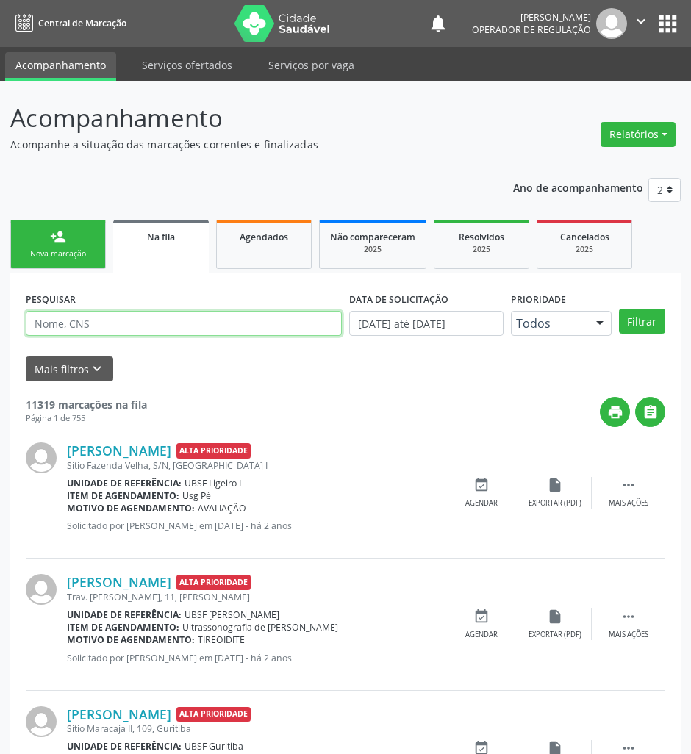
click at [135, 318] on input "text" at bounding box center [184, 323] width 316 height 25
paste input "706 5043 2869 8590"
type input "706 5043 2869 8590"
click at [619, 309] on button "Filtrar" at bounding box center [642, 321] width 46 height 25
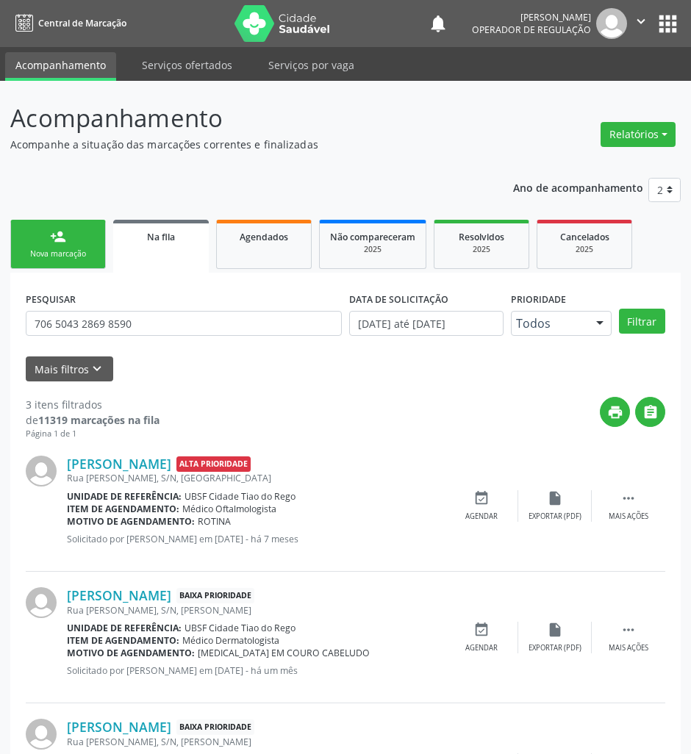
click at [79, 232] on link "person_add Nova marcação" at bounding box center [58, 244] width 96 height 49
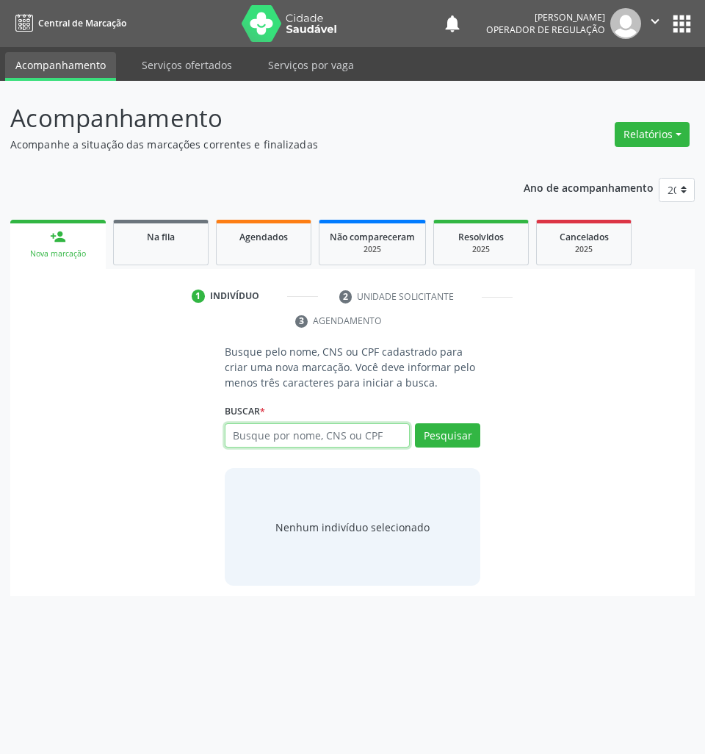
click at [342, 427] on input "text" at bounding box center [318, 435] width 186 height 25
type input "700004081963604"
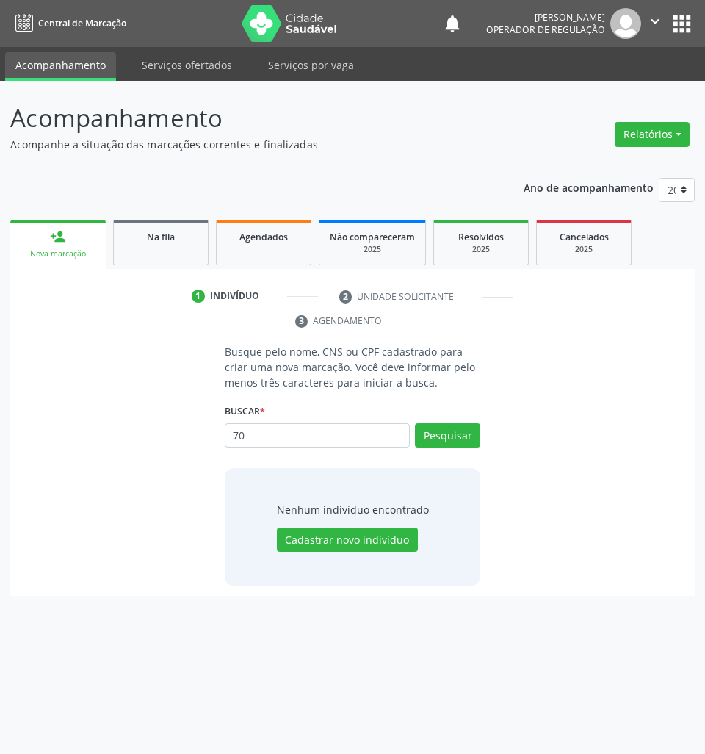
type input "7"
type input "10149411480"
click at [306, 426] on input "10149411480" at bounding box center [318, 435] width 186 height 25
click at [306, 427] on input "10149411480" at bounding box center [318, 435] width 186 height 25
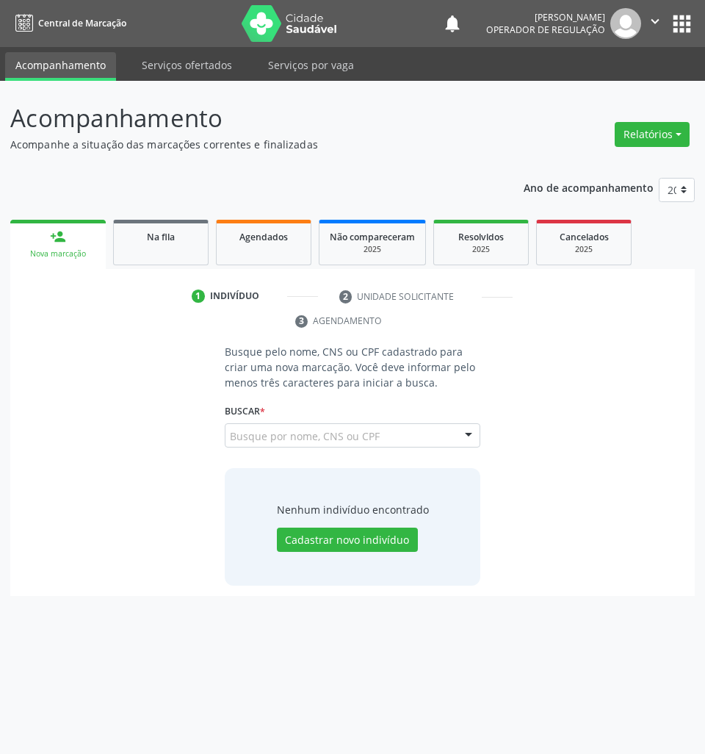
drag, startPoint x: 372, startPoint y: 436, endPoint x: 360, endPoint y: 445, distance: 14.7
click at [230, 436] on input "10149411480" at bounding box center [230, 442] width 0 height 29
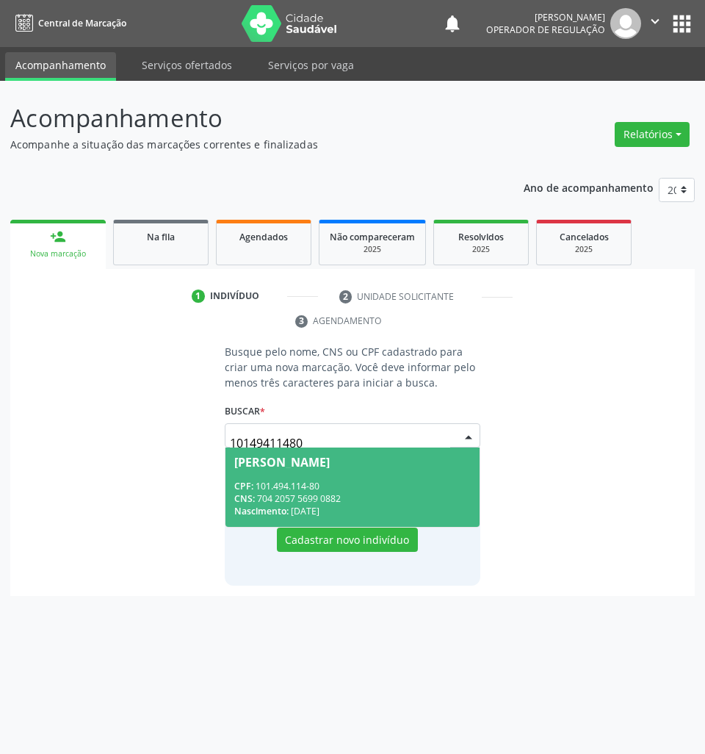
click at [345, 478] on span "[PERSON_NAME] CPF: 101.494.114-80 CNS: 704 2057 5699 0882 Nascimento: [DATE]" at bounding box center [353, 486] width 255 height 79
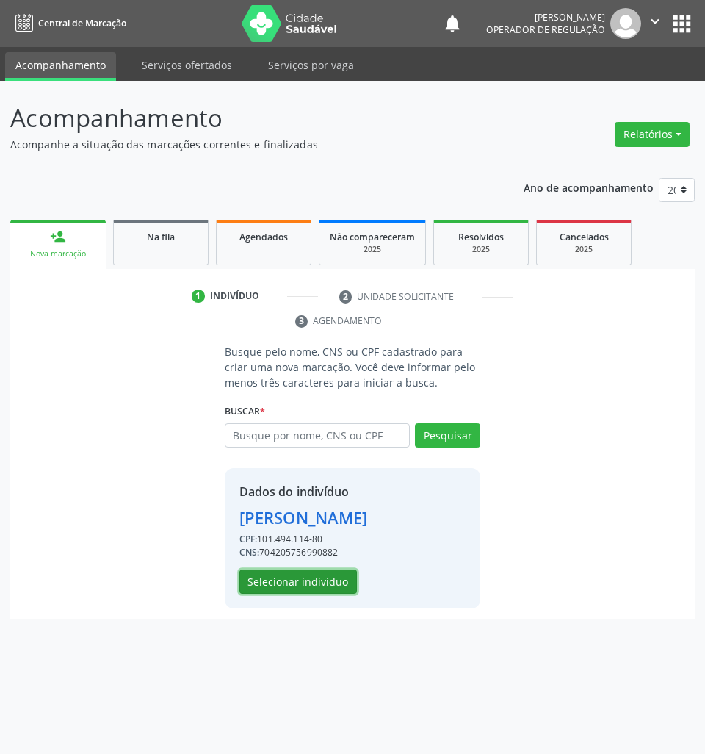
click at [295, 589] on button "Selecionar indivíduo" at bounding box center [299, 581] width 118 height 25
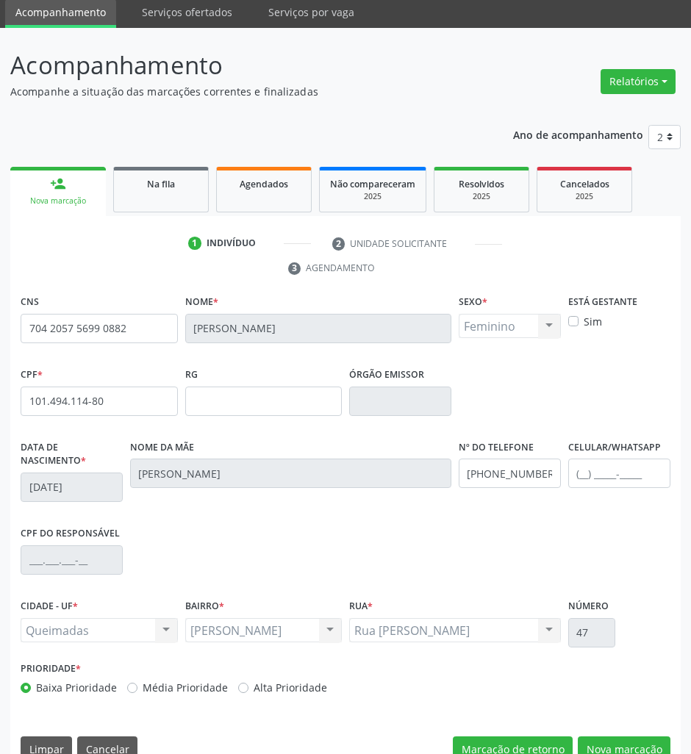
scroll to position [81, 0]
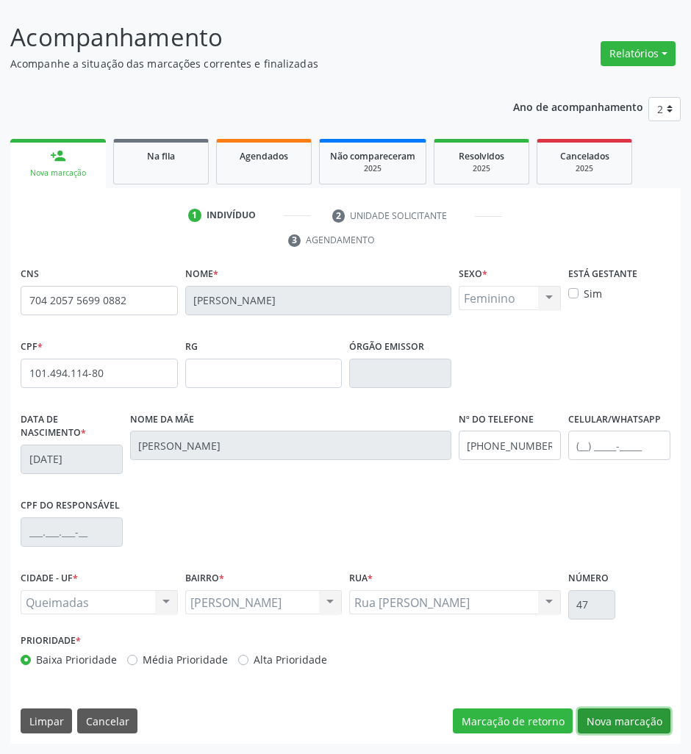
click at [612, 723] on button "Nova marcação" at bounding box center [624, 720] width 93 height 25
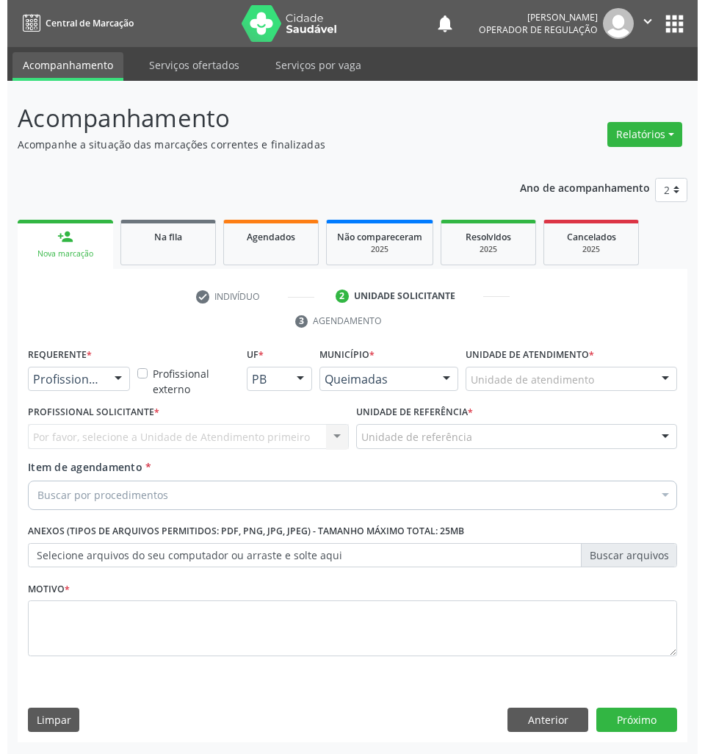
scroll to position [0, 0]
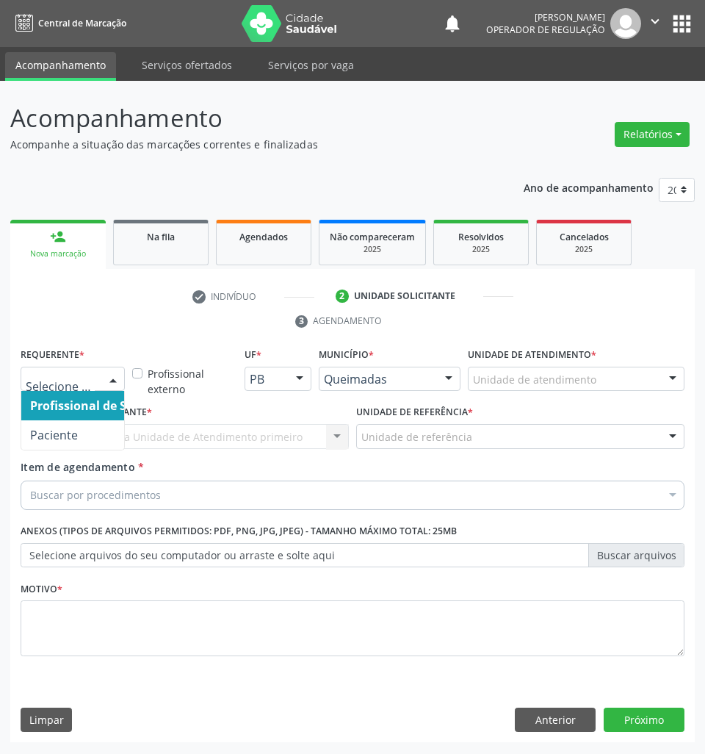
click at [75, 389] on div at bounding box center [73, 379] width 104 height 25
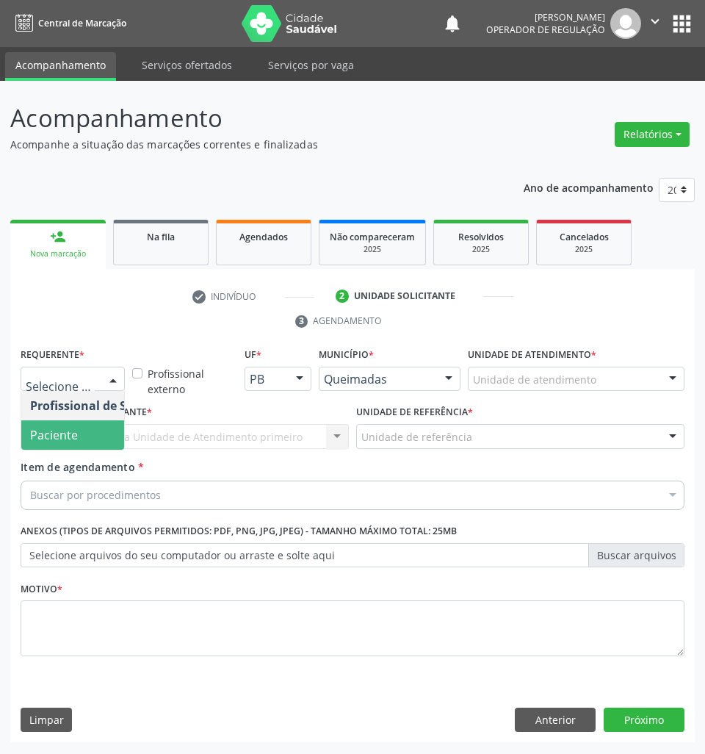
click at [71, 443] on span "Paciente" at bounding box center [54, 435] width 48 height 16
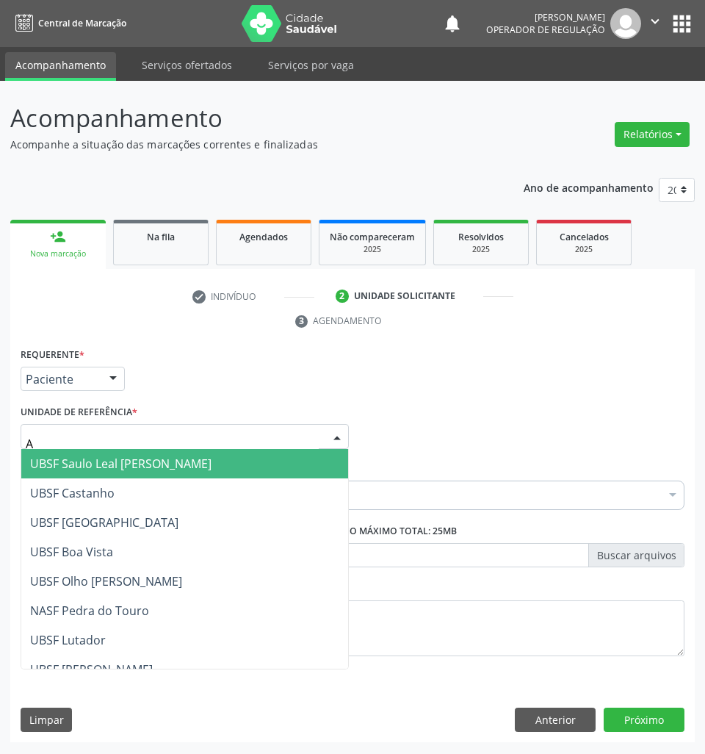
type input "AN"
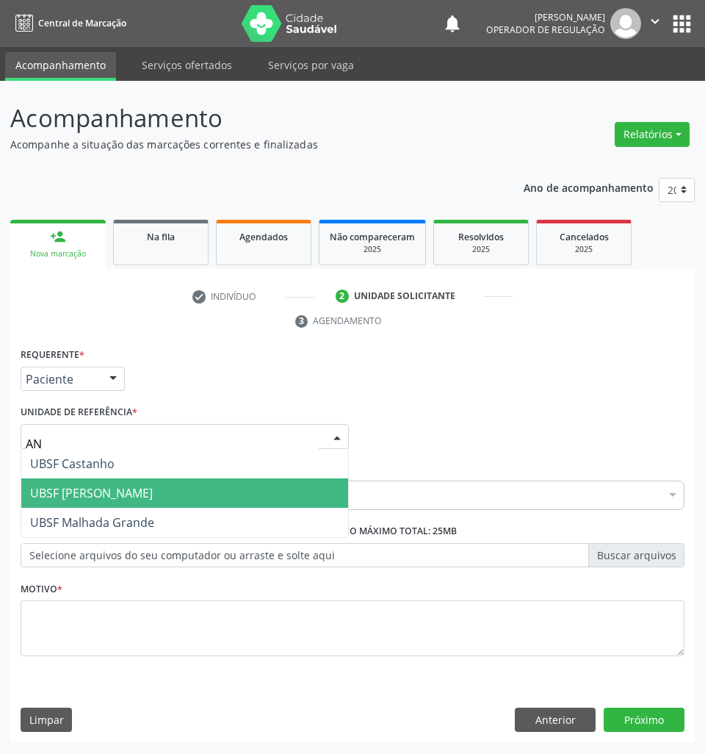
click at [115, 492] on span "UBSF [PERSON_NAME]" at bounding box center [91, 493] width 123 height 16
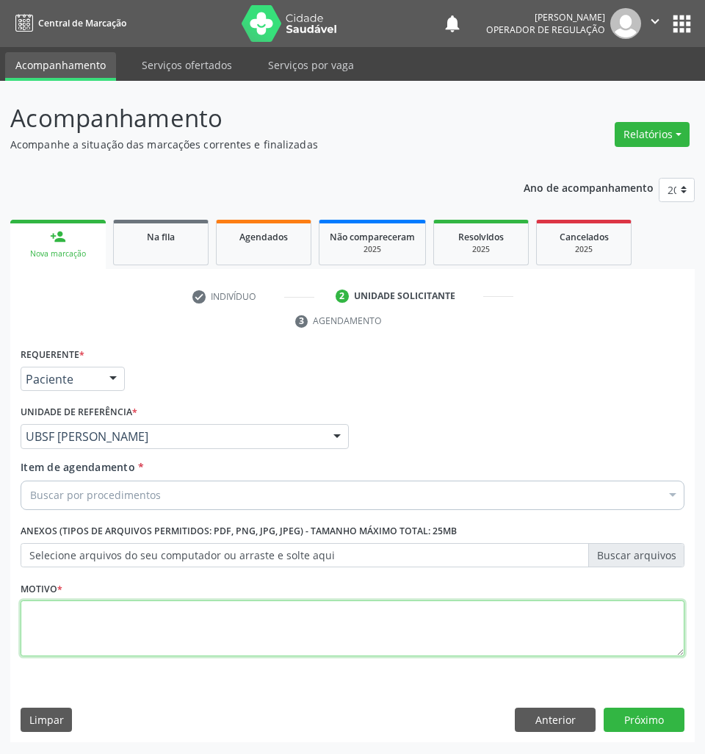
click at [522, 623] on textarea at bounding box center [353, 628] width 664 height 56
paste textarea "1ª CONSULTA (08/2025) EXAME DE VISTA"
type textarea "1ª CONSULTA (08/2025) EXAME DE VISTA"
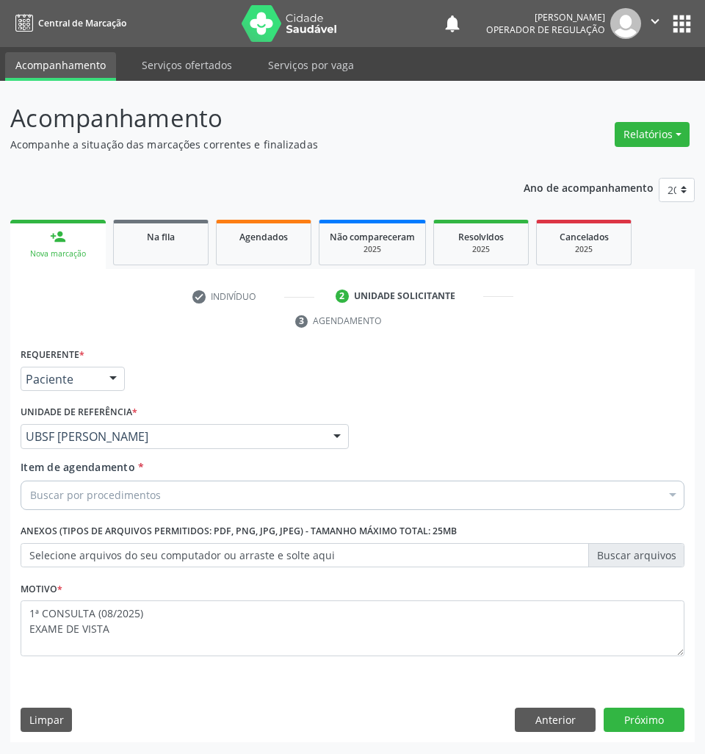
click at [547, 497] on div "Buscar por procedimentos" at bounding box center [353, 495] width 664 height 29
paste input "OFTALMOLOGISTA"
type input "OFTALMOLOGISTA"
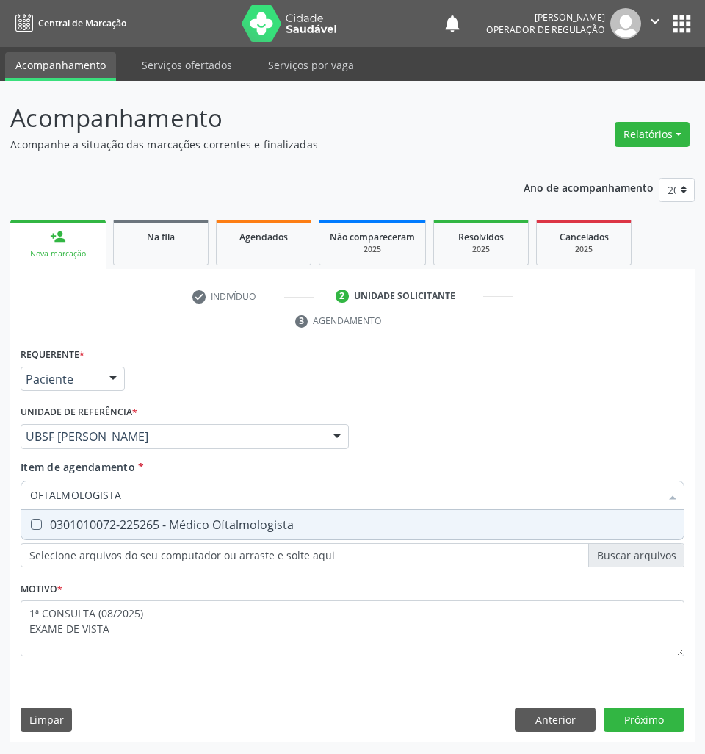
click at [531, 513] on span "0301010072-225265 - Médico Oftalmologista" at bounding box center [352, 524] width 663 height 29
checkbox Oftalmologista "true"
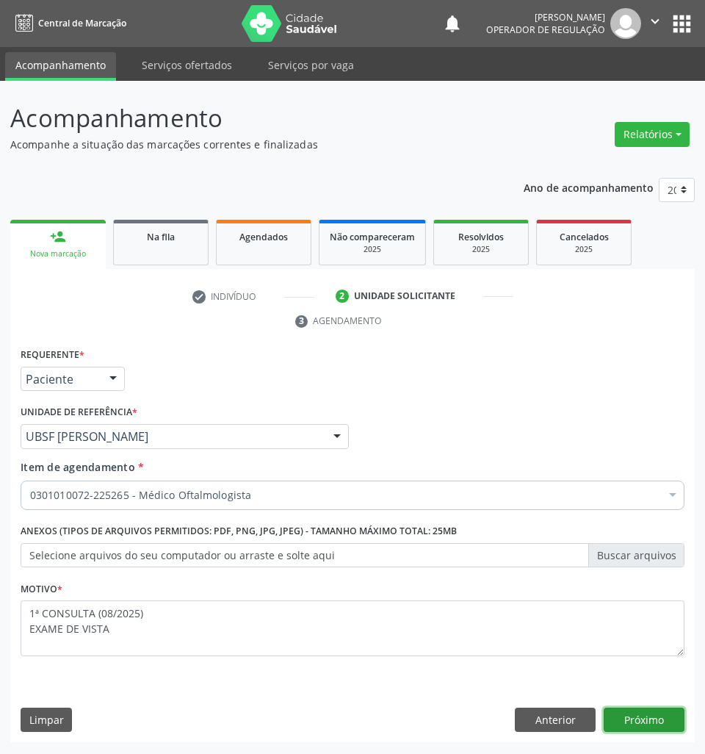
click at [621, 712] on button "Próximo" at bounding box center [644, 720] width 81 height 25
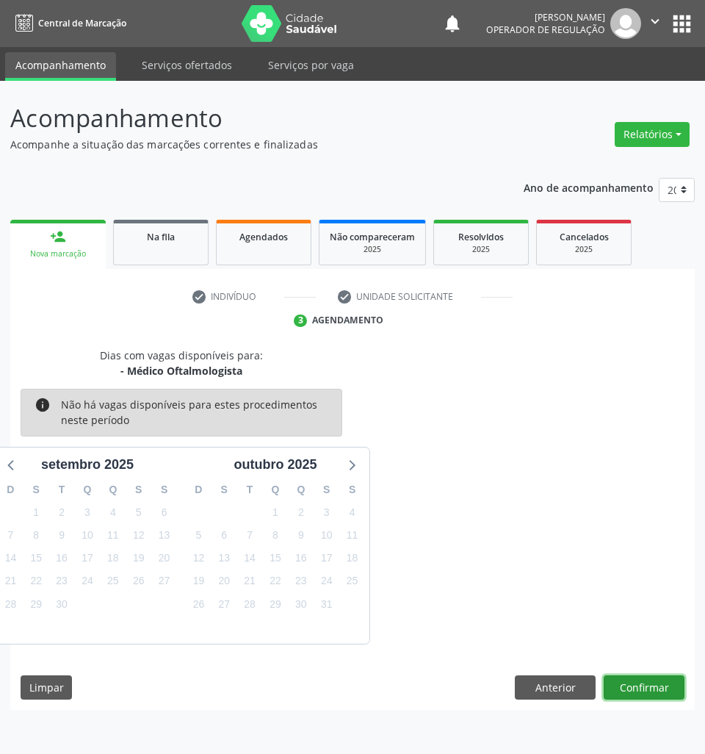
click at [624, 692] on button "Confirmar" at bounding box center [644, 687] width 81 height 25
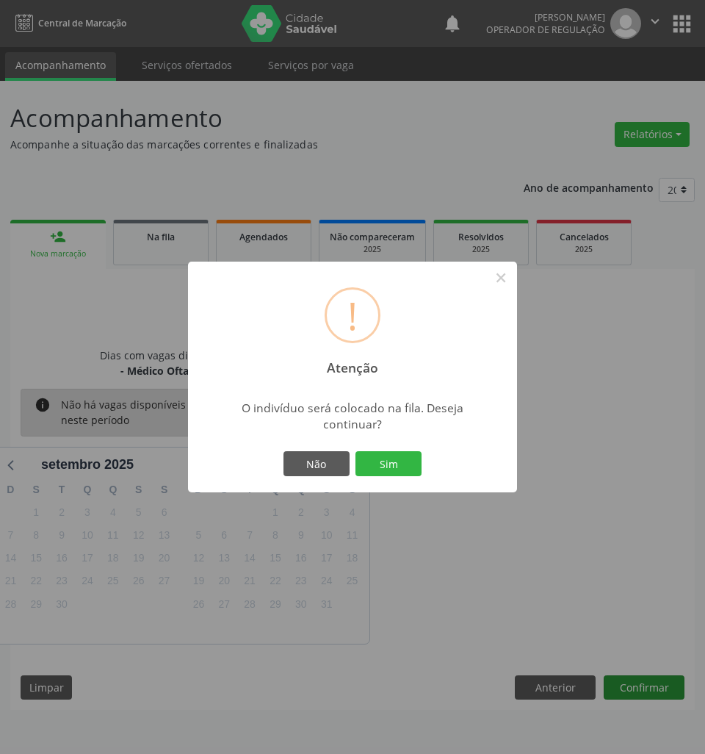
click at [356, 451] on button "Sim" at bounding box center [389, 463] width 66 height 25
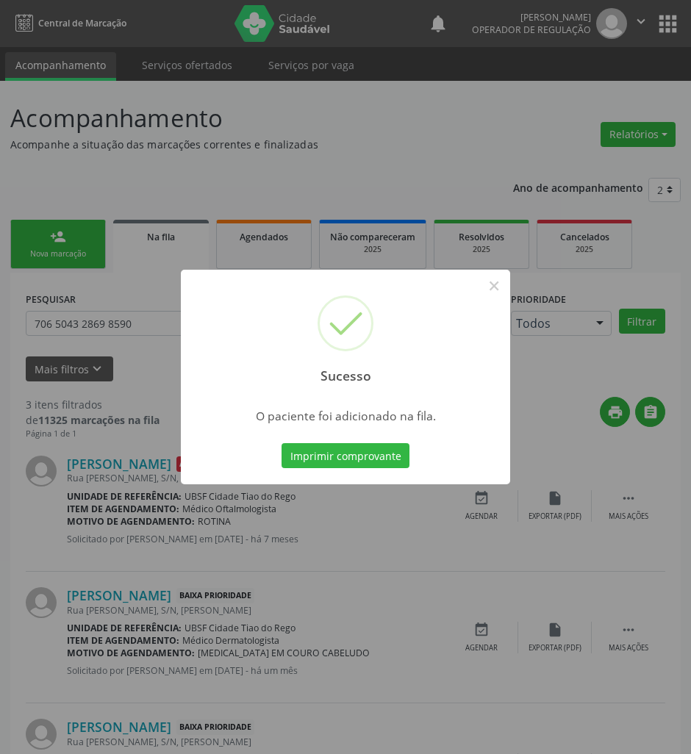
click at [241, 541] on div "Sucesso × O paciente foi adicionado na fila. Imprimir comprovante Cancel" at bounding box center [345, 377] width 691 height 754
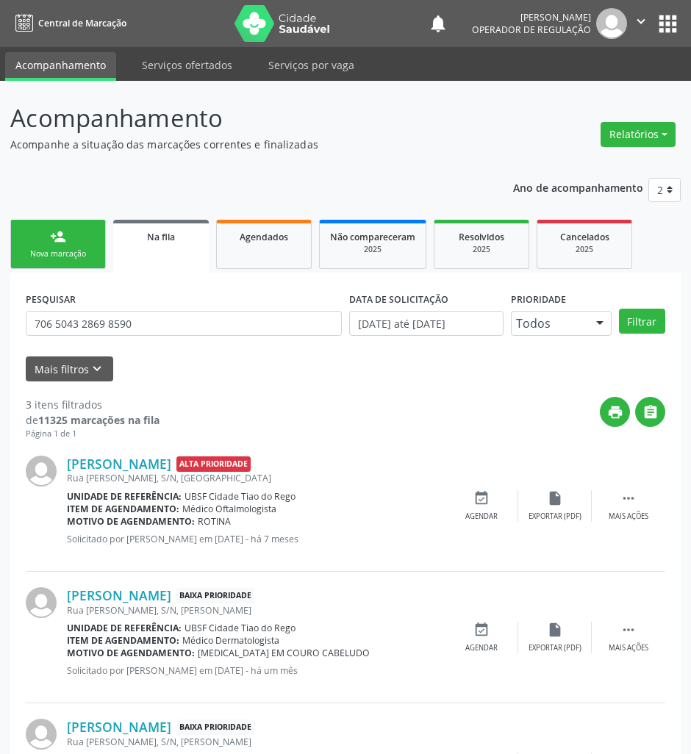
click at [71, 266] on link "person_add Nova marcação" at bounding box center [58, 244] width 96 height 49
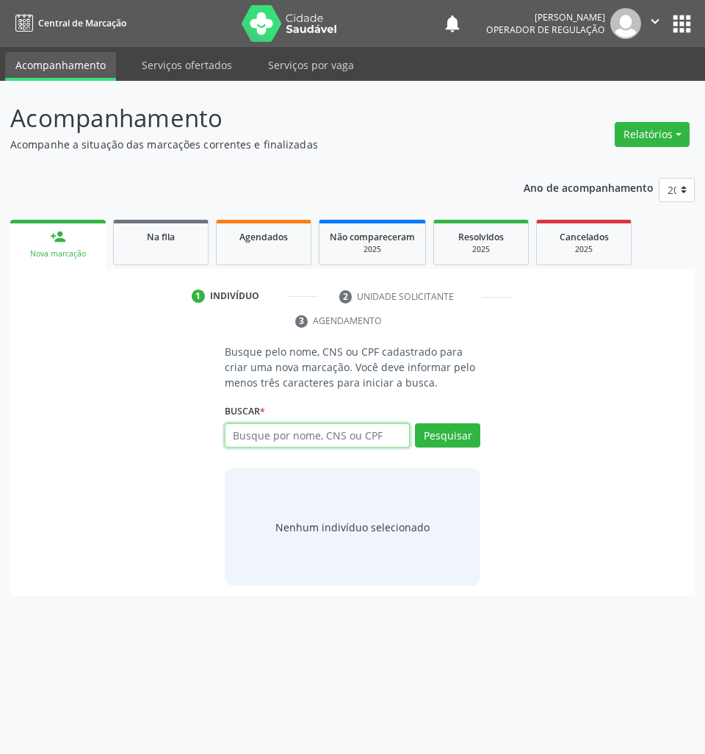
click at [392, 442] on input "text" at bounding box center [318, 435] width 186 height 25
